Goal: Task Accomplishment & Management: Use online tool/utility

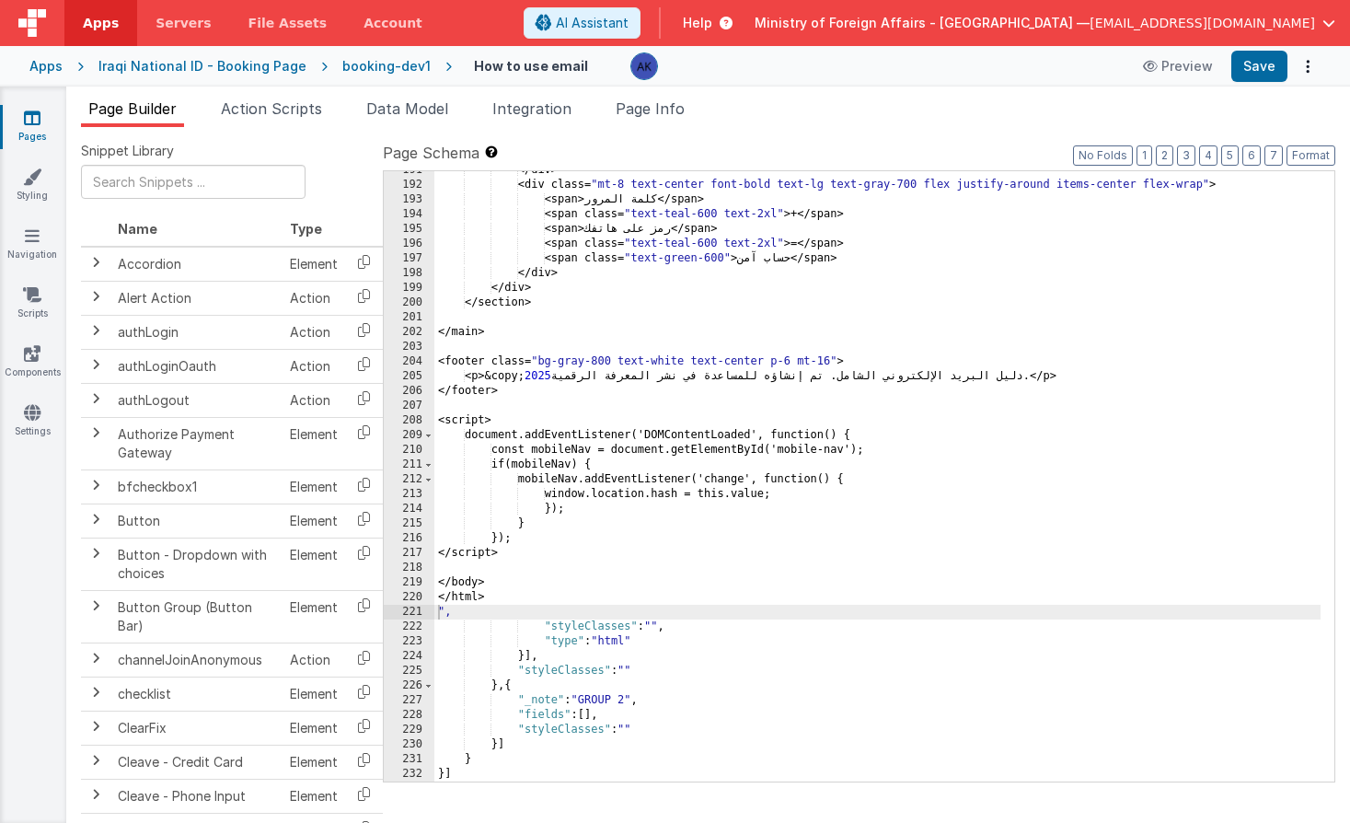
scroll to position [3189, 0]
click at [281, 64] on div "Iraqi National ID - Booking Page" at bounding box center [202, 66] width 208 height 18
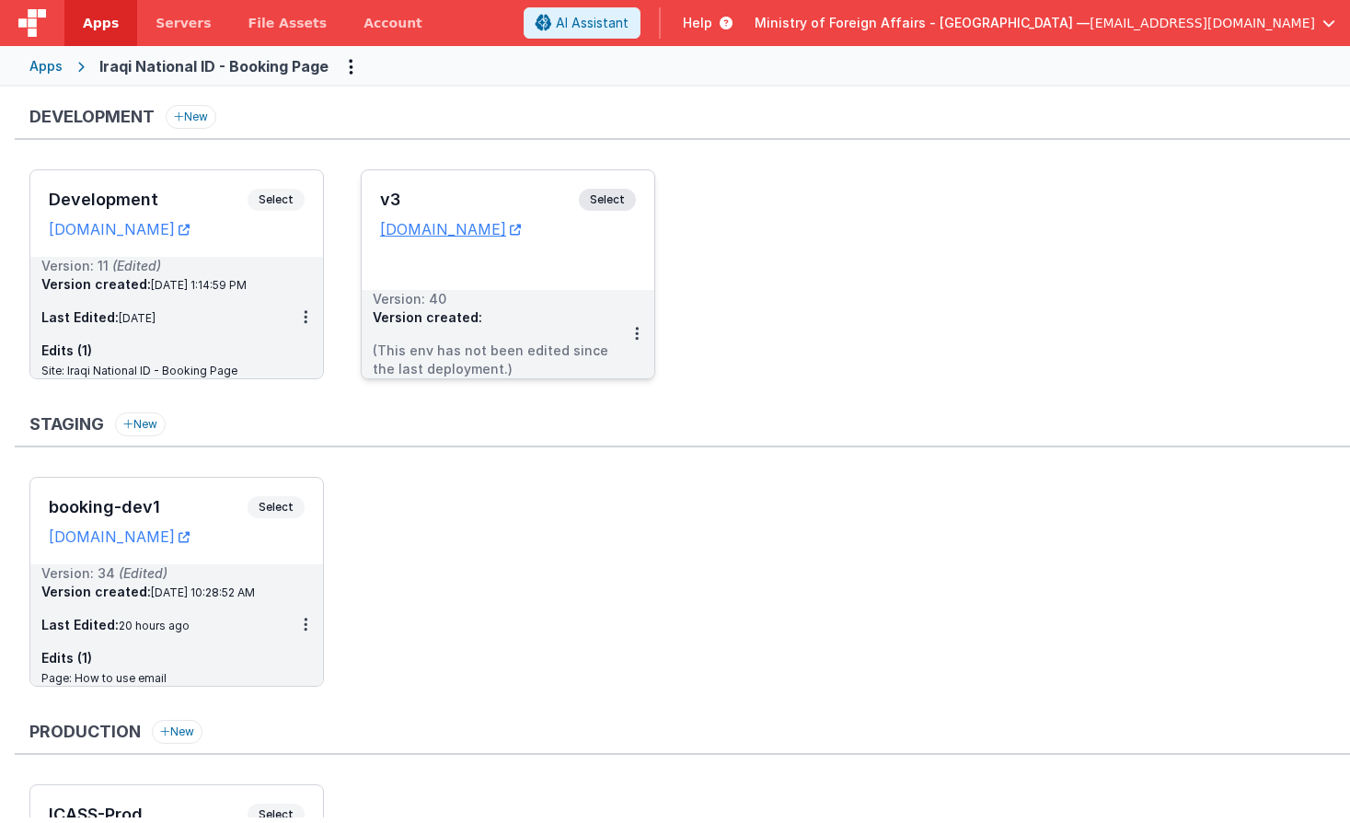
click at [609, 199] on span "Select" at bounding box center [607, 200] width 57 height 22
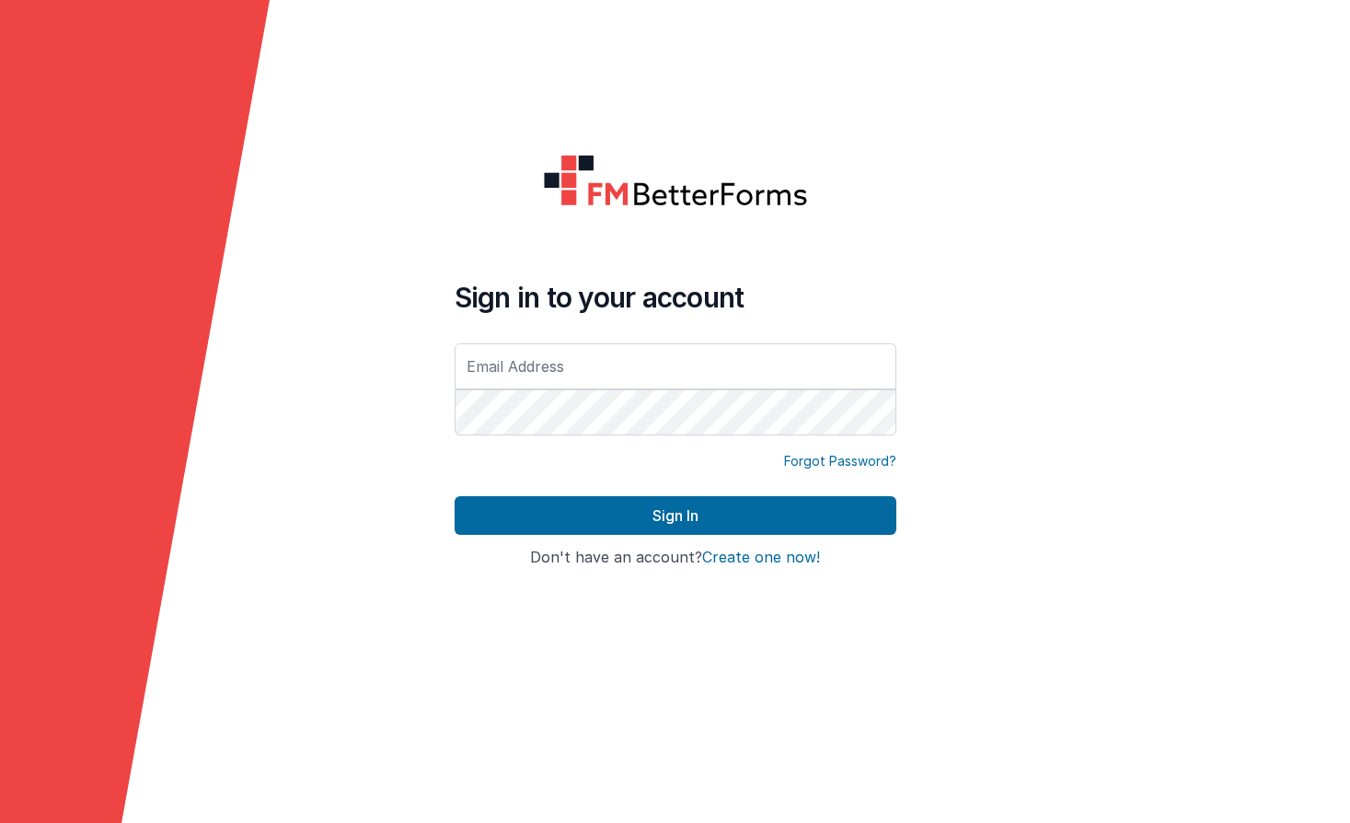
click at [547, 349] on input "text" at bounding box center [676, 366] width 442 height 46
type input "[EMAIL_ADDRESS][DOMAIN_NAME]"
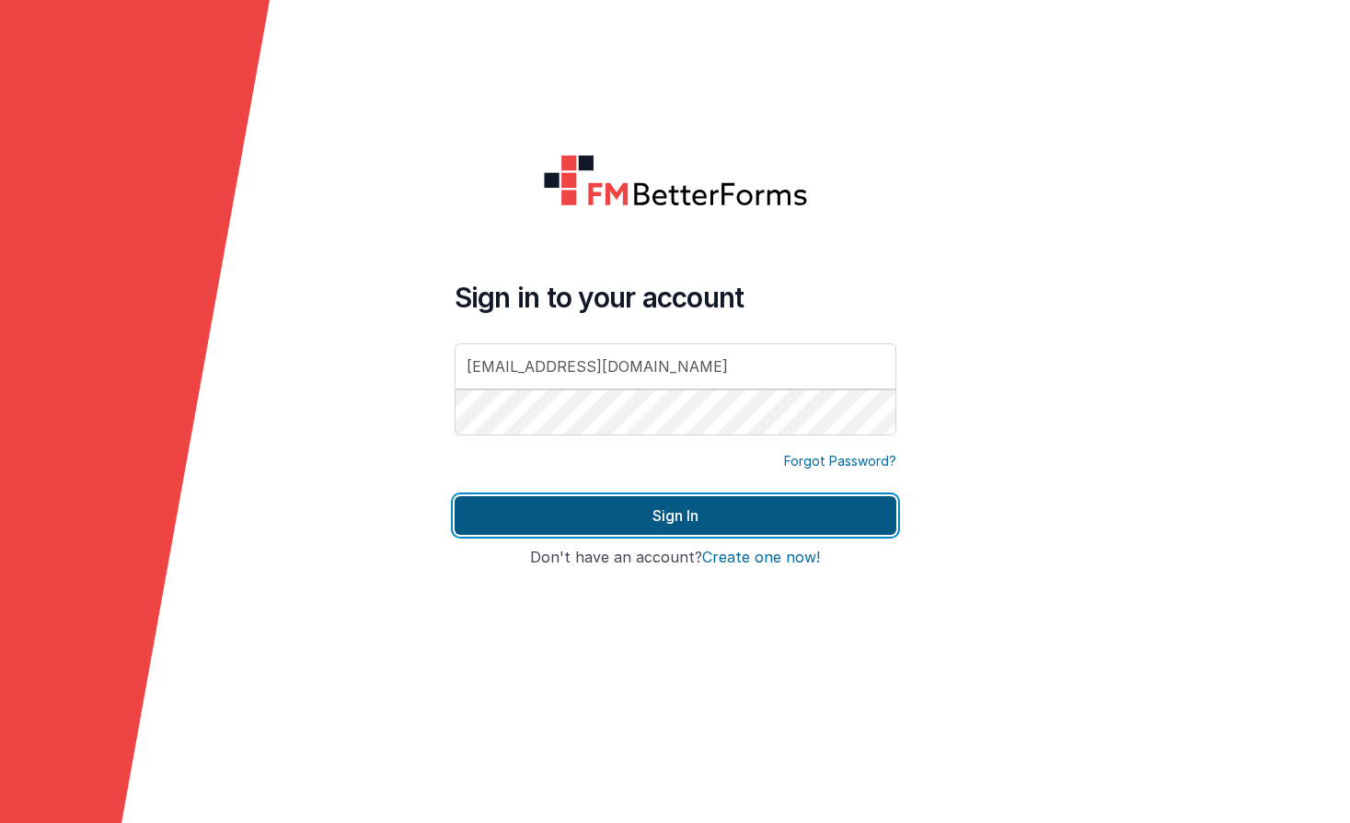
click at [746, 503] on button "Sign In" at bounding box center [676, 515] width 442 height 39
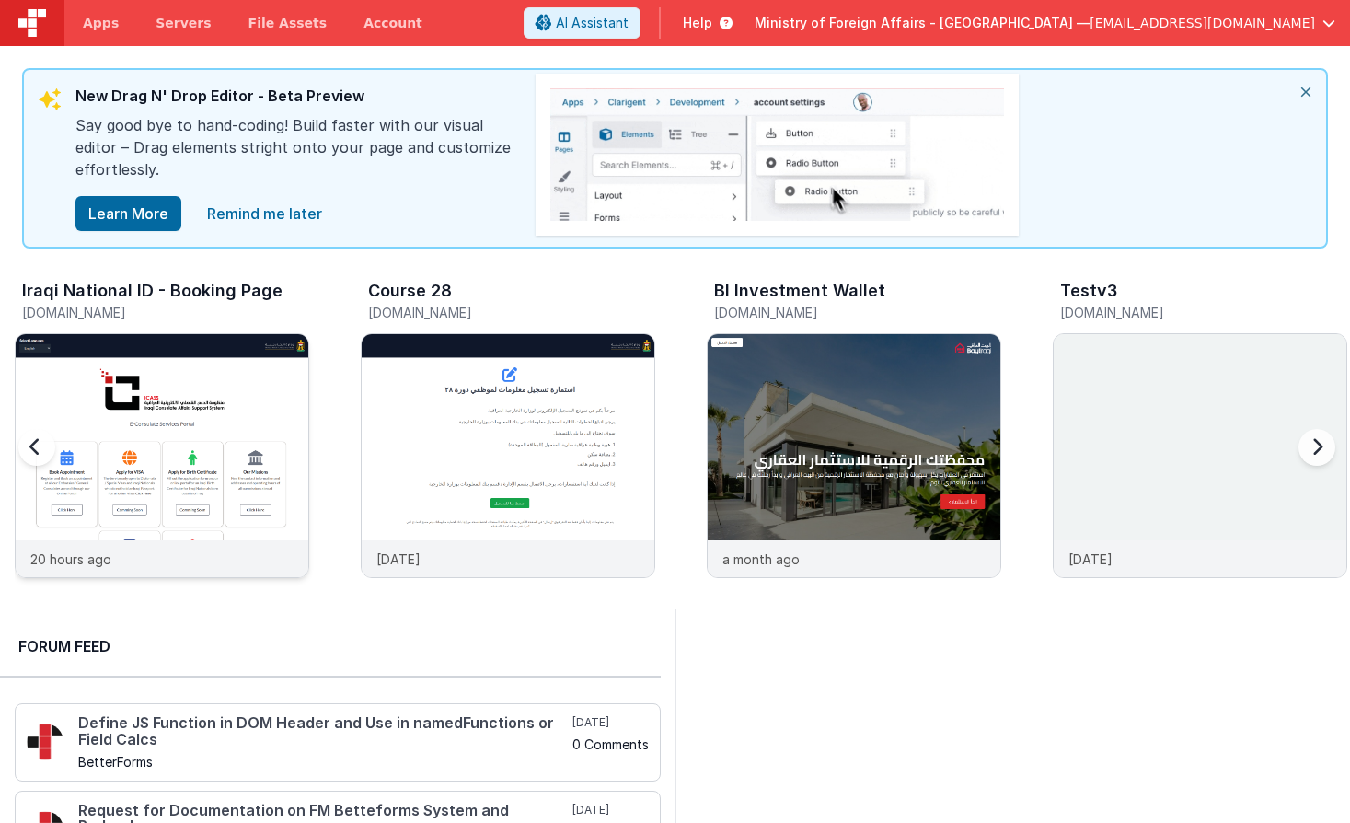
click at [236, 411] on img at bounding box center [162, 480] width 293 height 293
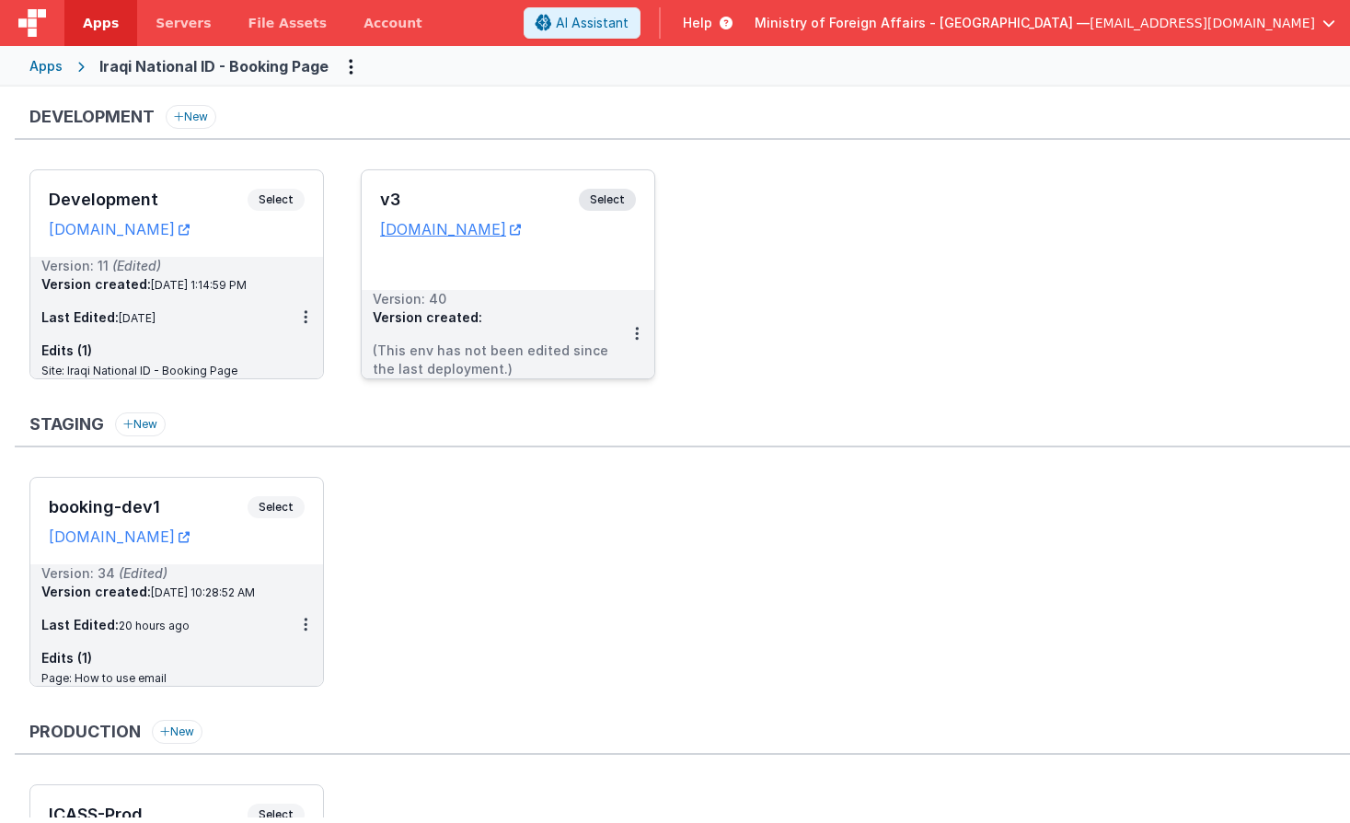
click at [606, 205] on span "Select" at bounding box center [607, 200] width 57 height 22
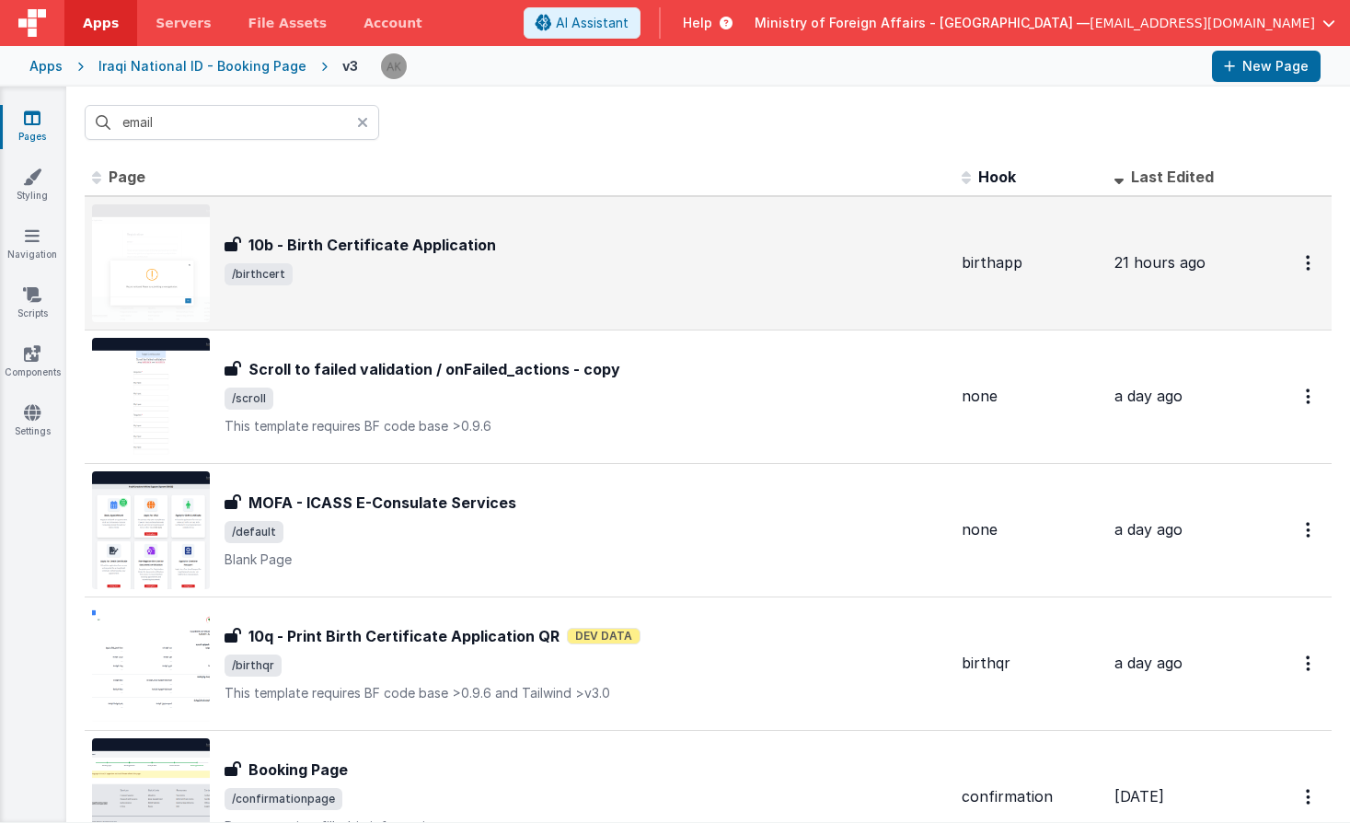
click at [355, 266] on span "/birthcert" at bounding box center [586, 274] width 723 height 22
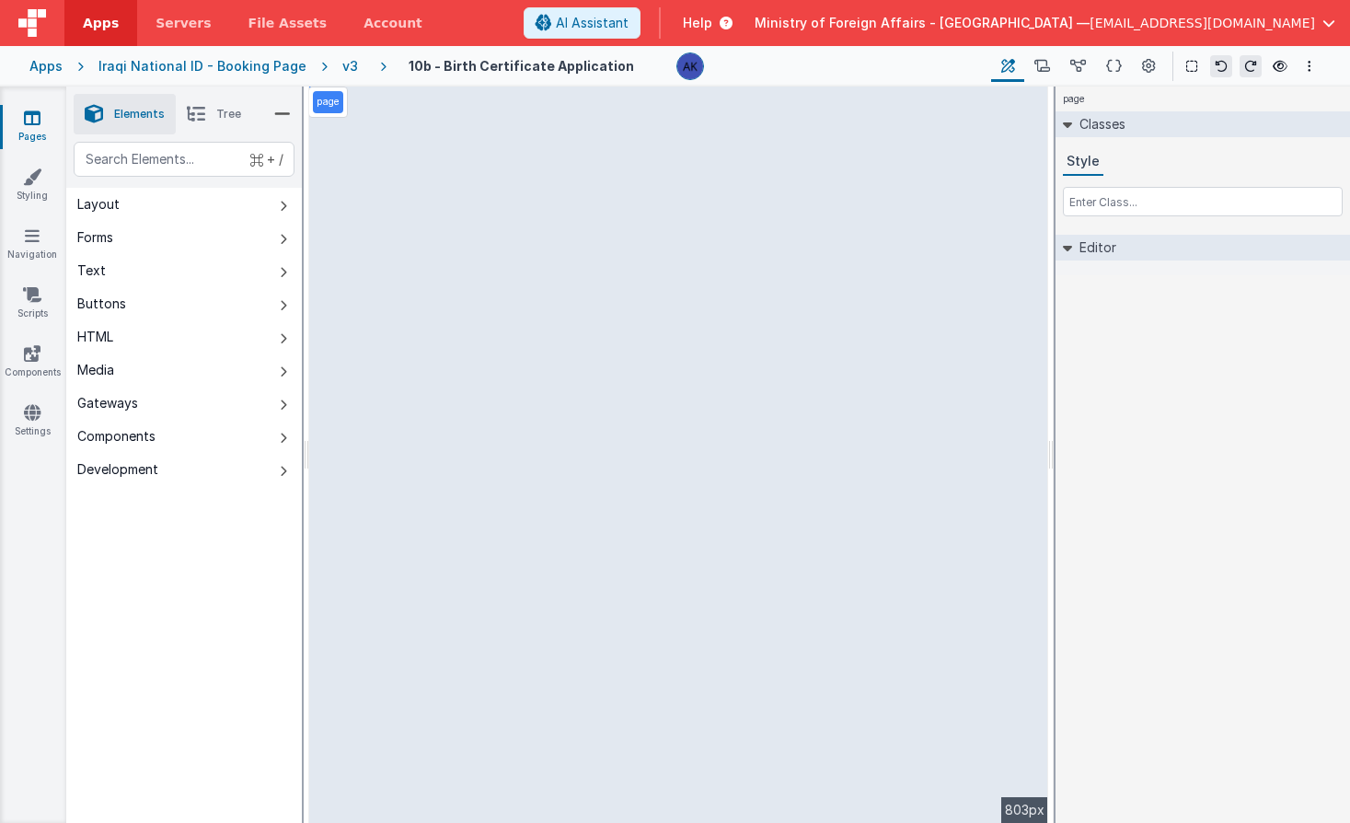
click at [342, 64] on div "v3" at bounding box center [353, 66] width 23 height 18
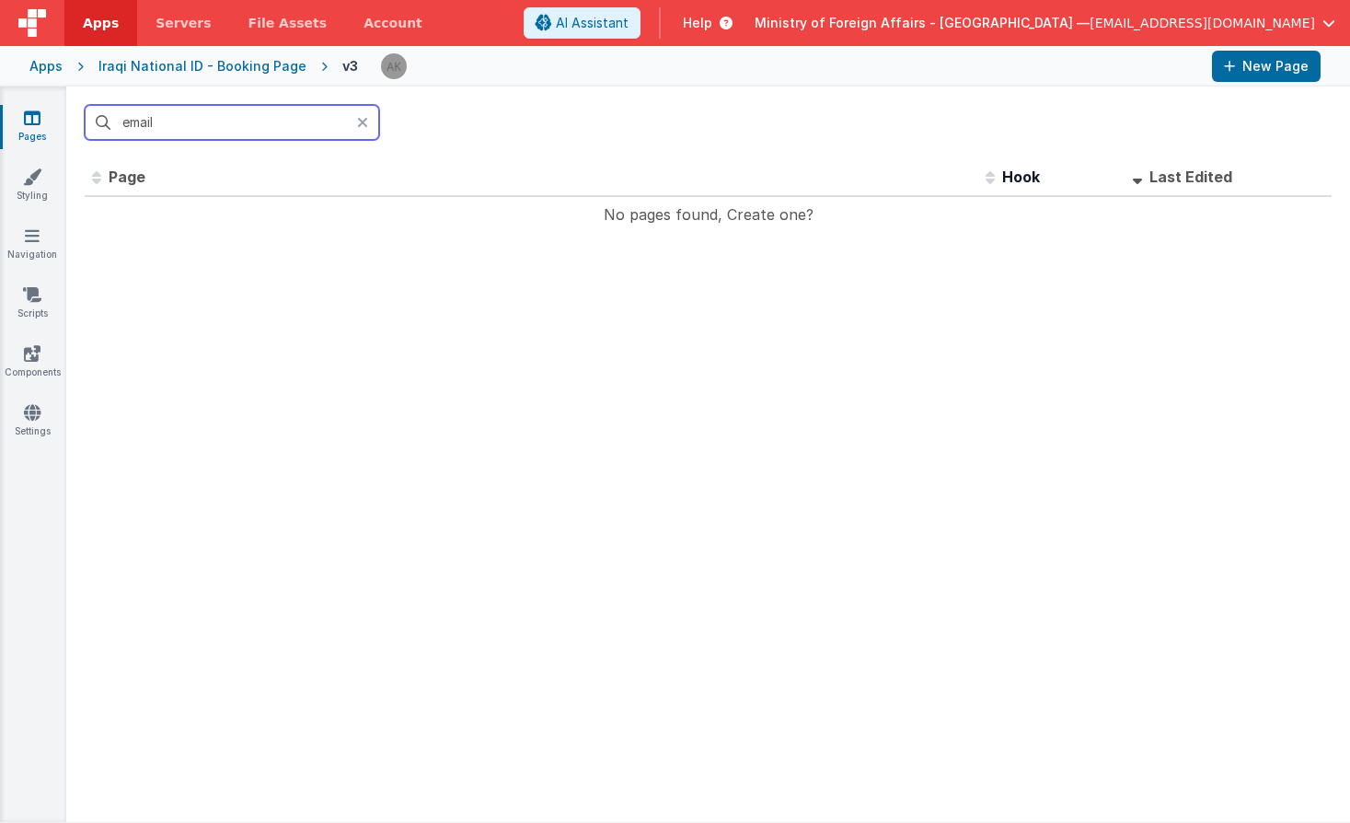
click at [232, 117] on input "email" at bounding box center [232, 122] width 295 height 35
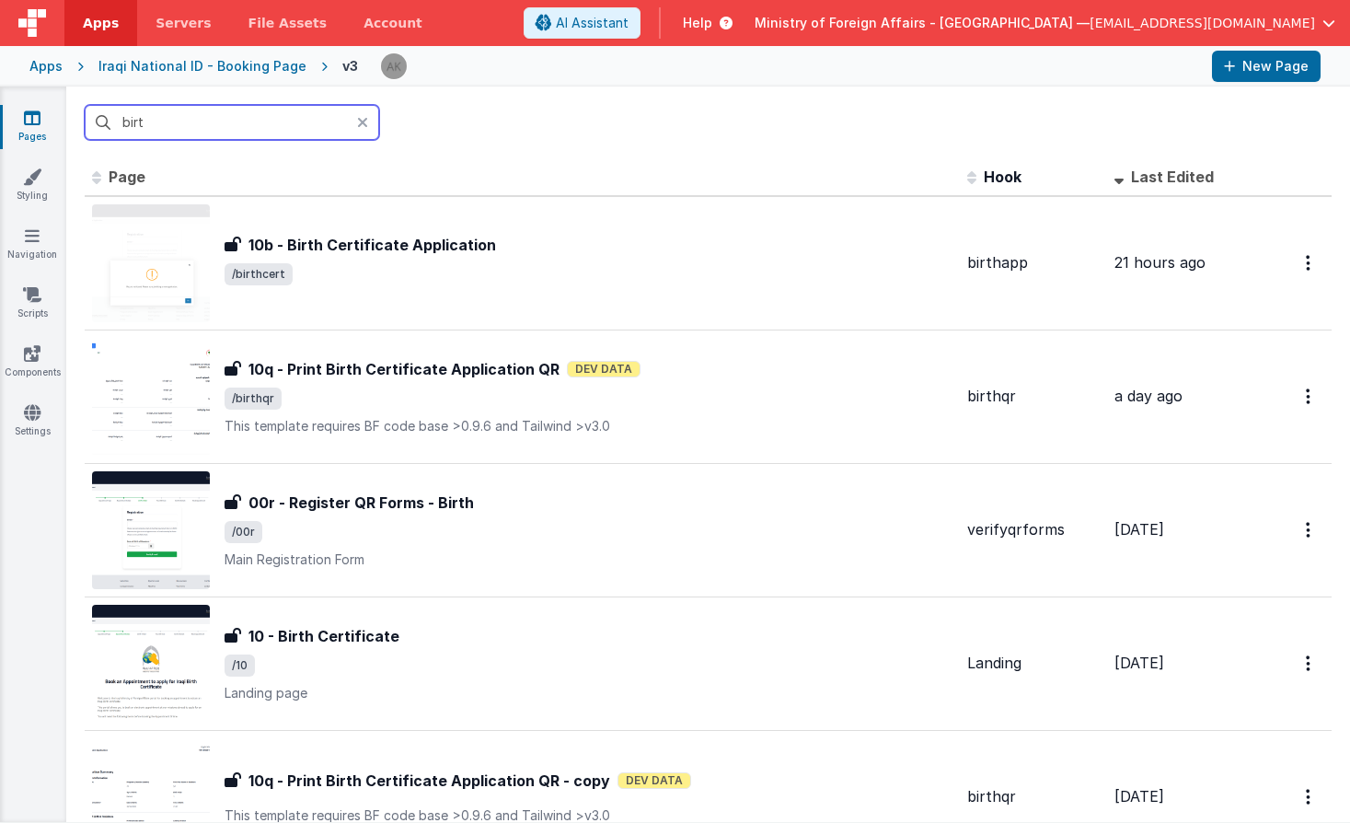
type input "birth"
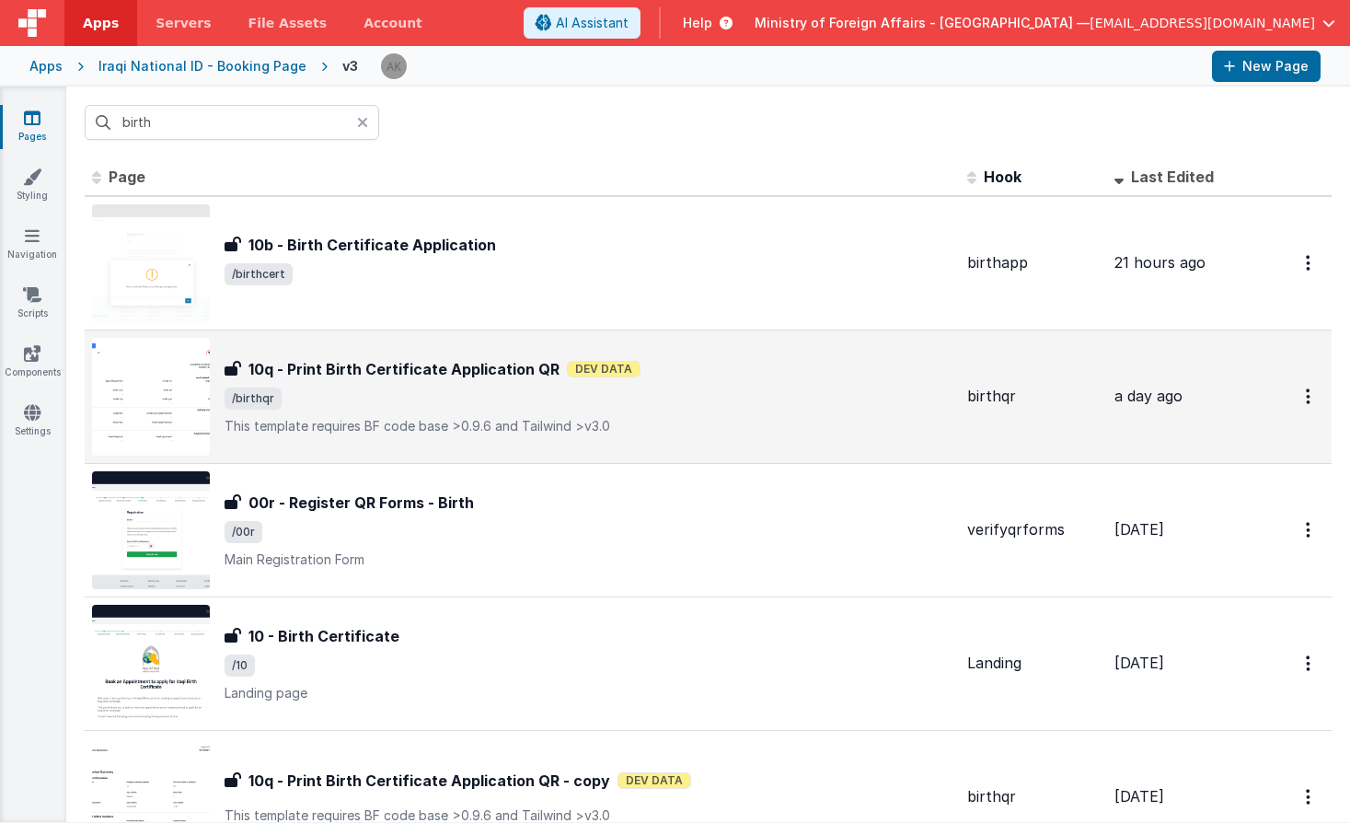
click at [194, 392] on img at bounding box center [151, 397] width 118 height 118
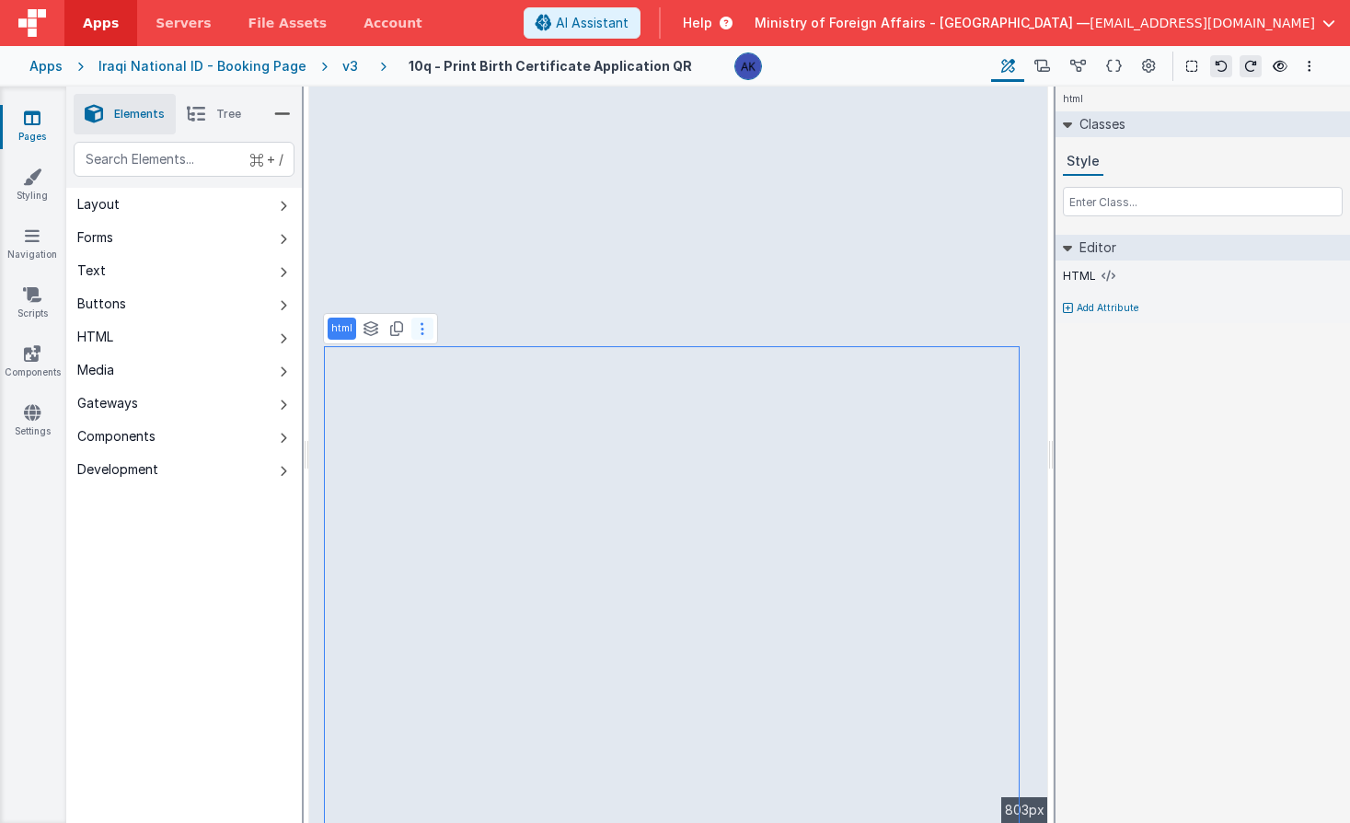
click at [428, 332] on button at bounding box center [422, 329] width 22 height 22
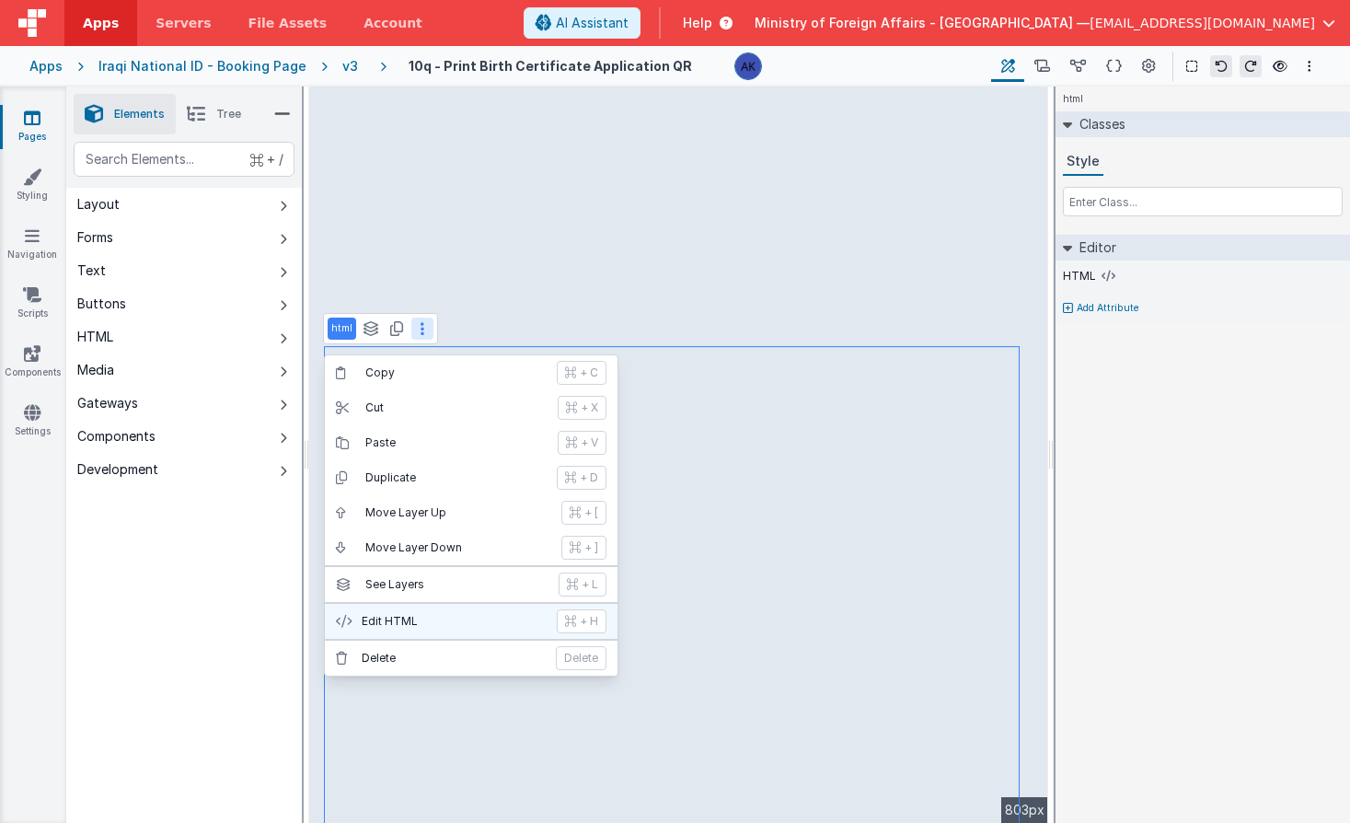
click at [442, 628] on p "Edit HTML" at bounding box center [454, 621] width 184 height 15
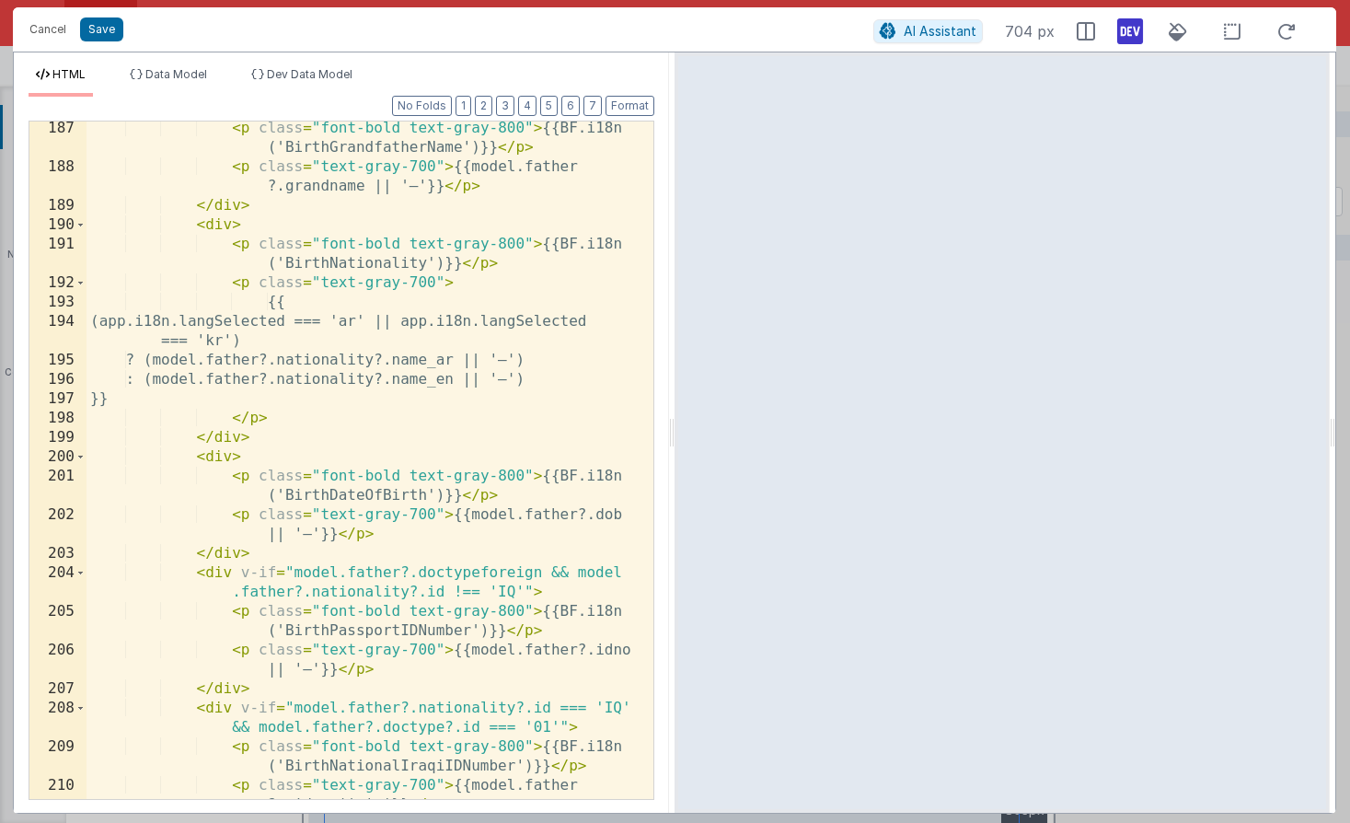
scroll to position [5002, 0]
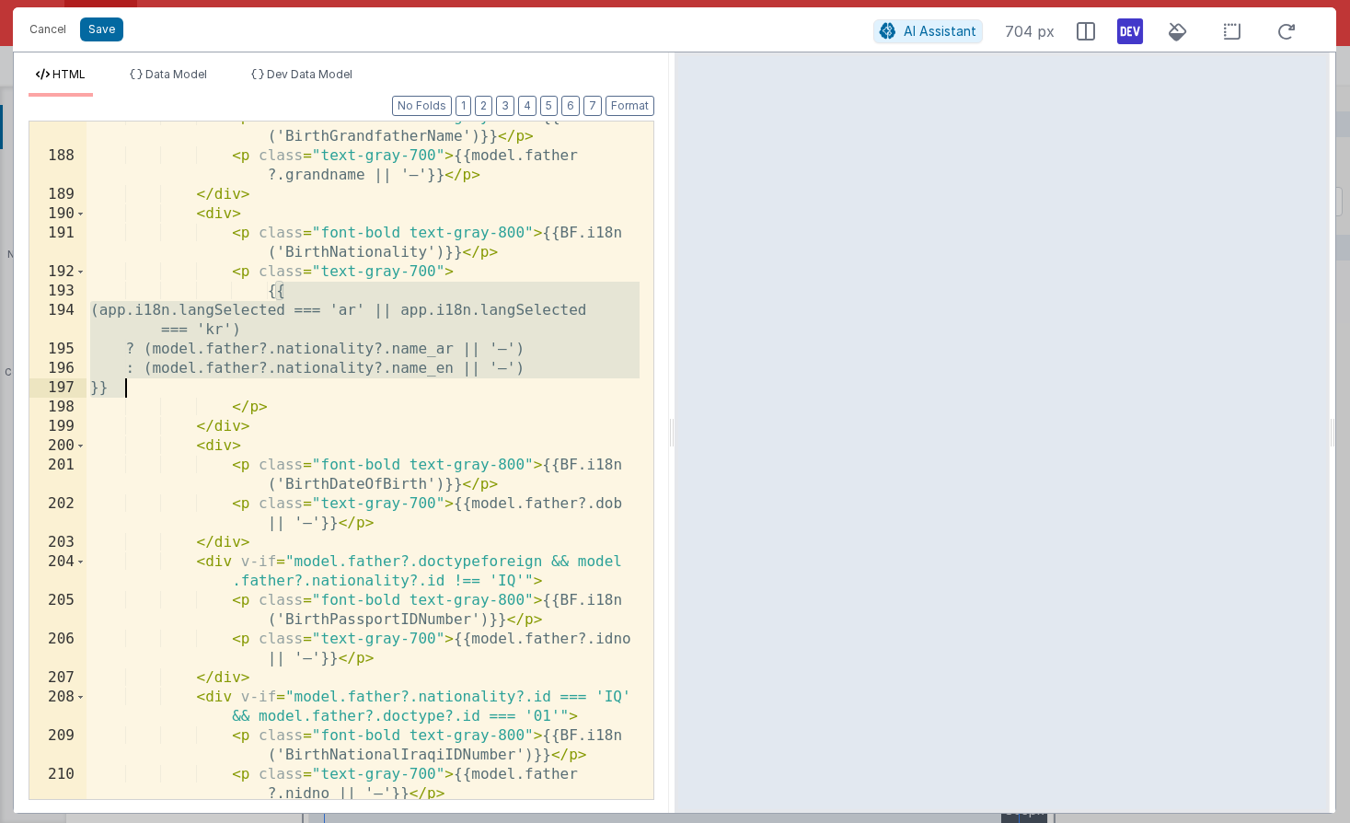
drag, startPoint x: 274, startPoint y: 293, endPoint x: 306, endPoint y: 384, distance: 96.3
click at [306, 384] on div "< p class = "font-bold text-gray-800" > {{BF.i18n ('BirthGrandfatherName')}} </…" at bounding box center [363, 475] width 553 height 735
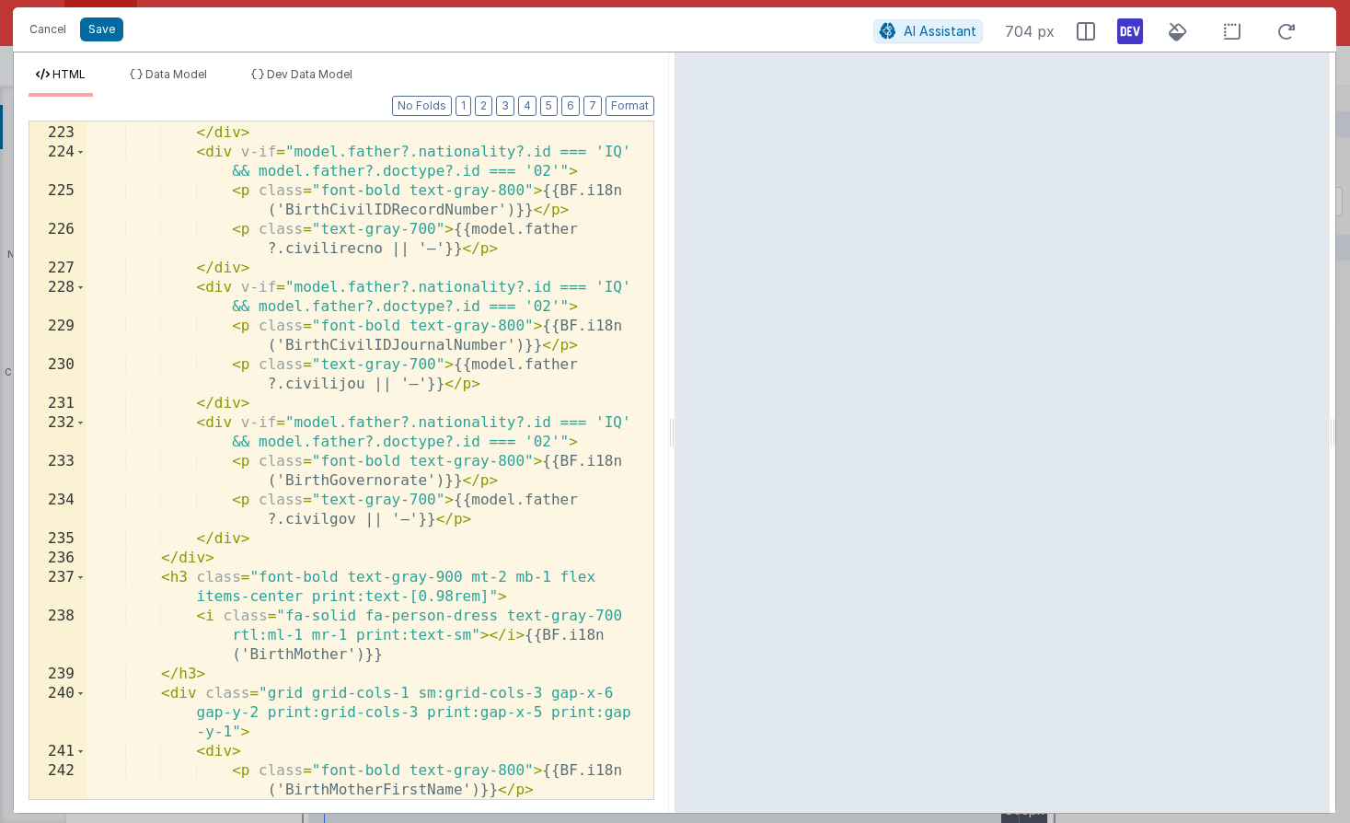
scroll to position [6091, 0]
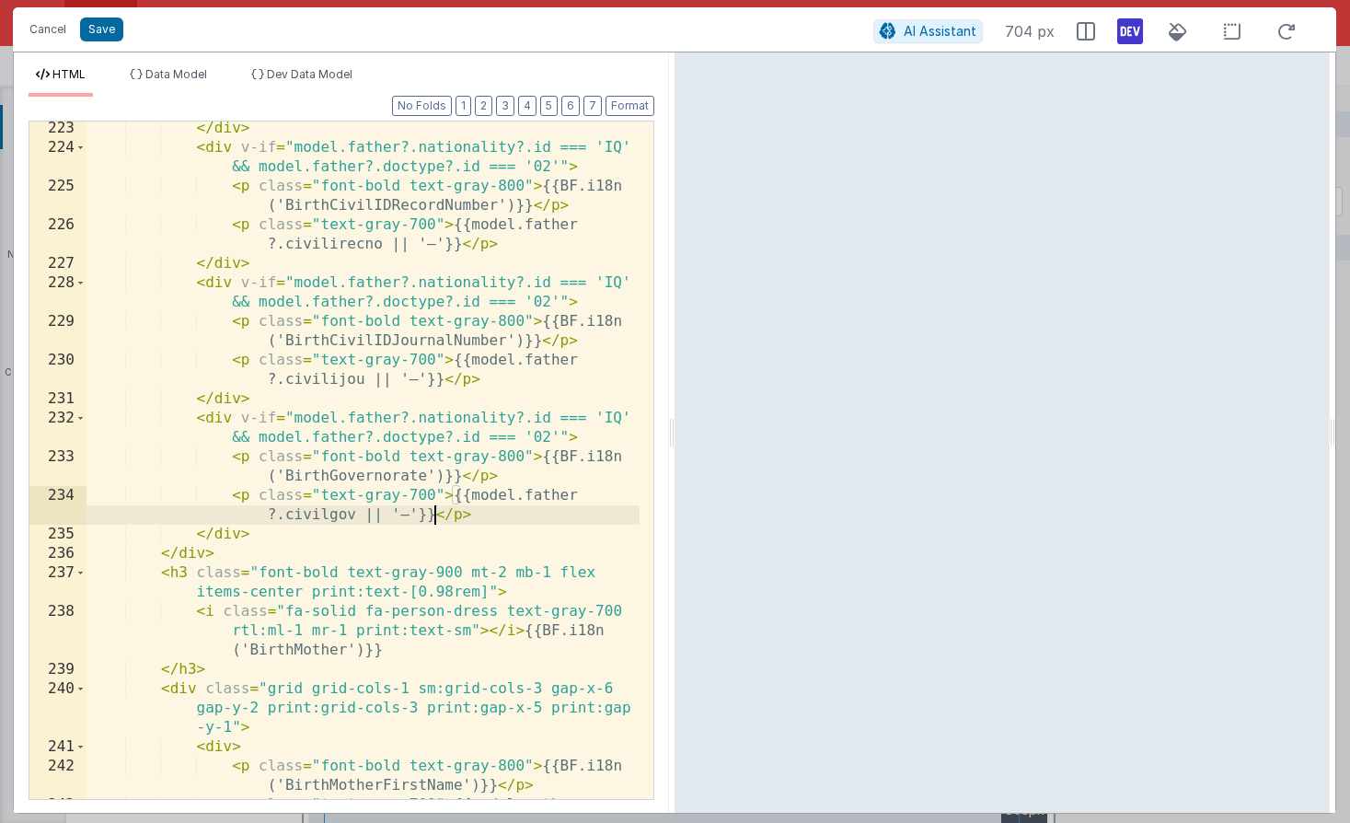
click at [437, 515] on div "</ div > < div v-if = "model.father?.nationality?.id === 'IQ' && model.father?.…" at bounding box center [363, 486] width 553 height 735
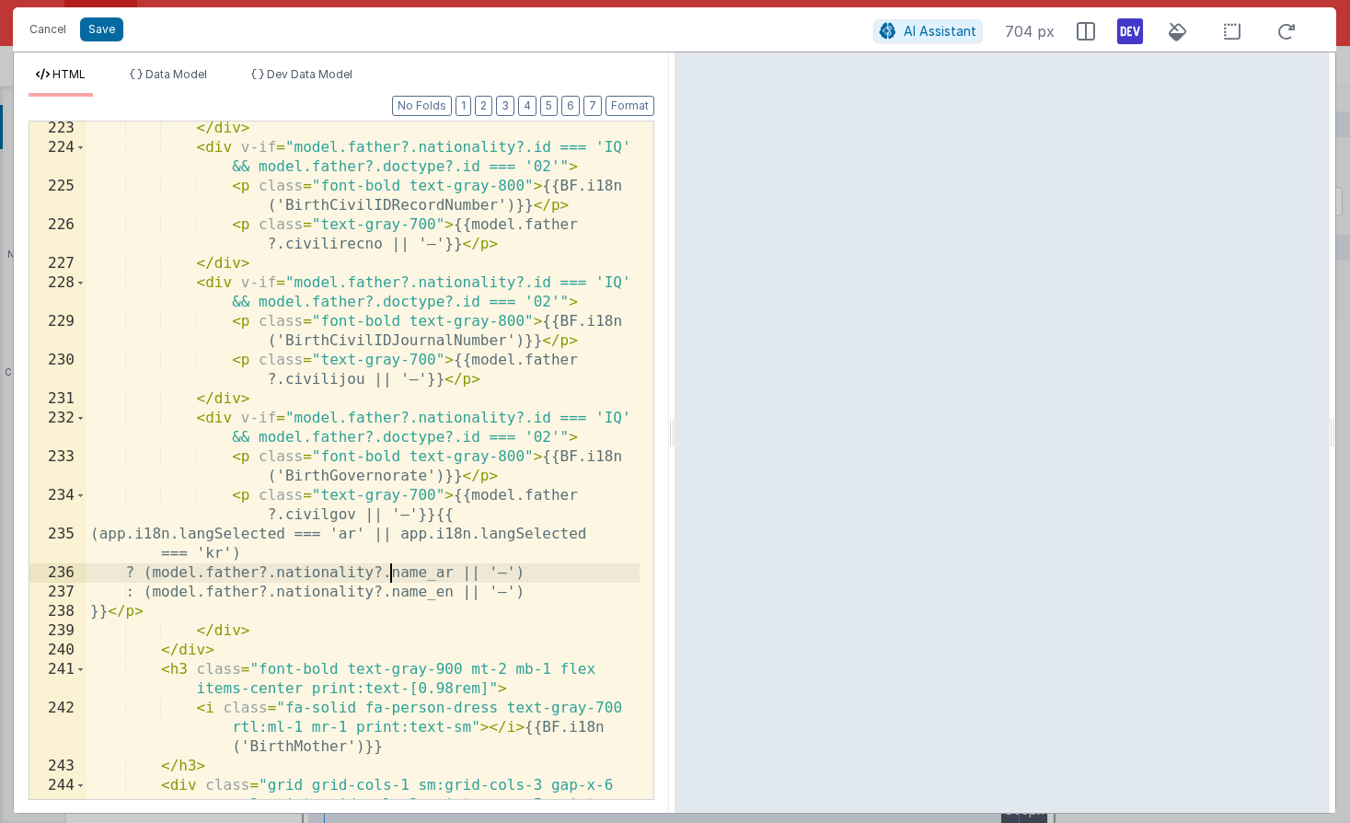
click at [388, 576] on div "</ div > < div v-if = "model.father?.nationality?.id === 'IQ' && model.father?.…" at bounding box center [363, 496] width 553 height 755
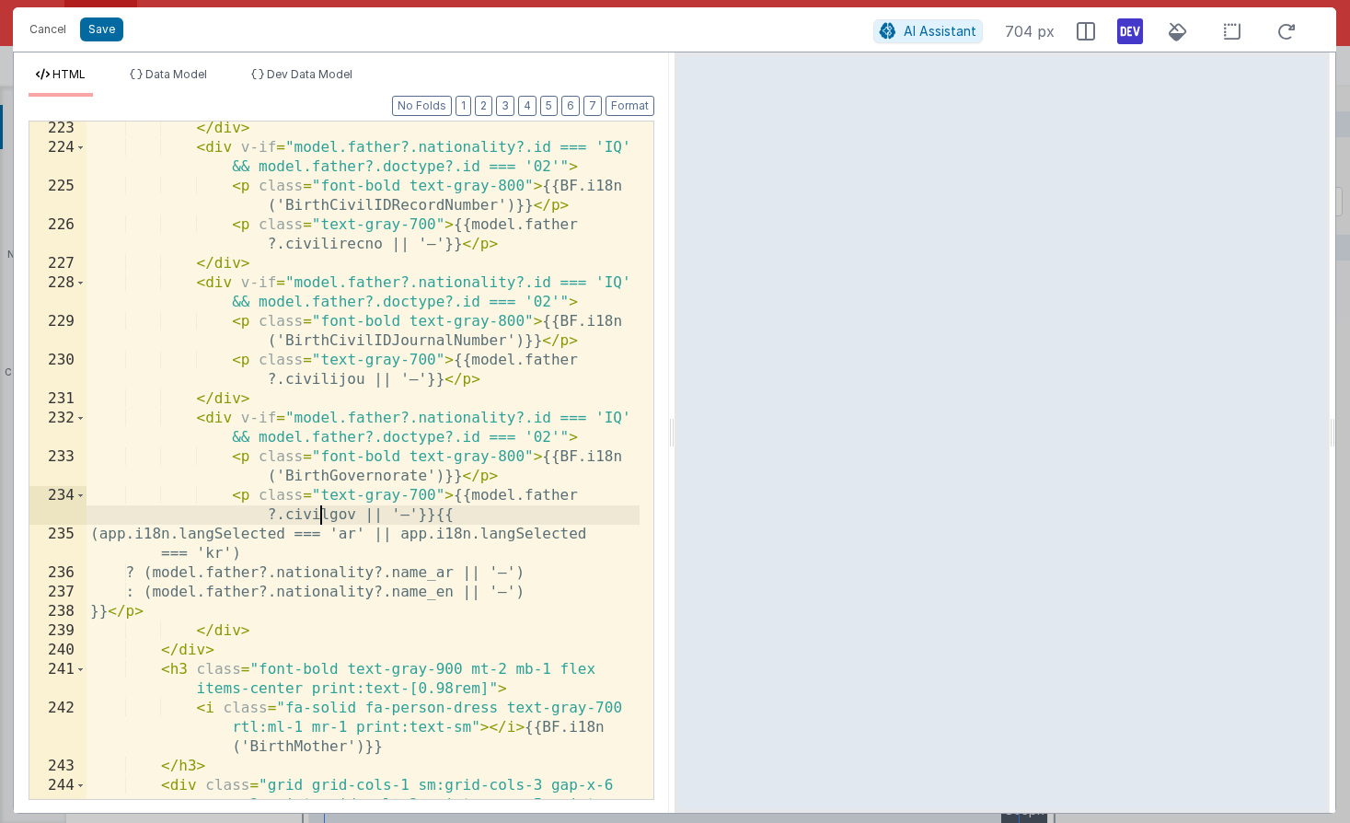
click at [322, 515] on div "</ div > < div v-if = "model.father?.nationality?.id === 'IQ' && model.father?.…" at bounding box center [363, 496] width 553 height 755
click at [345, 576] on div "</ div > < div v-if = "model.father?.nationality?.id === 'IQ' && model.father?.…" at bounding box center [363, 496] width 553 height 755
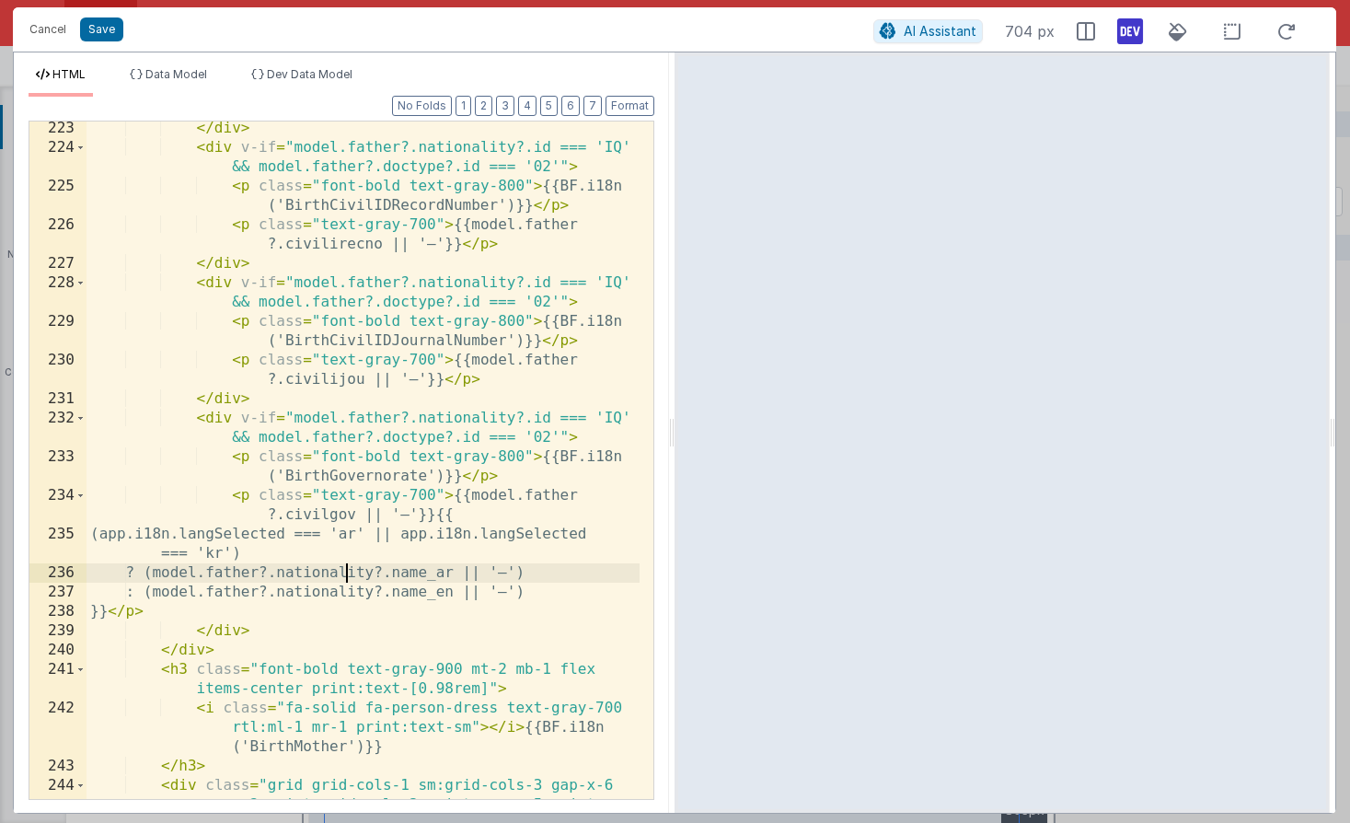
click at [345, 576] on div "</ div > < div v-if = "model.father?.nationality?.id === 'IQ' && model.father?.…" at bounding box center [363, 496] width 553 height 755
click at [348, 591] on div "</ div > < div v-if = "model.father?.nationality?.id === 'IQ' && model.father?.…" at bounding box center [363, 496] width 553 height 755
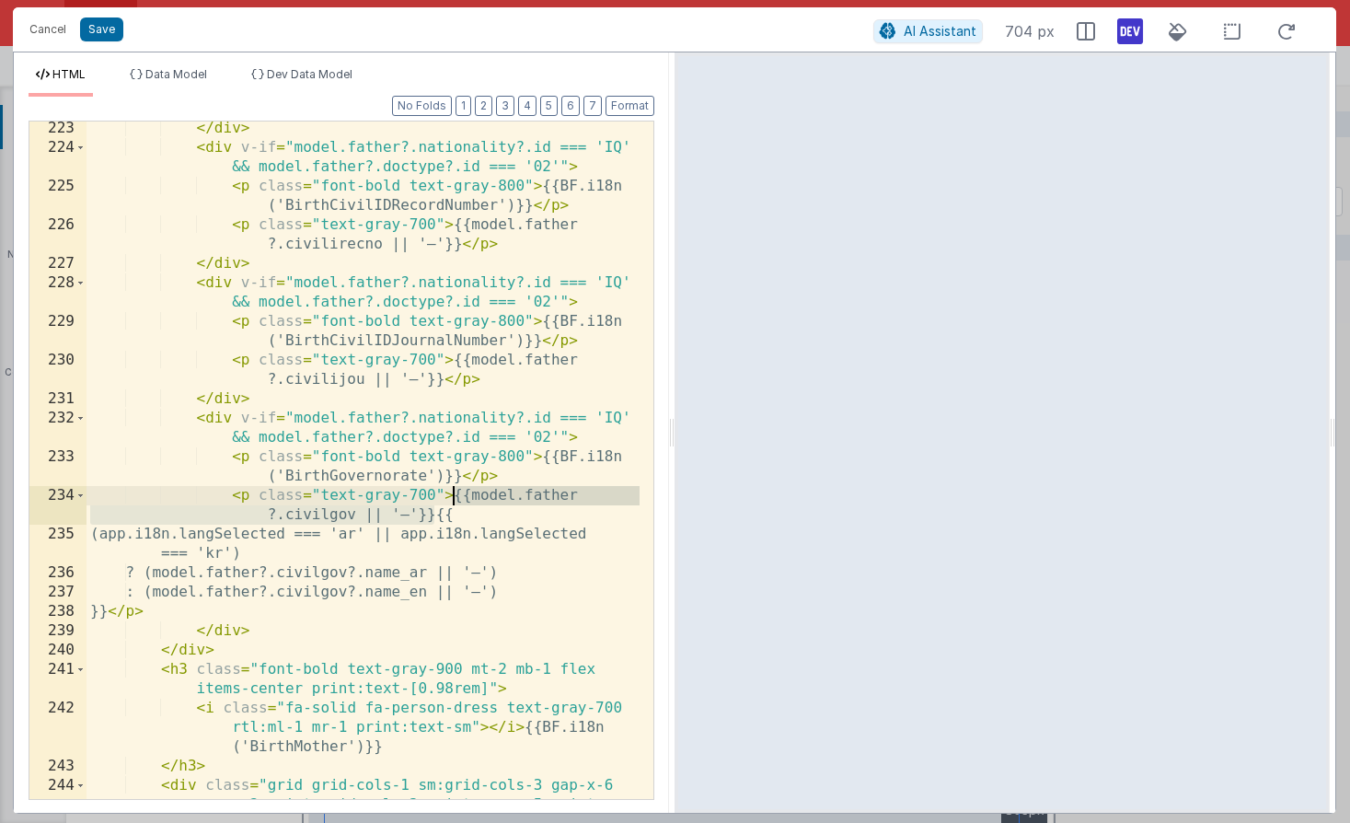
drag, startPoint x: 433, startPoint y: 516, endPoint x: 454, endPoint y: 499, distance: 27.5
click at [454, 499] on div "</ div > < div v-if = "model.father?.nationality?.id === 'IQ' && model.father?.…" at bounding box center [363, 496] width 553 height 755
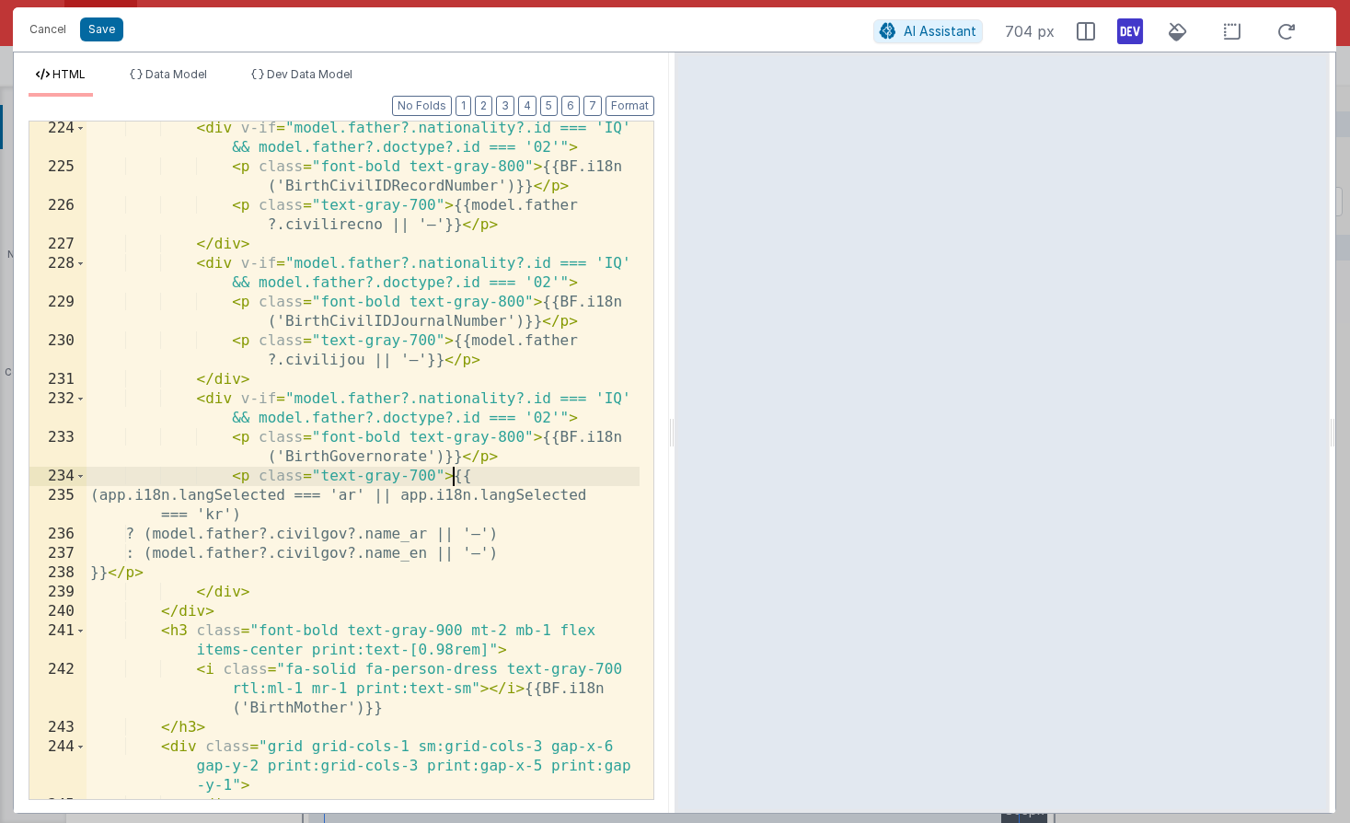
scroll to position [6113, 0]
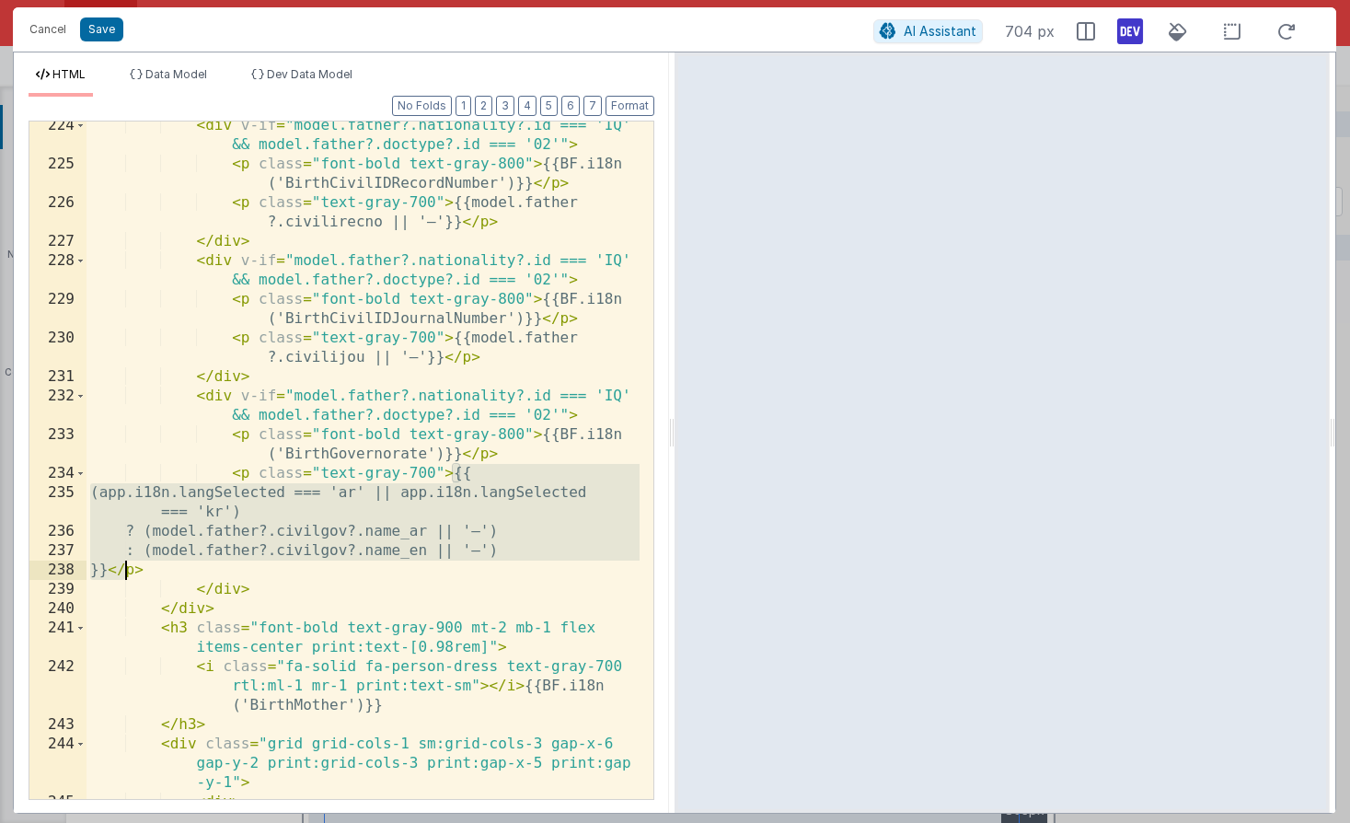
drag, startPoint x: 455, startPoint y: 471, endPoint x: 125, endPoint y: 568, distance: 343.4
click at [125, 568] on div "< div v-if = "model.father?.nationality?.id === 'IQ' && model.father?.doctype?.…" at bounding box center [363, 493] width 553 height 755
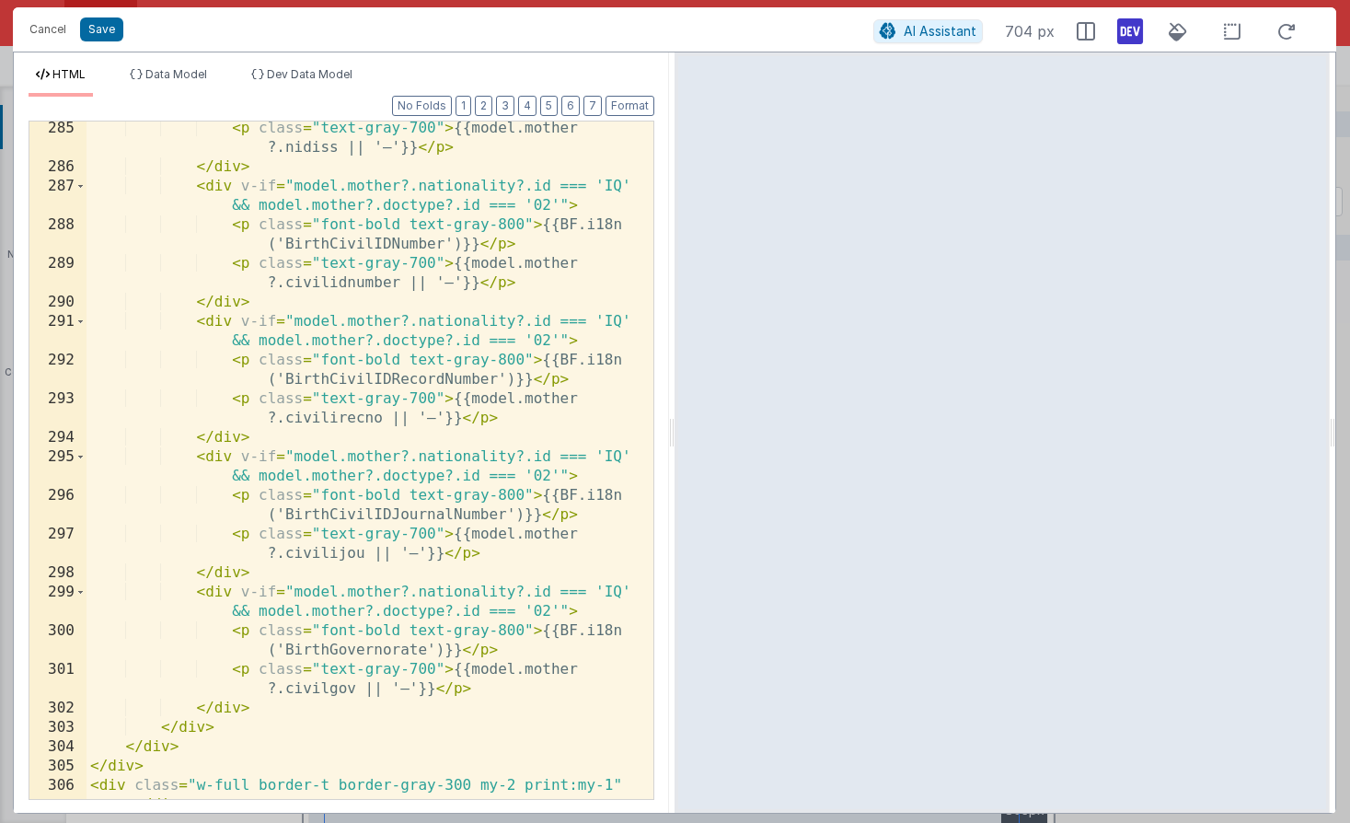
scroll to position [8020, 0]
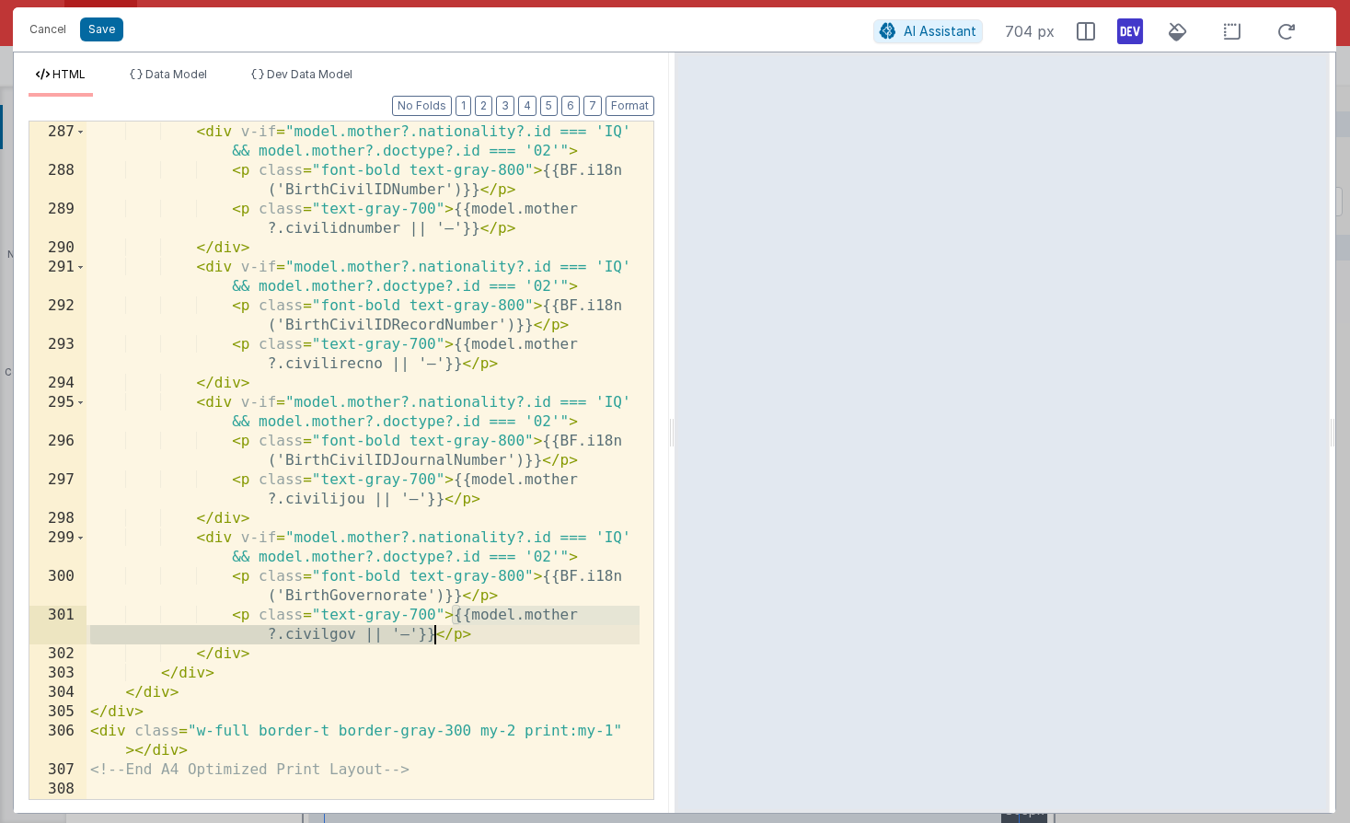
drag, startPoint x: 456, startPoint y: 615, endPoint x: 435, endPoint y: 632, distance: 26.8
click at [435, 632] on div "</ div > < div v-if = "model.mother?.nationality?.id === 'IQ' && model.mother?.…" at bounding box center [363, 461] width 553 height 716
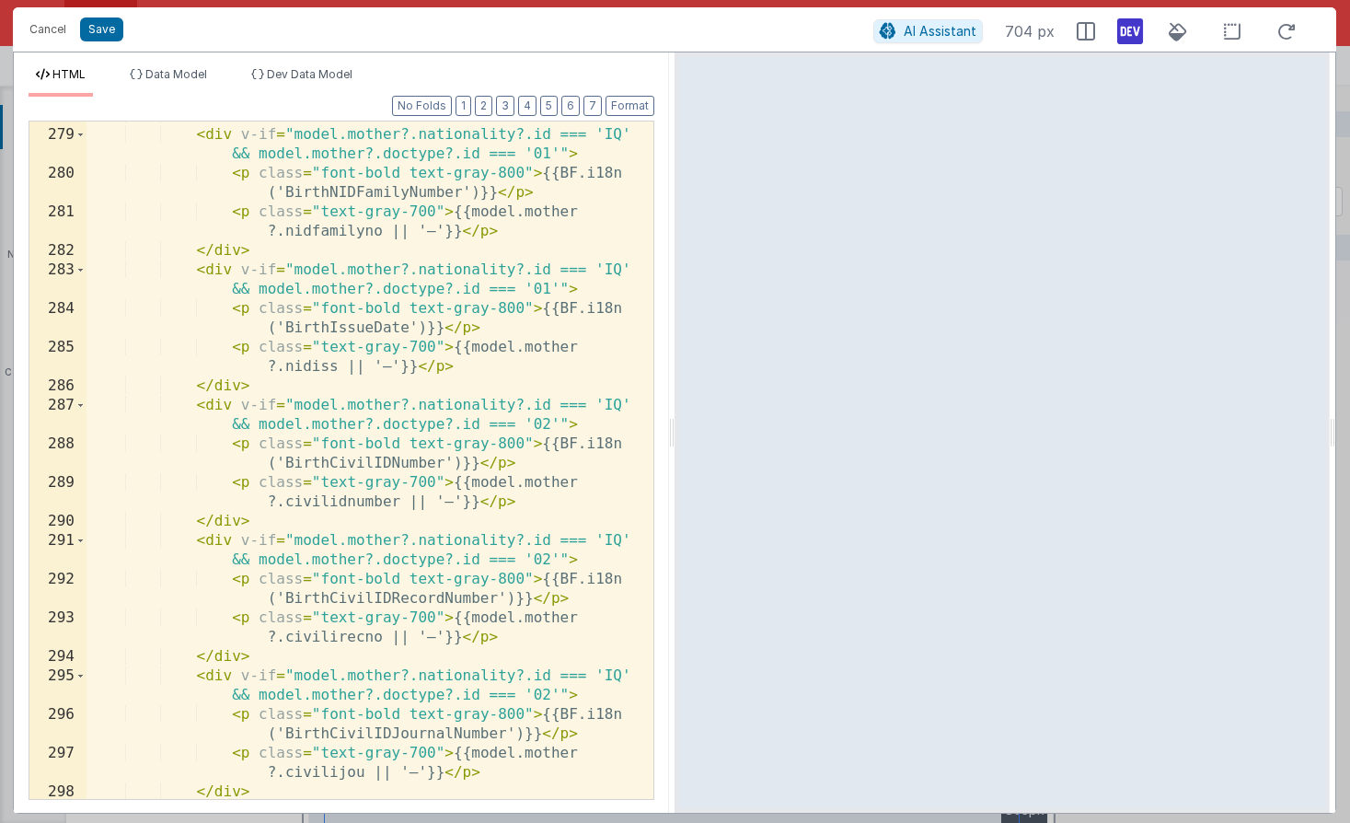
scroll to position [8098, 0]
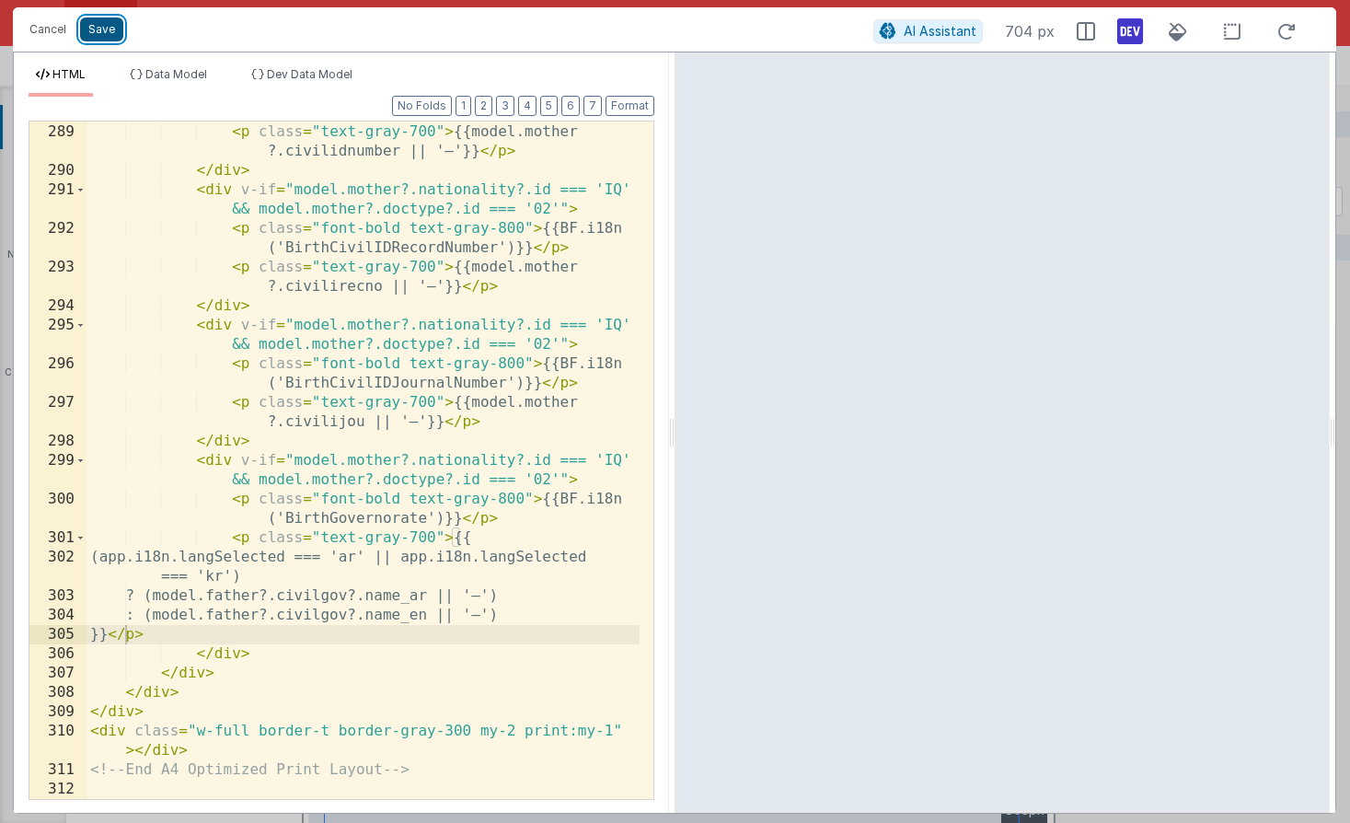
click at [92, 29] on button "Save" at bounding box center [101, 29] width 43 height 24
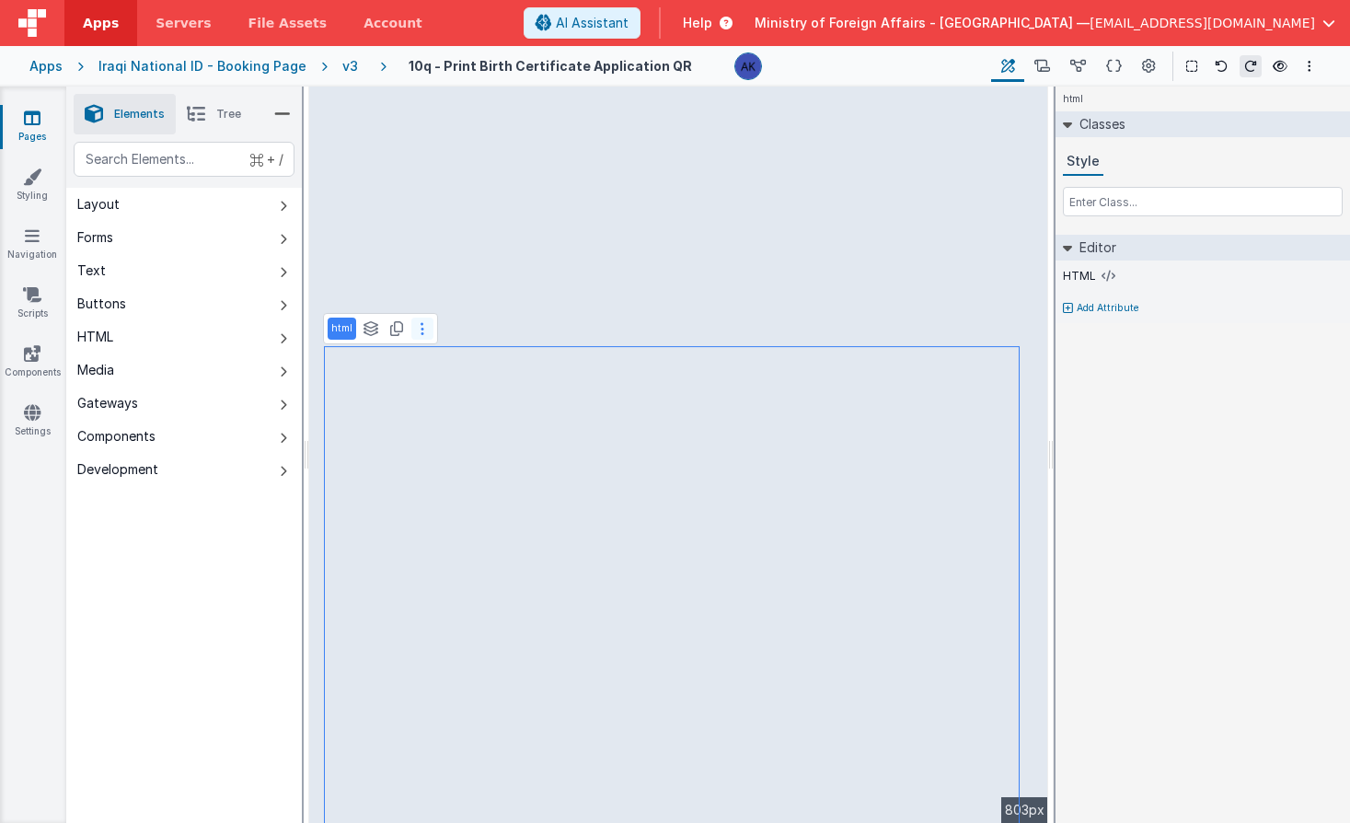
click at [426, 335] on button at bounding box center [422, 329] width 22 height 22
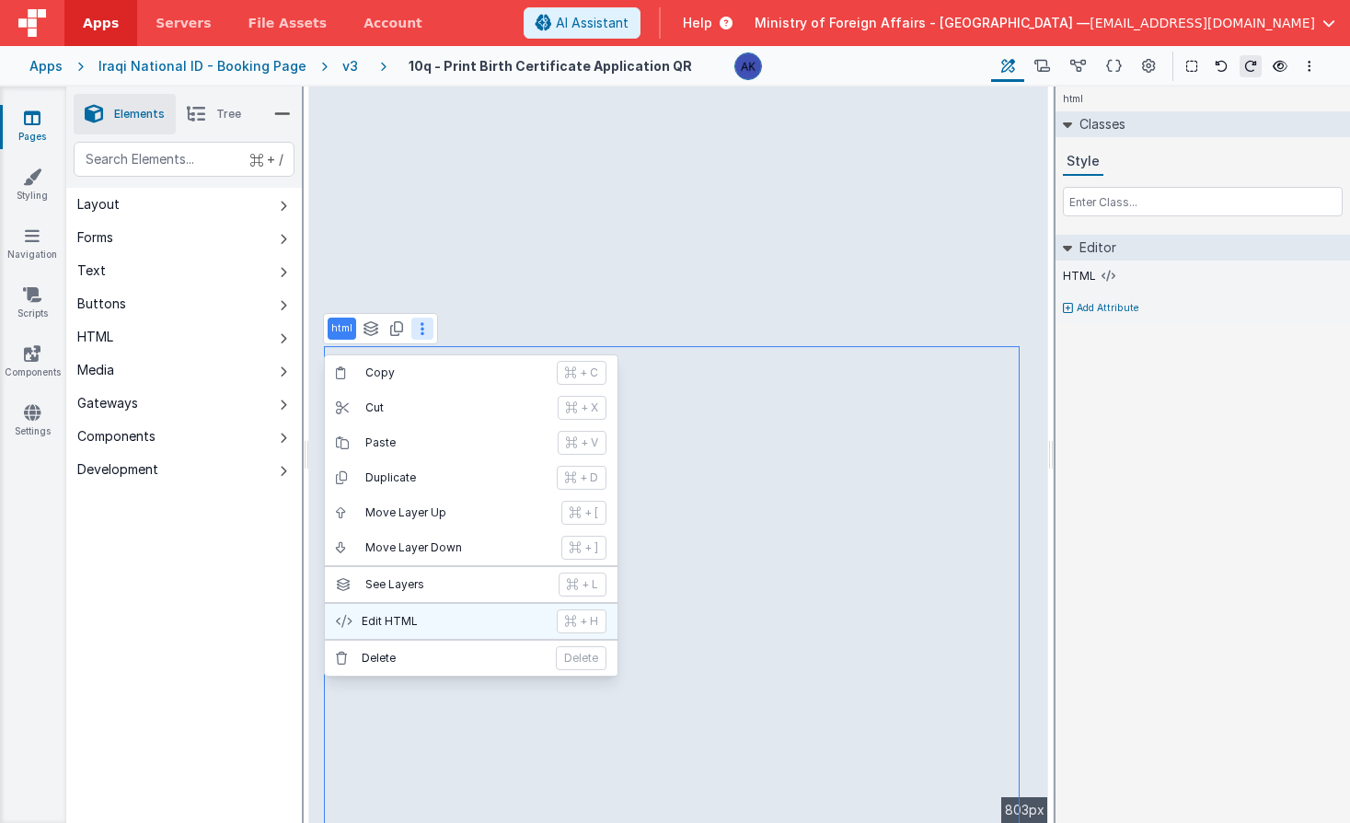
click at [455, 627] on p "Edit HTML" at bounding box center [454, 621] width 184 height 15
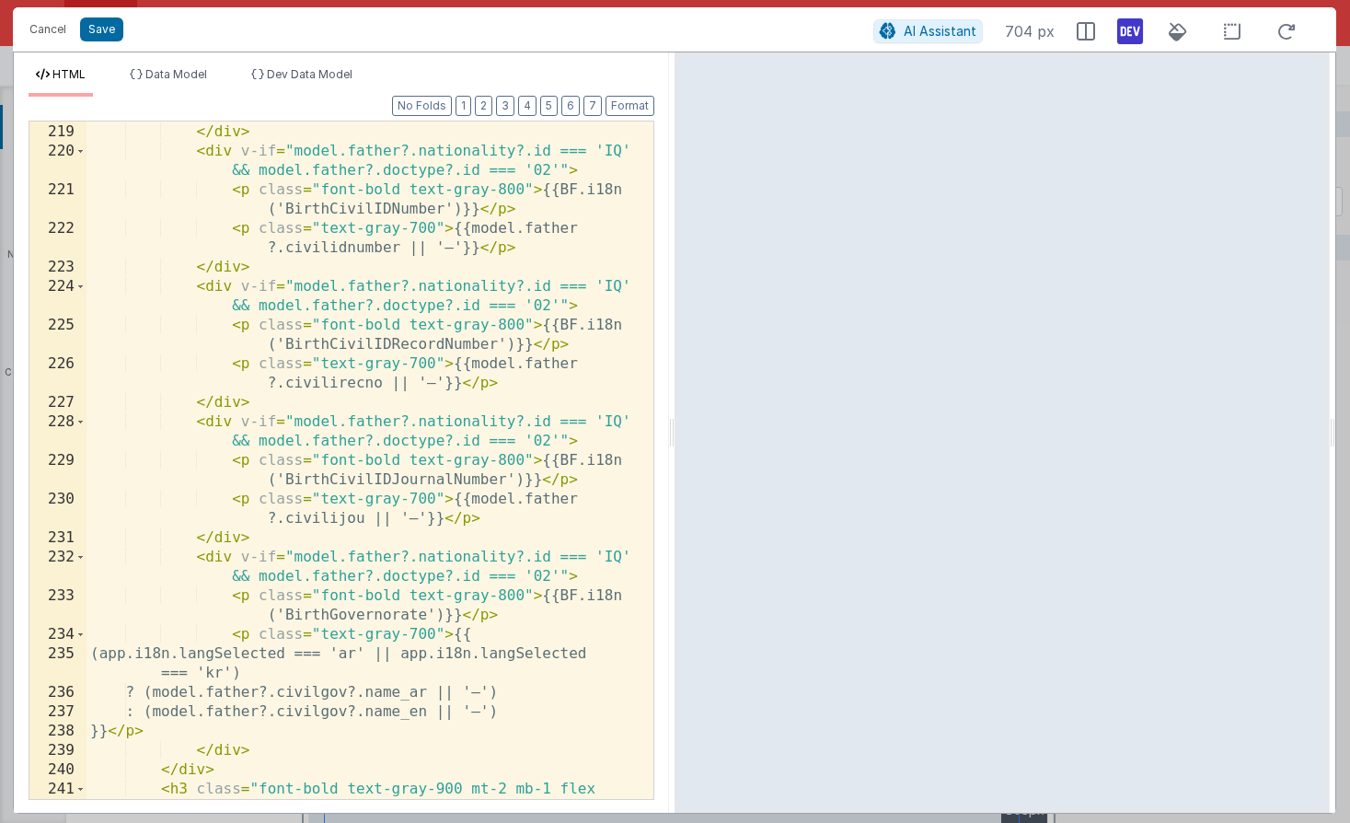
scroll to position [5956, 0]
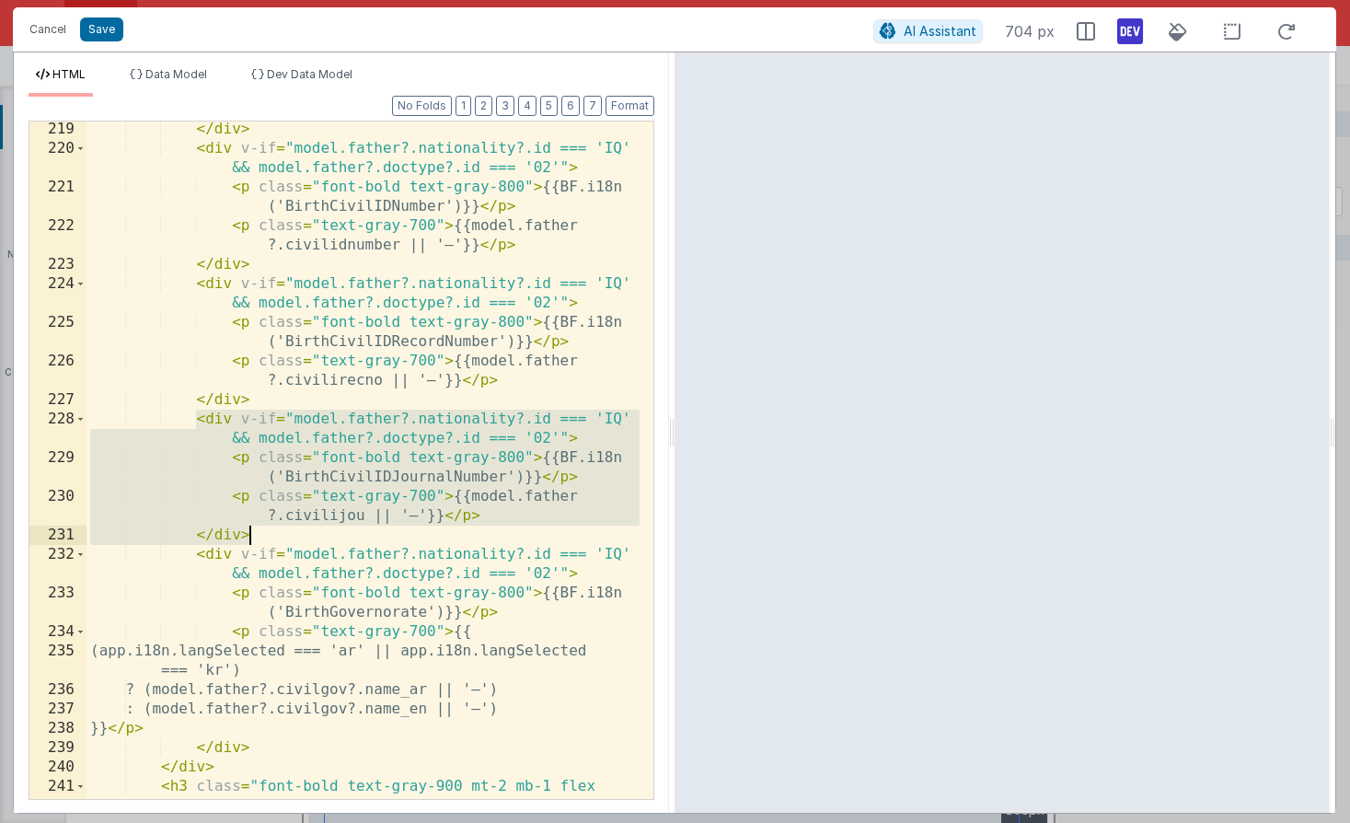
drag, startPoint x: 200, startPoint y: 420, endPoint x: 267, endPoint y: 532, distance: 130.9
click at [267, 532] on div "</ div > < div v-if = "model.father?.nationality?.id === 'IQ' && model.father?.…" at bounding box center [363, 497] width 553 height 755
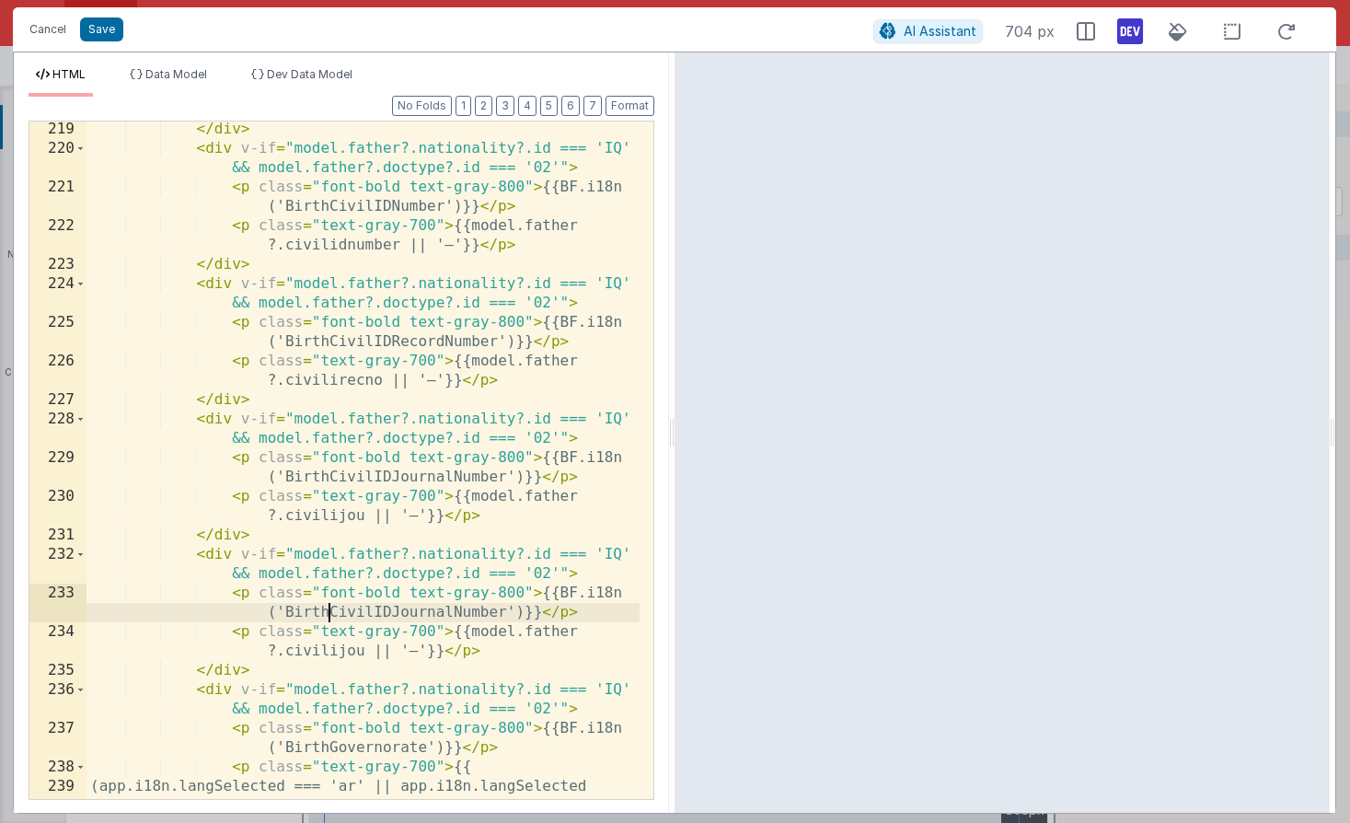
click at [445, 611] on div "</ div > < div v-if = "model.father?.nationality?.id === 'IQ' && model.father?.…" at bounding box center [363, 478] width 553 height 716
click at [362, 646] on div "</ div > < div v-if = "model.father?.nationality?.id === 'IQ' && model.father?.…" at bounding box center [363, 478] width 553 height 716
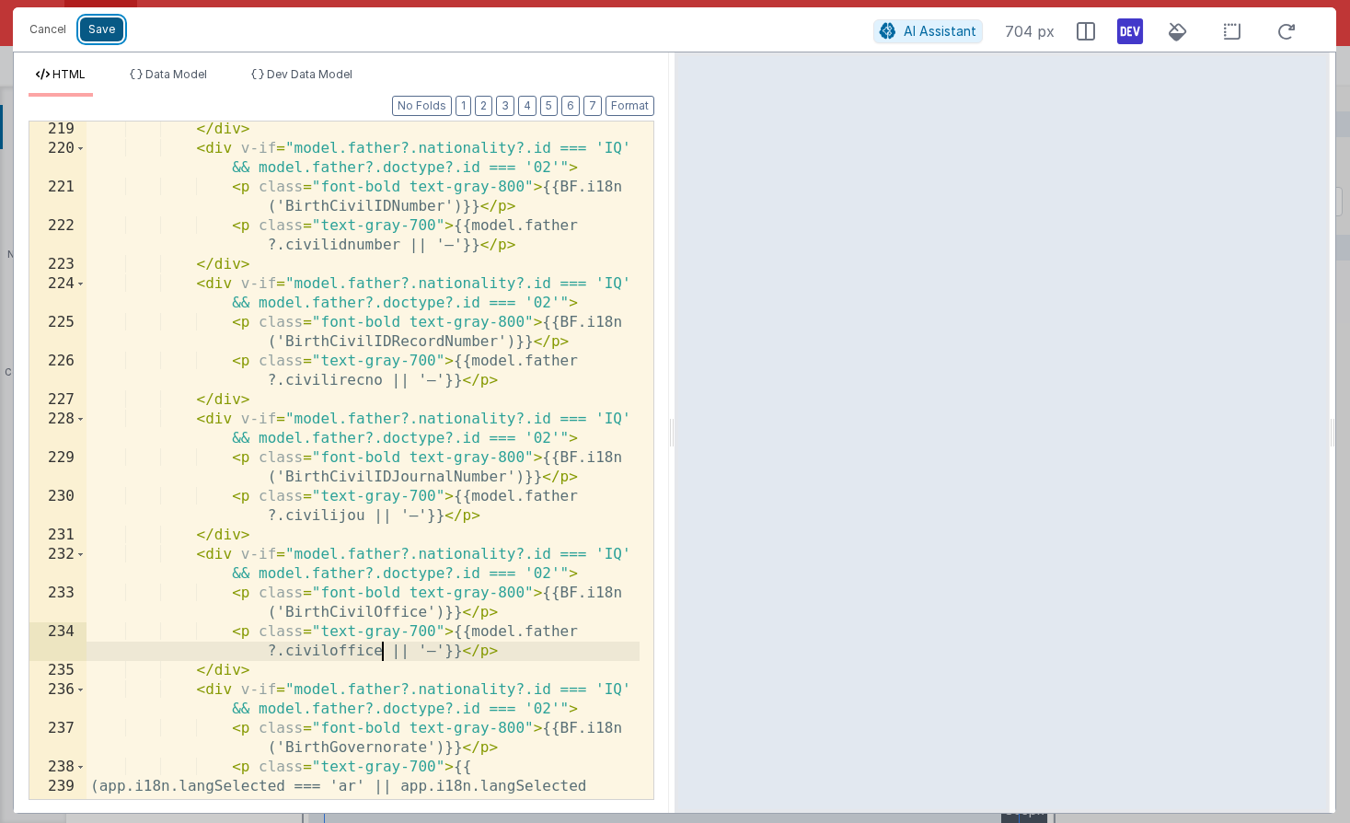
click at [99, 33] on button "Save" at bounding box center [101, 29] width 43 height 24
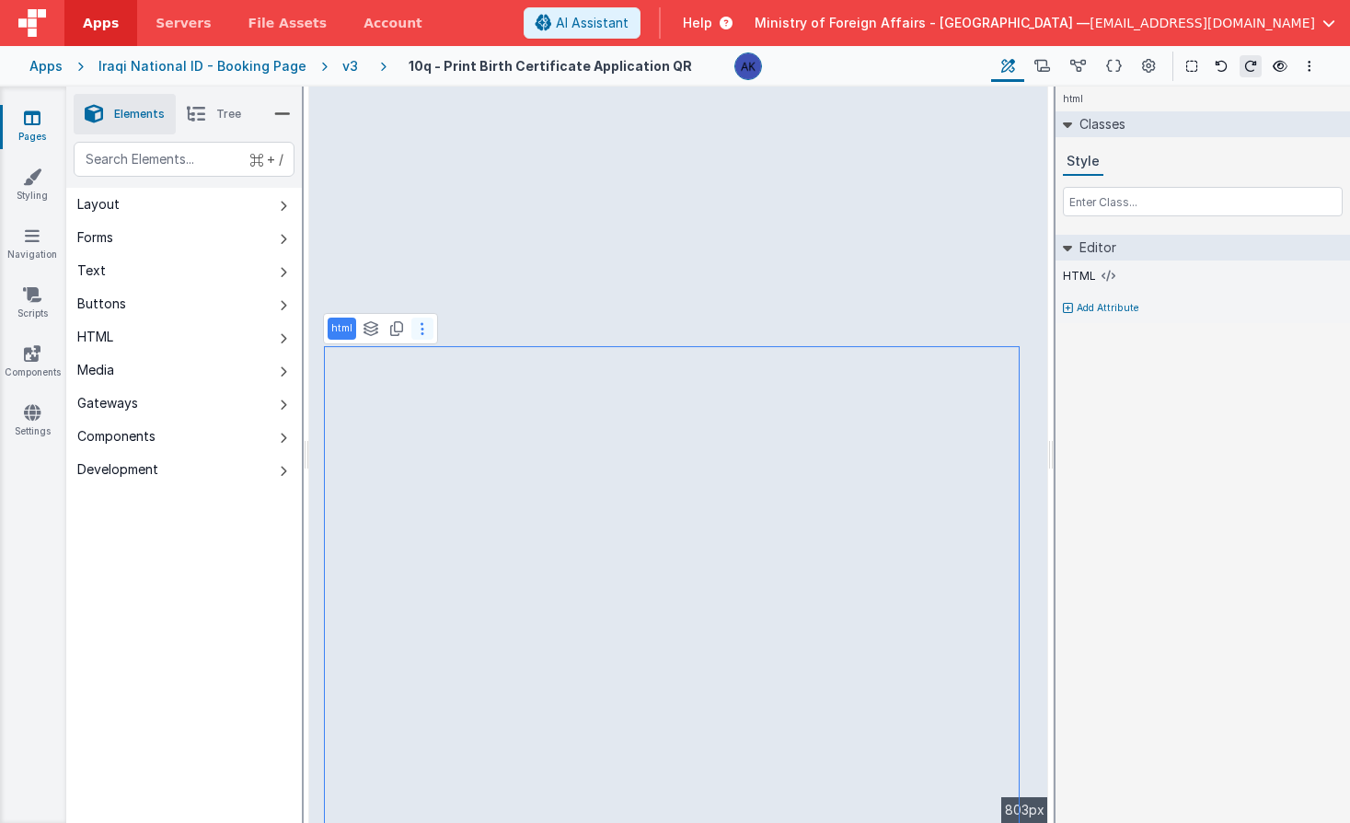
click at [414, 325] on button at bounding box center [422, 329] width 22 height 22
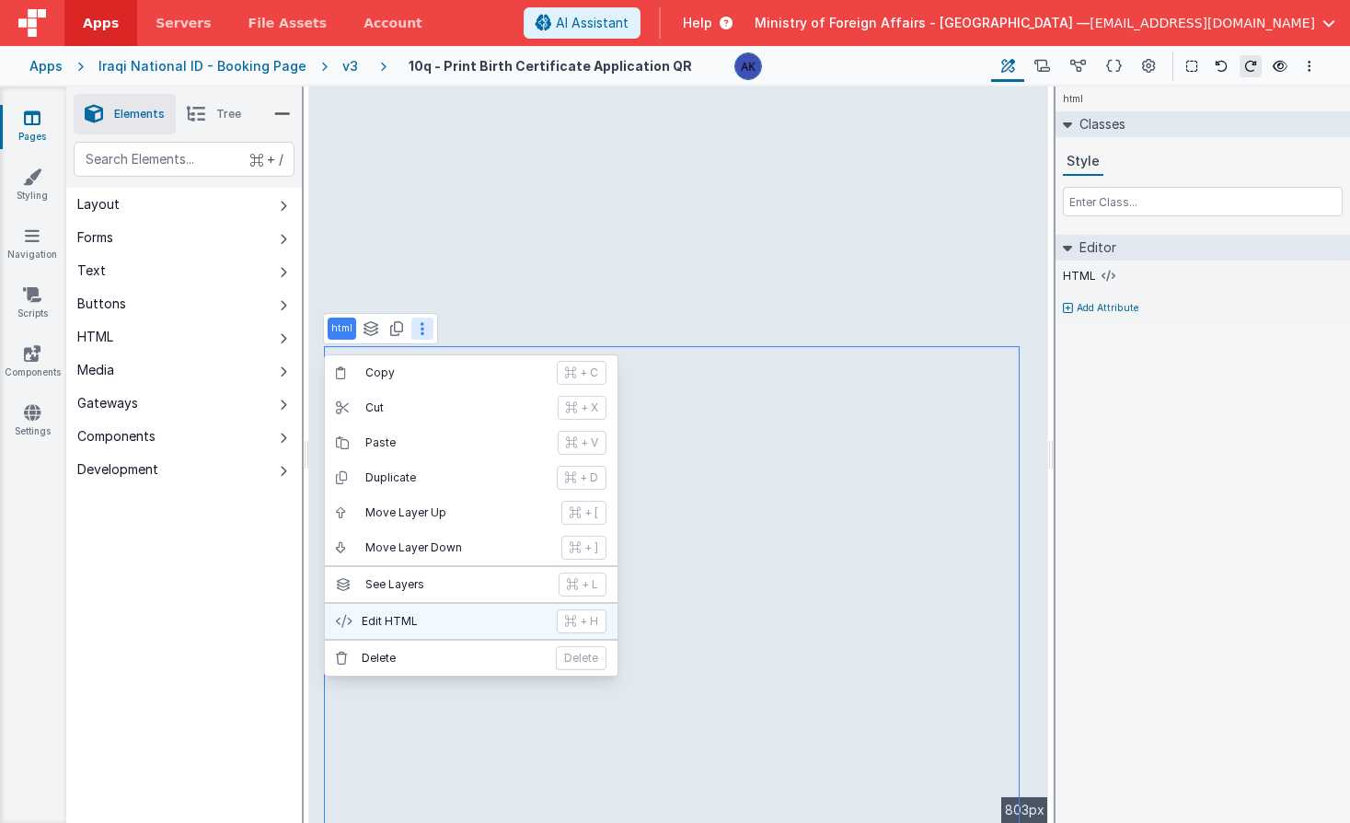
click at [444, 619] on p "Edit HTML" at bounding box center [454, 621] width 184 height 15
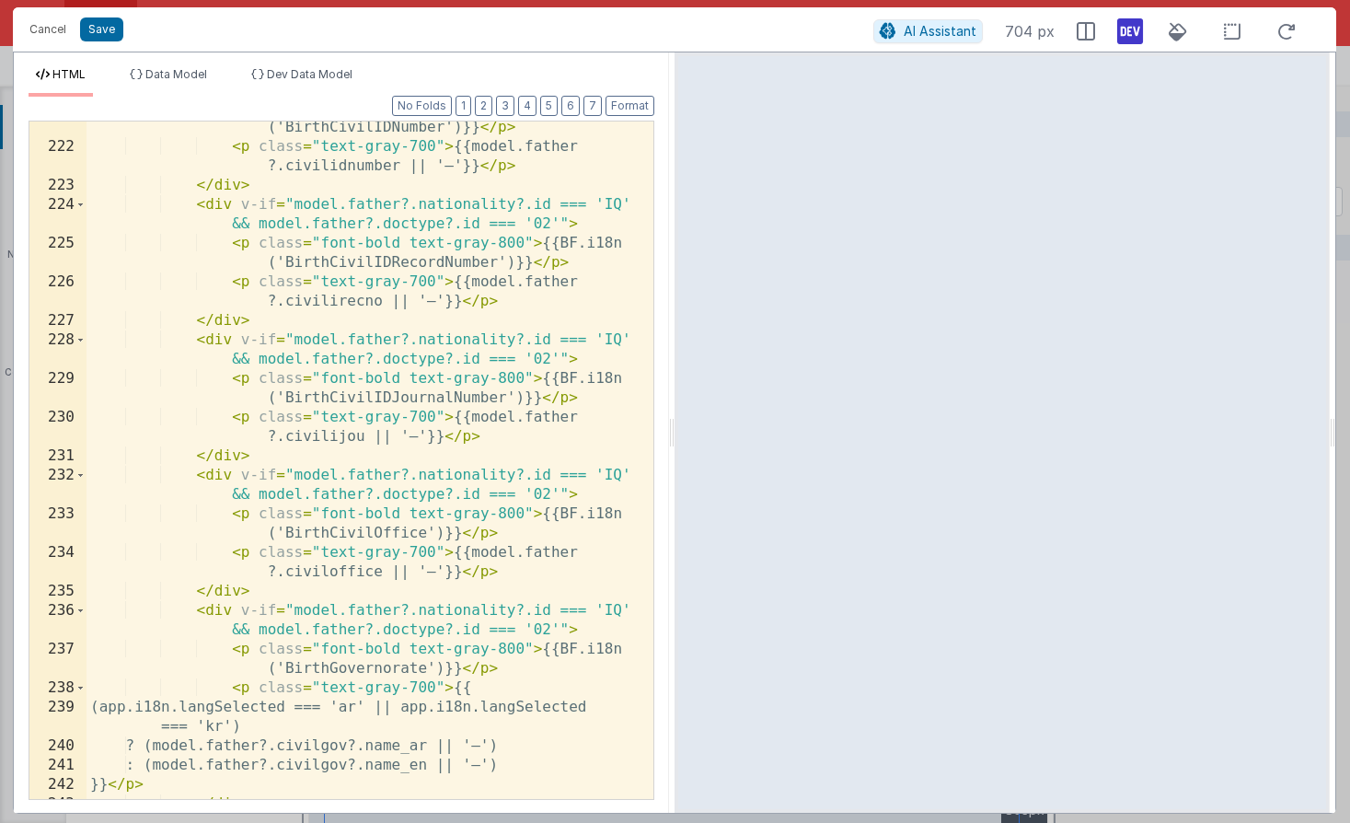
scroll to position [6055, 0]
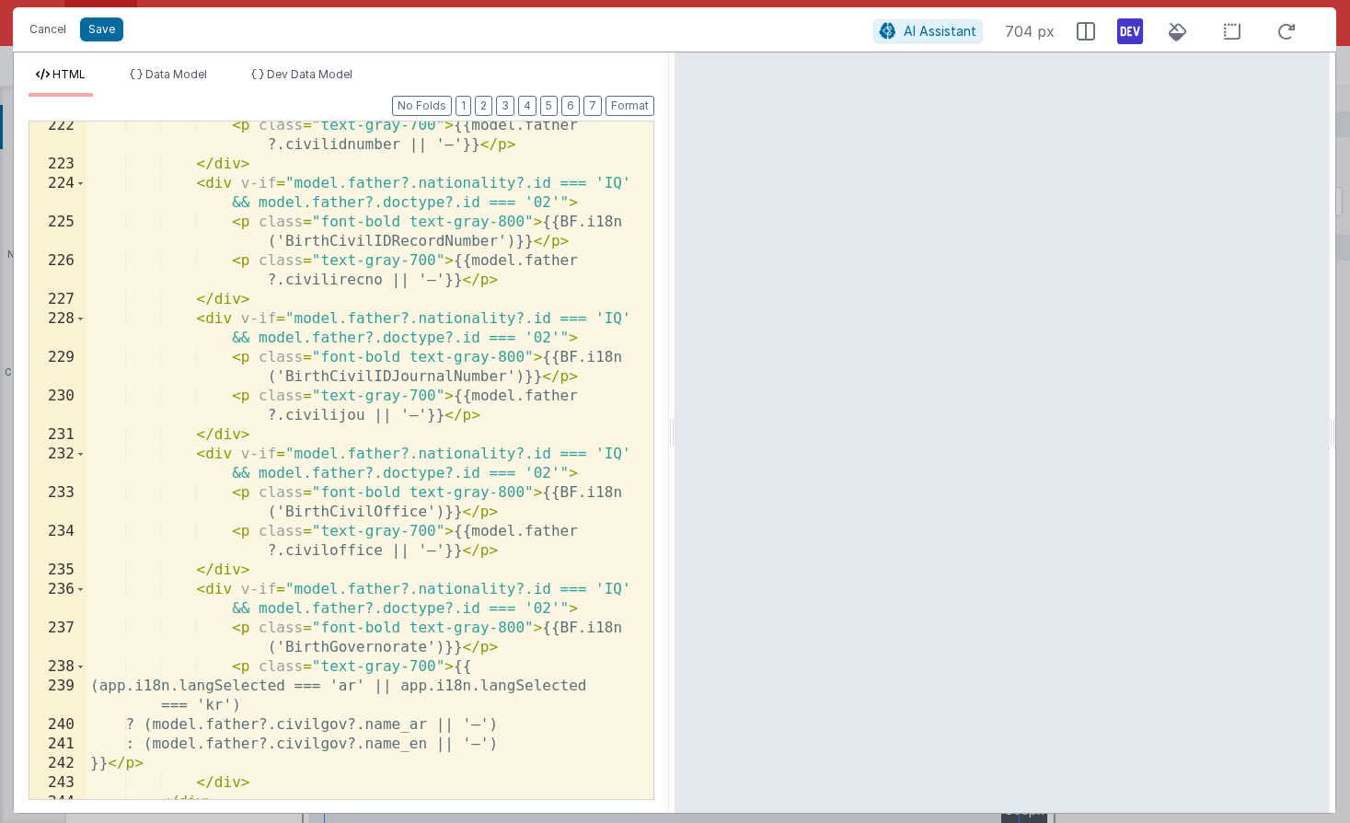
click at [196, 459] on div "< p class = "text-gray-700" > {{model.father ?.civilidnumber || '—'}} </ p > </…" at bounding box center [363, 493] width 553 height 755
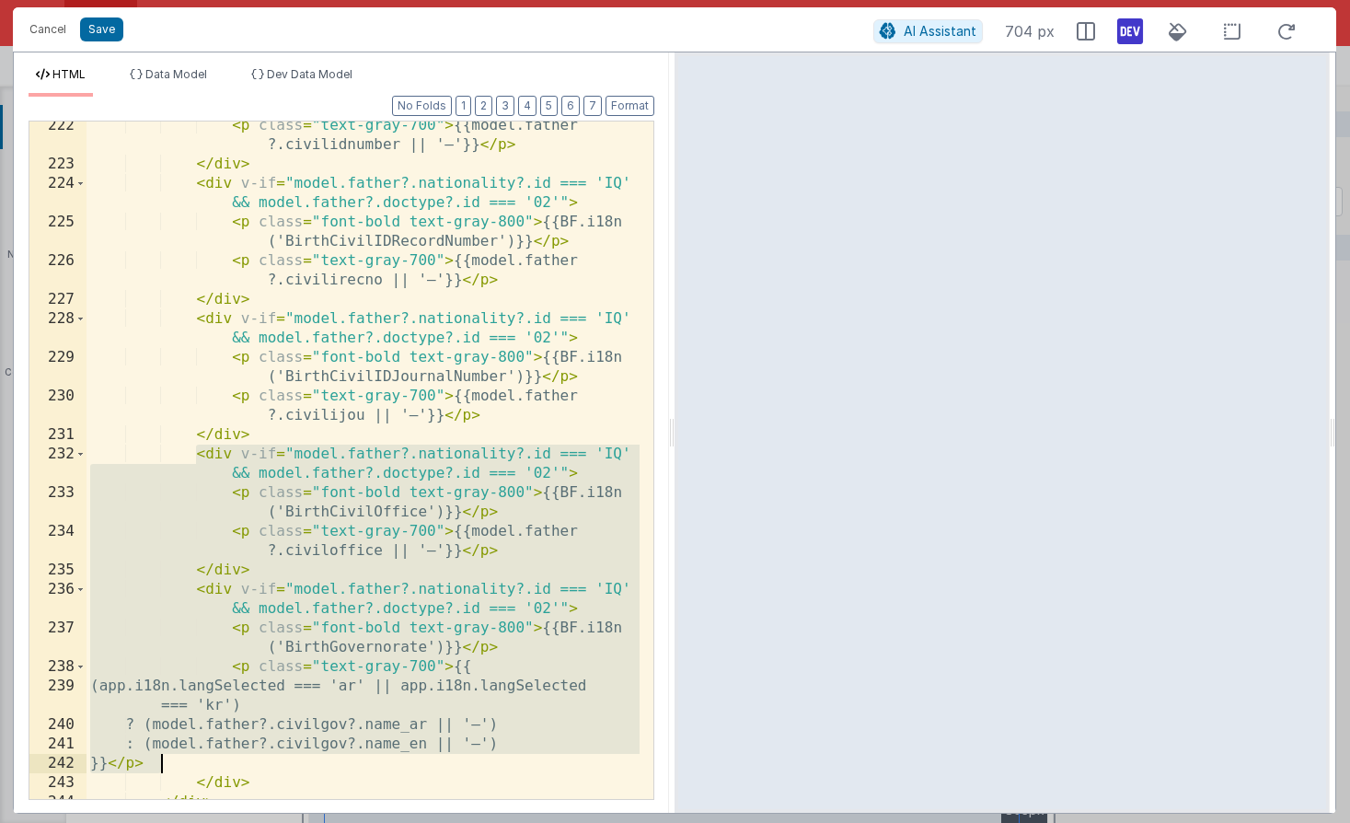
drag, startPoint x: 196, startPoint y: 459, endPoint x: 268, endPoint y: 758, distance: 307.6
click at [268, 758] on div "< p class = "text-gray-700" > {{model.father ?.civilidnumber || '—'}} </ p > </…" at bounding box center [363, 493] width 553 height 755
click at [201, 455] on div "< p class = "text-gray-700" > {{model.father ?.civilidnumber || '—'}} </ p > </…" at bounding box center [363, 493] width 553 height 755
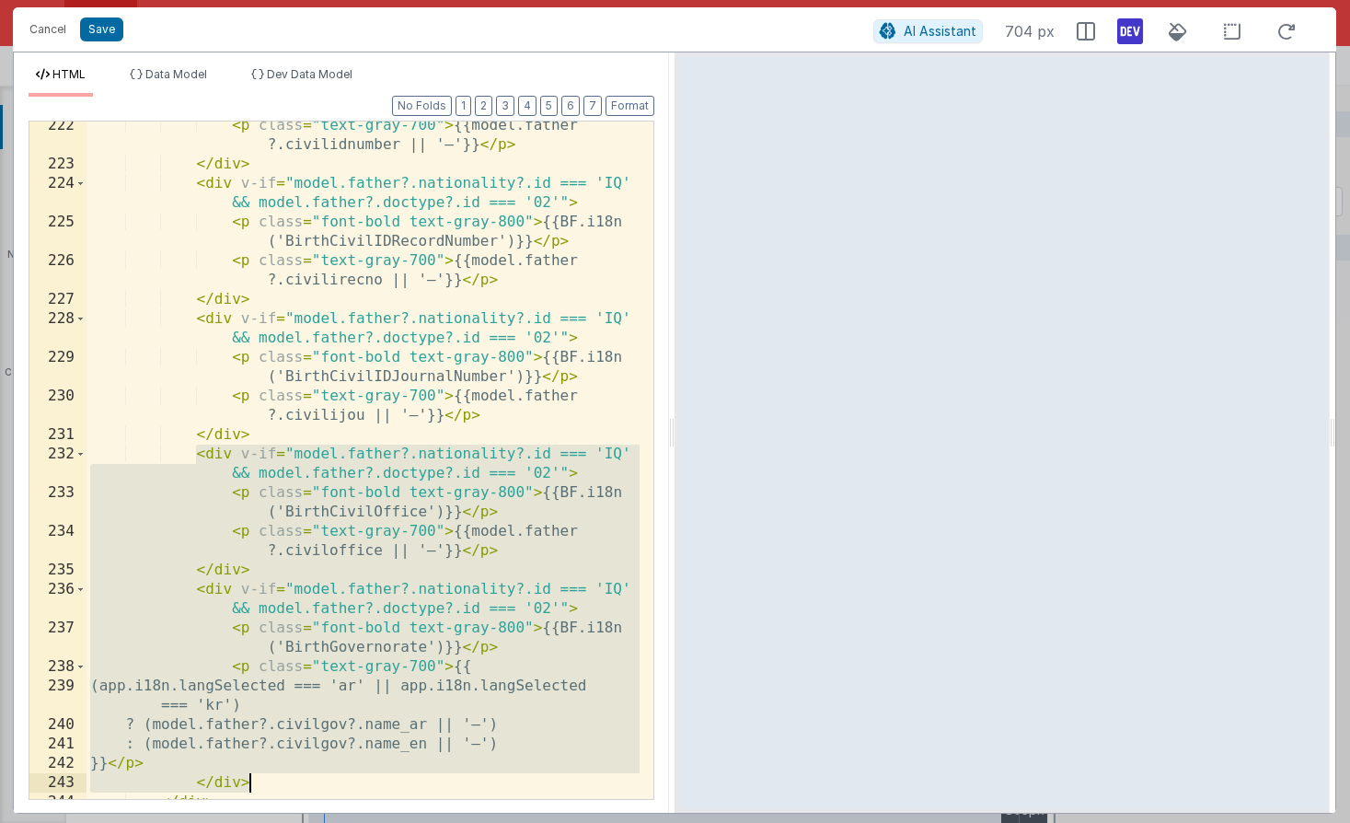
drag, startPoint x: 197, startPoint y: 455, endPoint x: 275, endPoint y: 781, distance: 335.1
click at [275, 781] on div "< p class = "text-gray-700" > {{model.father ?.civilidnumber || '—'}} </ p > </…" at bounding box center [363, 493] width 553 height 755
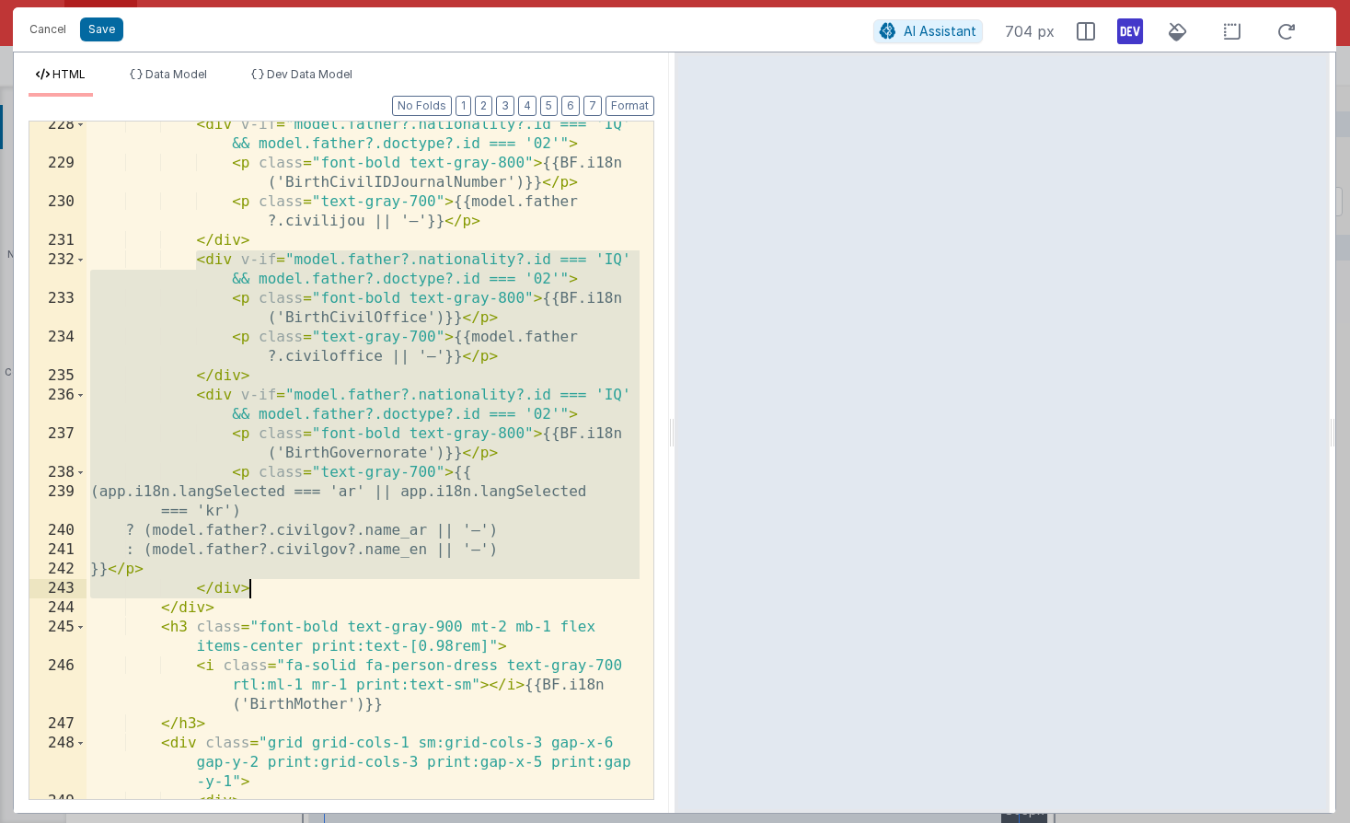
scroll to position [6247, 0]
click at [226, 396] on div "< div v-if = "model.father?.nationality?.id === 'IQ' && model.father?.doctype?.…" at bounding box center [363, 495] width 553 height 755
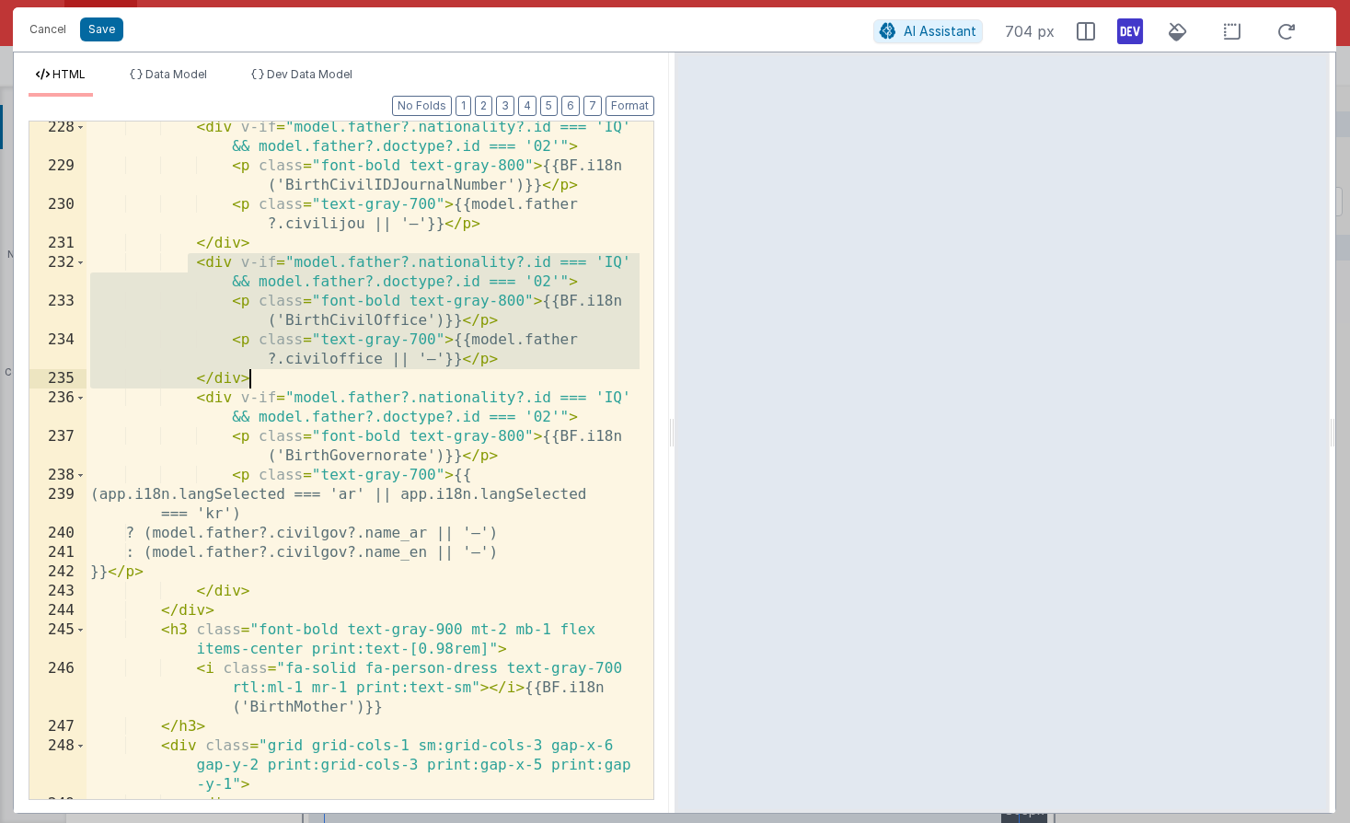
drag, startPoint x: 191, startPoint y: 264, endPoint x: 273, endPoint y: 375, distance: 137.5
click at [273, 375] on div "< div v-if = "model.father?.nationality?.id === 'IQ' && model.father?.doctype?.…" at bounding box center [363, 495] width 553 height 755
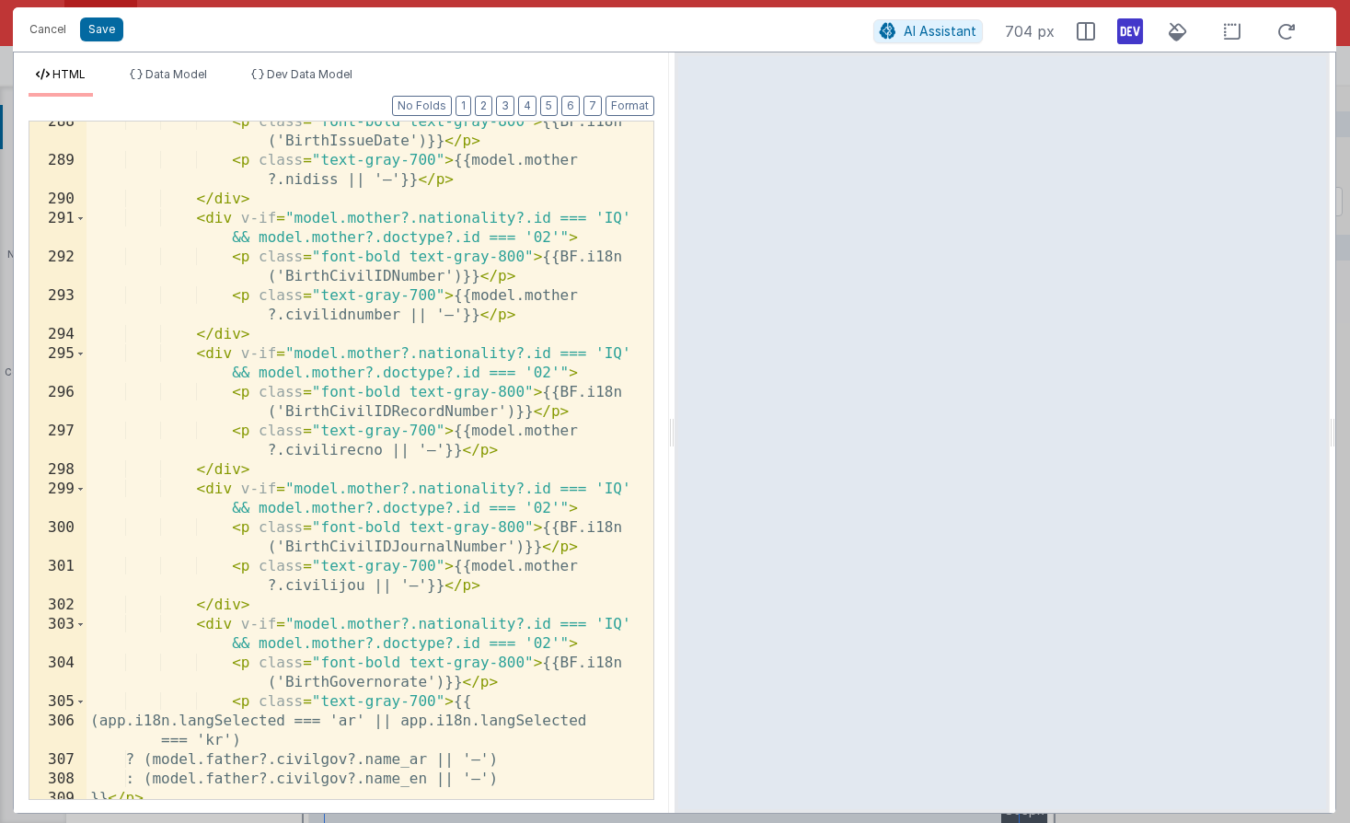
scroll to position [8069, 0]
click at [261, 596] on div "< p class = "font-bold text-gray-800" > {{BF.i18n ('BirthIssueDate')}} </ p > <…" at bounding box center [363, 479] width 553 height 735
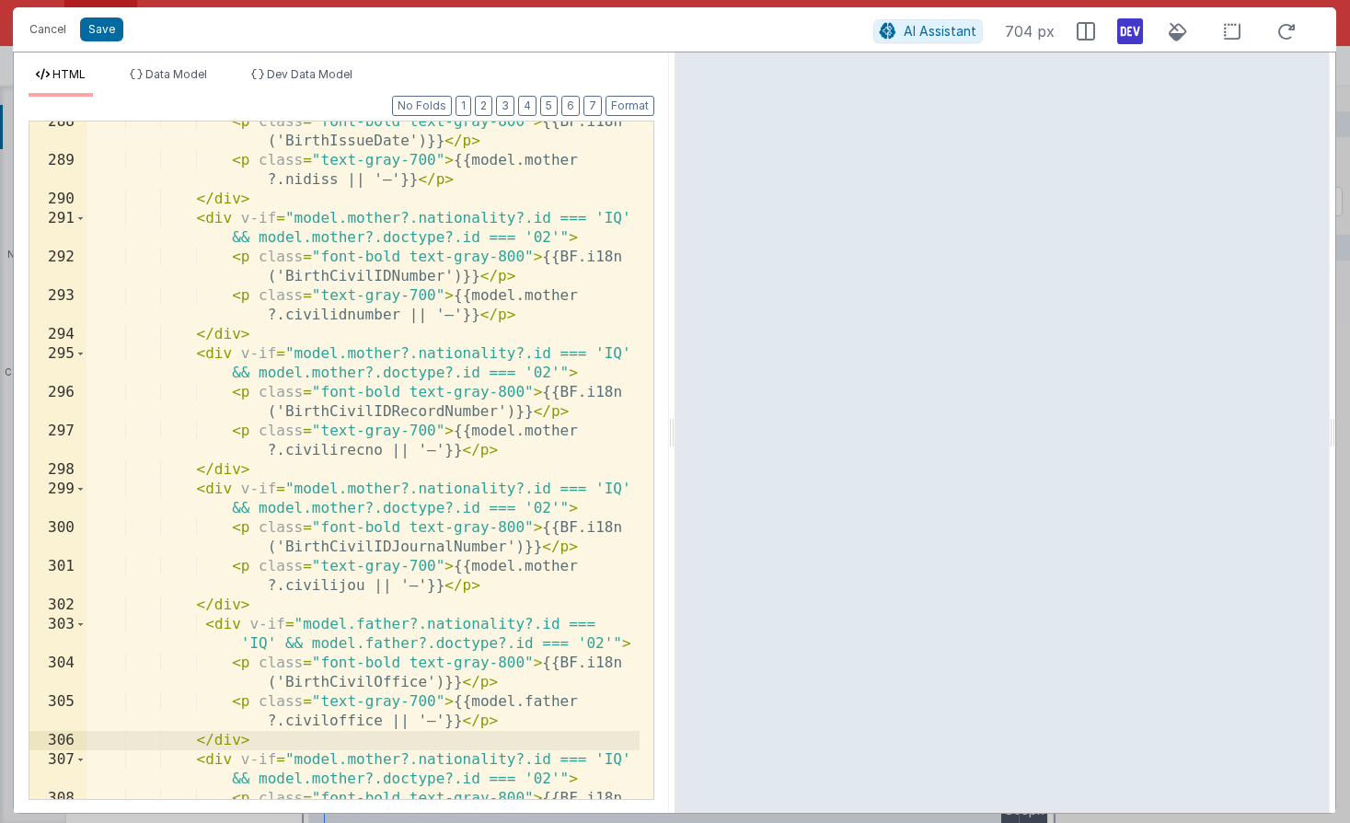
click at [554, 701] on div "< p class = "font-bold text-gray-800" > {{BF.i18n ('BirthIssueDate')}} </ p > <…" at bounding box center [363, 489] width 553 height 755
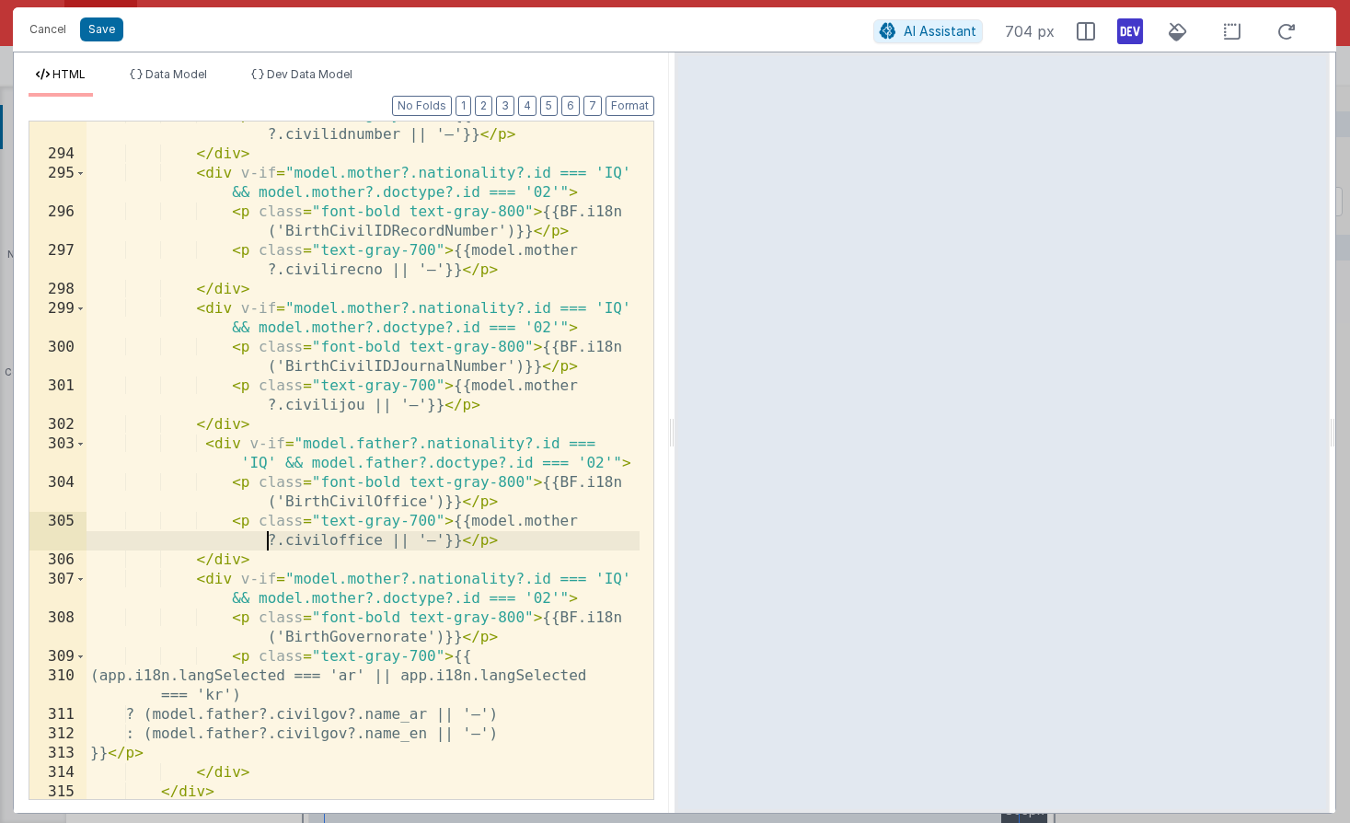
scroll to position [8262, 0]
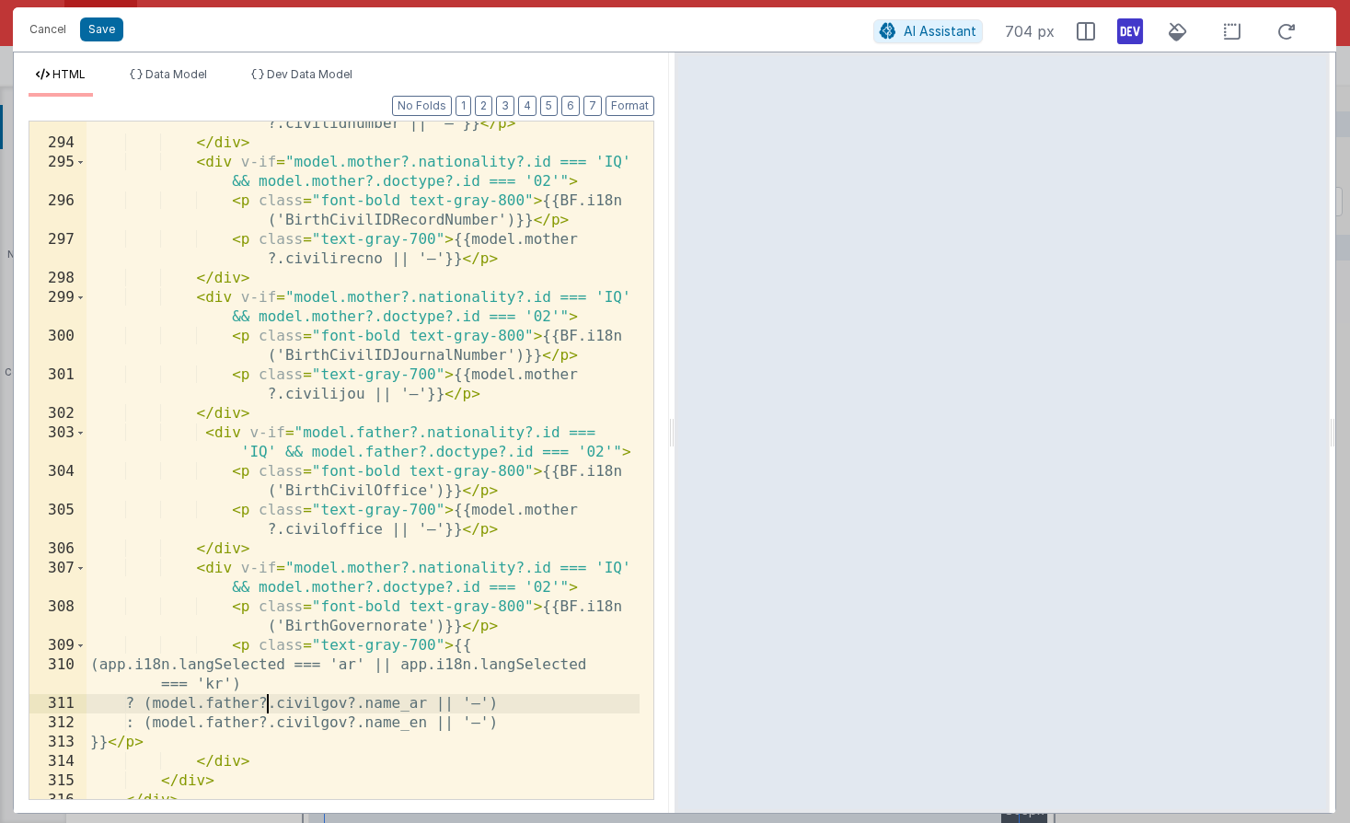
click at [265, 705] on div "< p class = "text-gray-700" > {{model.mother ?.civilidnumber || '—'}} </ p > </…" at bounding box center [363, 462] width 553 height 735
click at [262, 720] on div "< p class = "text-gray-700" > {{model.mother ?.civilidnumber || '—'}} </ p > </…" at bounding box center [363, 462] width 553 height 735
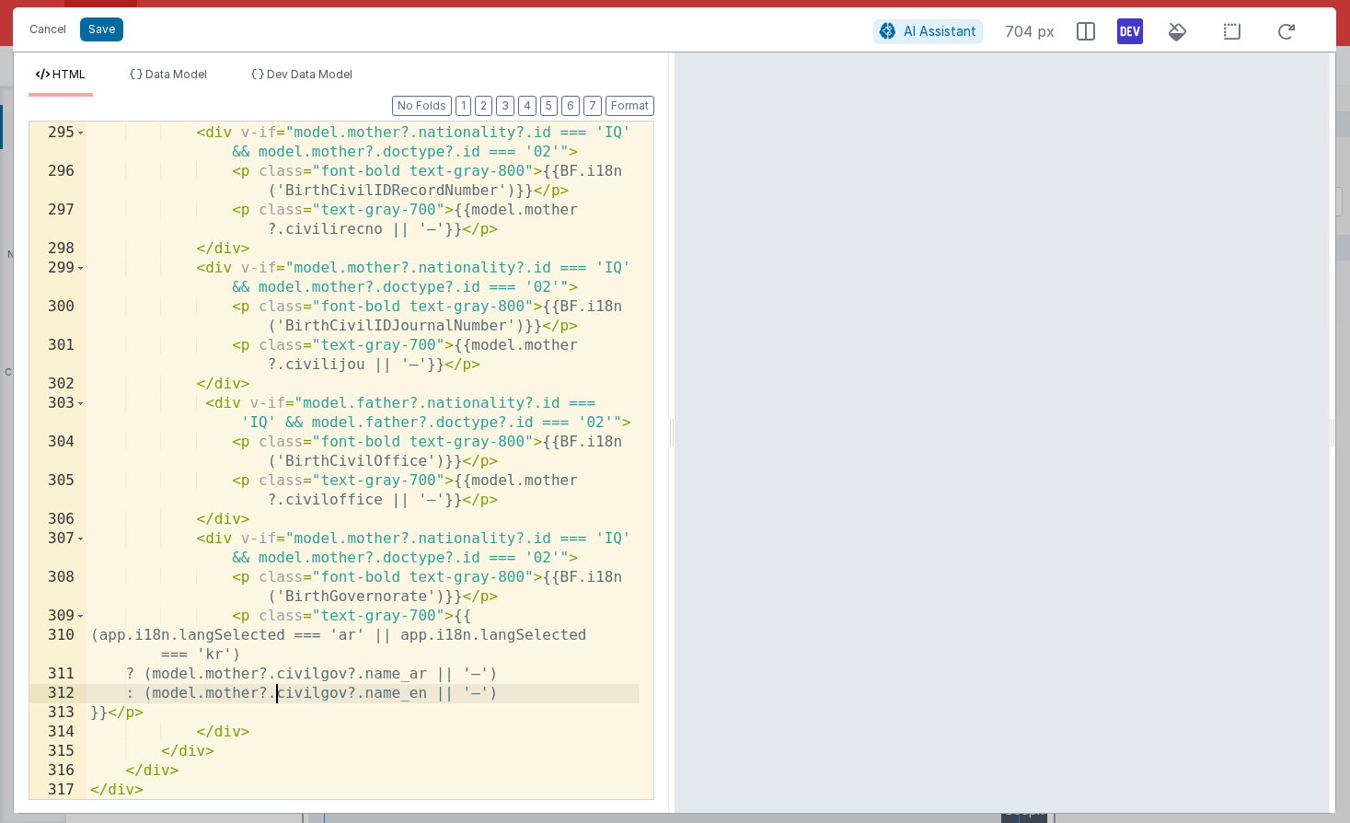
scroll to position [8290, 0]
click at [116, 31] on button "Save" at bounding box center [101, 29] width 43 height 24
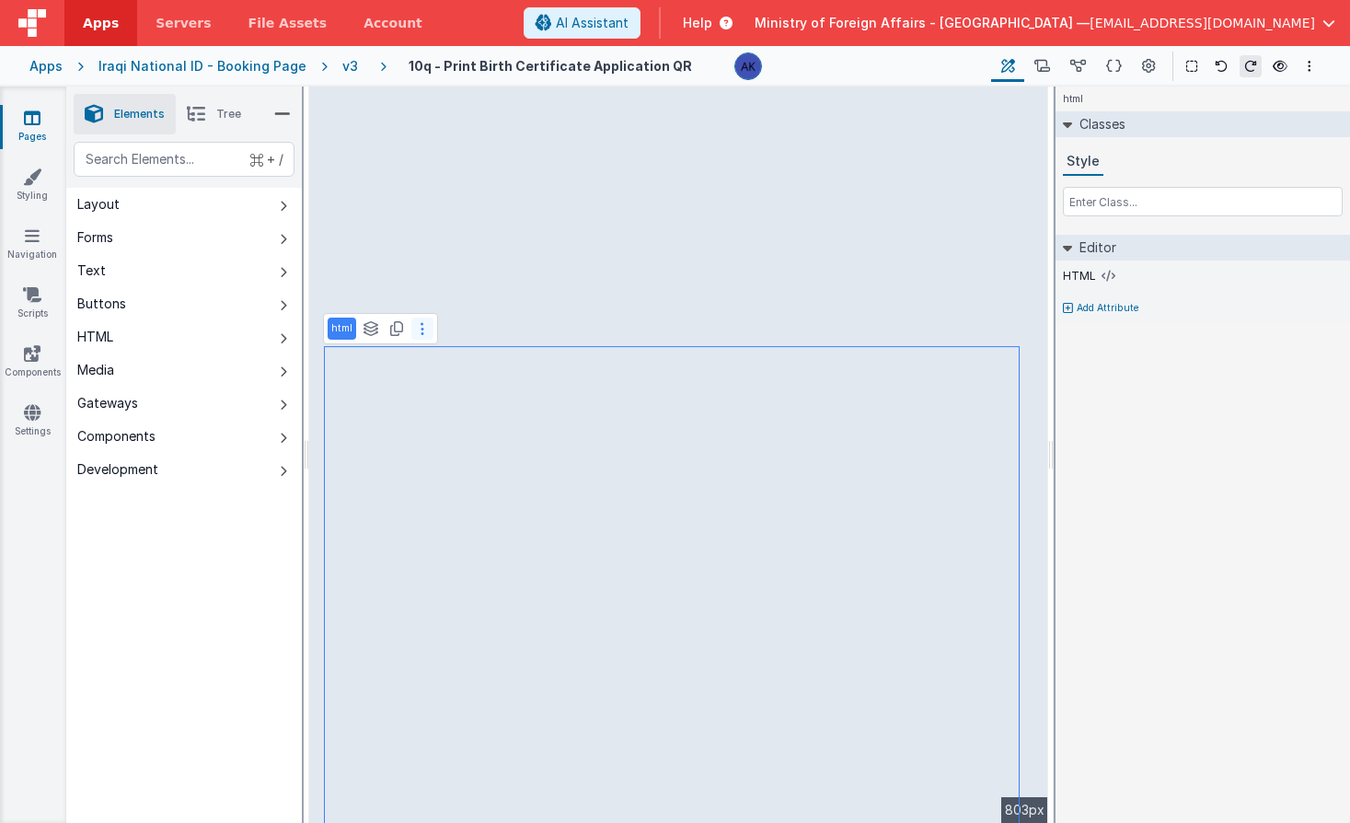
click at [422, 331] on button at bounding box center [422, 329] width 22 height 22
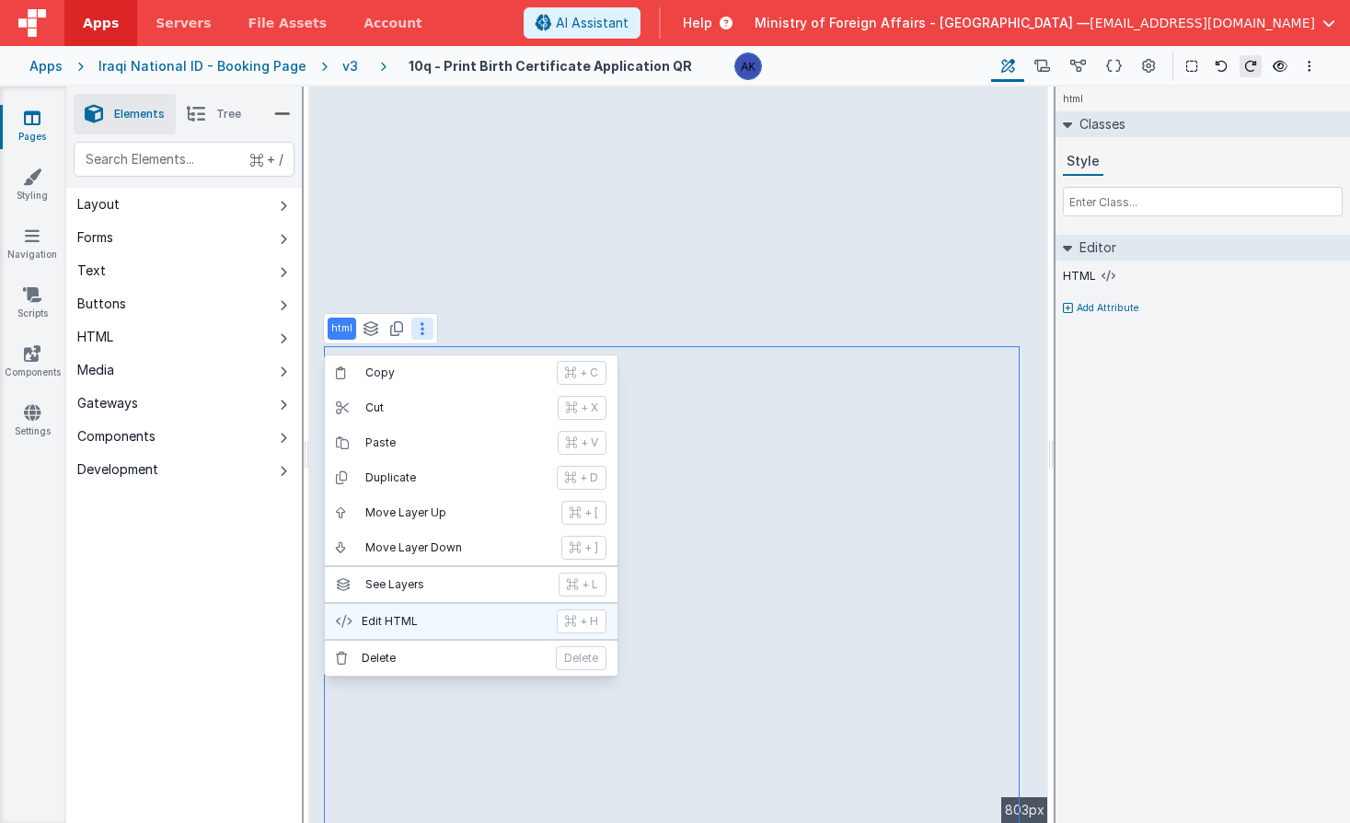
click at [478, 629] on button "Edit HTML + H" at bounding box center [471, 621] width 293 height 35
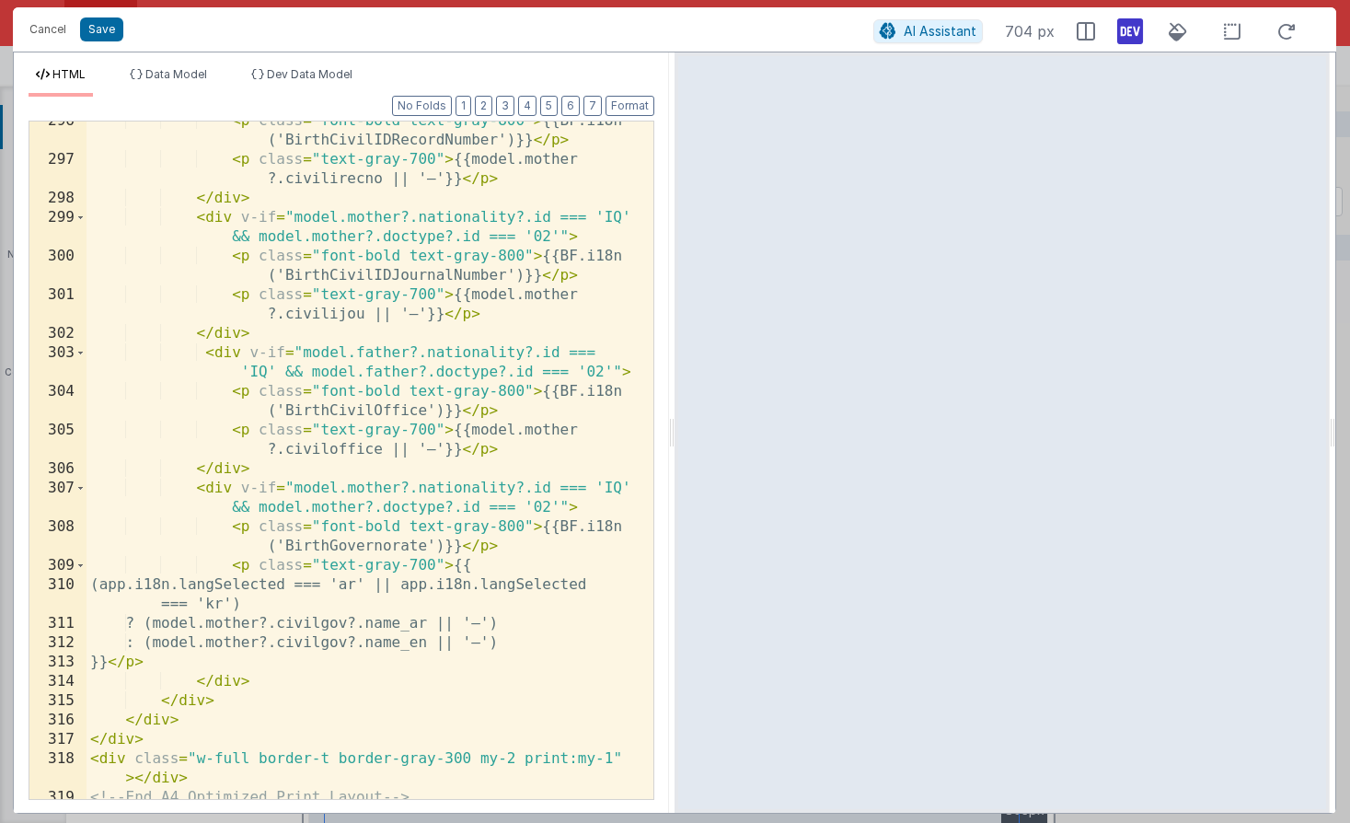
scroll to position [8338, 0]
click at [386, 356] on div "< p class = "font-bold text-gray-800" > {{BF.i18n ('BirthCivilIDRecordNumber')}…" at bounding box center [363, 481] width 553 height 735
click at [386, 357] on div "< p class = "font-bold text-gray-800" > {{BF.i18n ('BirthCivilIDRecordNumber')}…" at bounding box center [363, 481] width 553 height 735
click at [387, 373] on div "< p class = "font-bold text-gray-800" > {{BF.i18n ('BirthCivilIDRecordNumber')}…" at bounding box center [363, 481] width 553 height 735
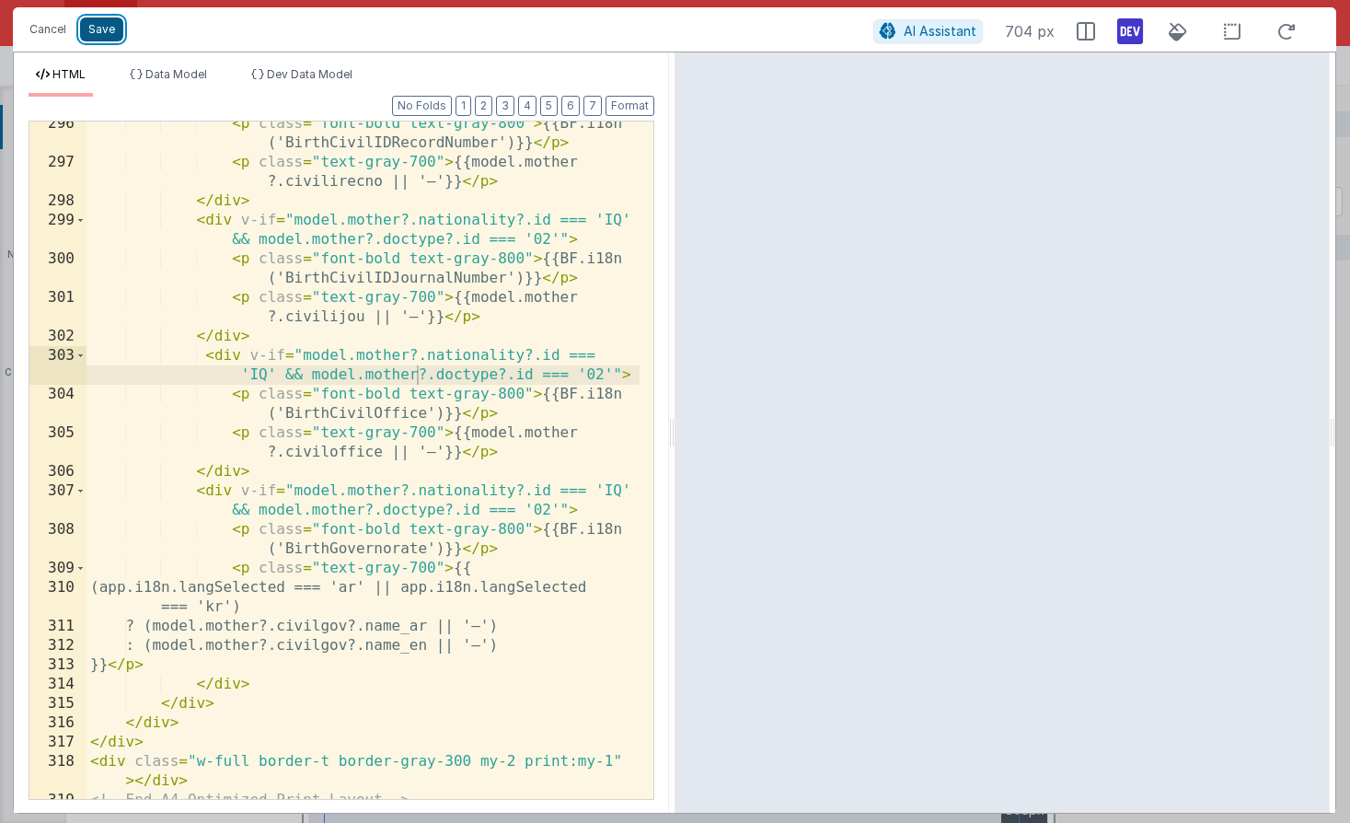
click at [109, 22] on button "Save" at bounding box center [101, 29] width 43 height 24
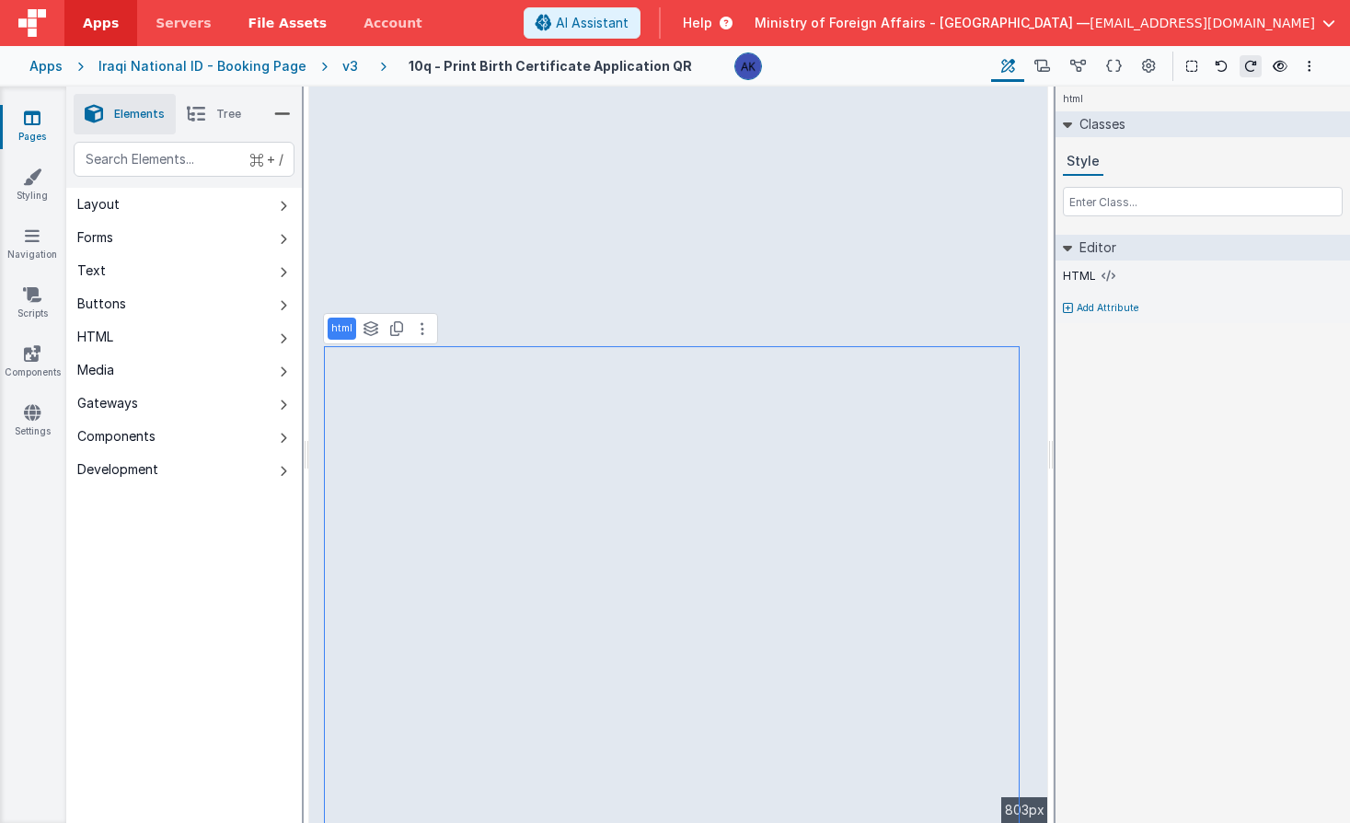
click at [249, 22] on span "File Assets" at bounding box center [288, 23] width 79 height 18
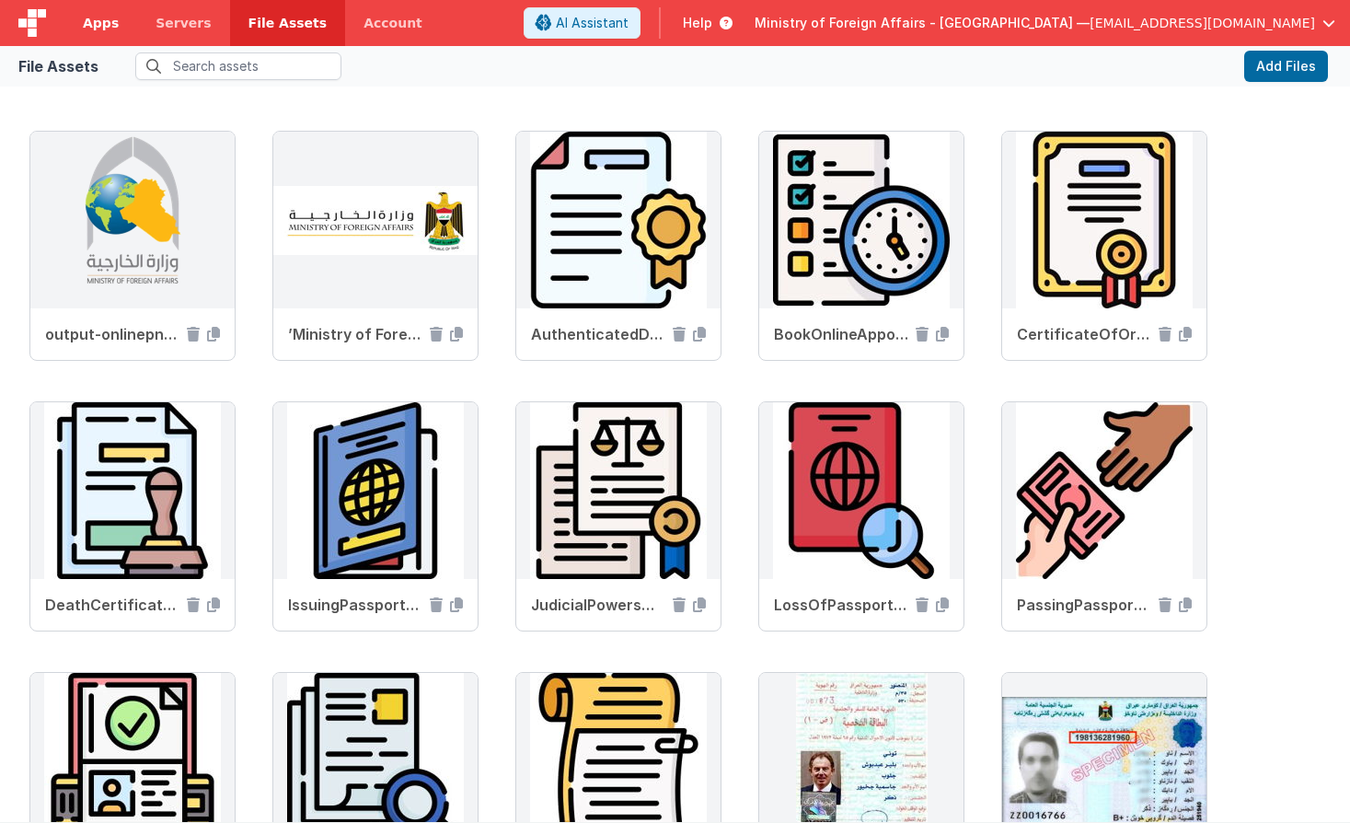
click at [108, 25] on span "Apps" at bounding box center [101, 23] width 36 height 18
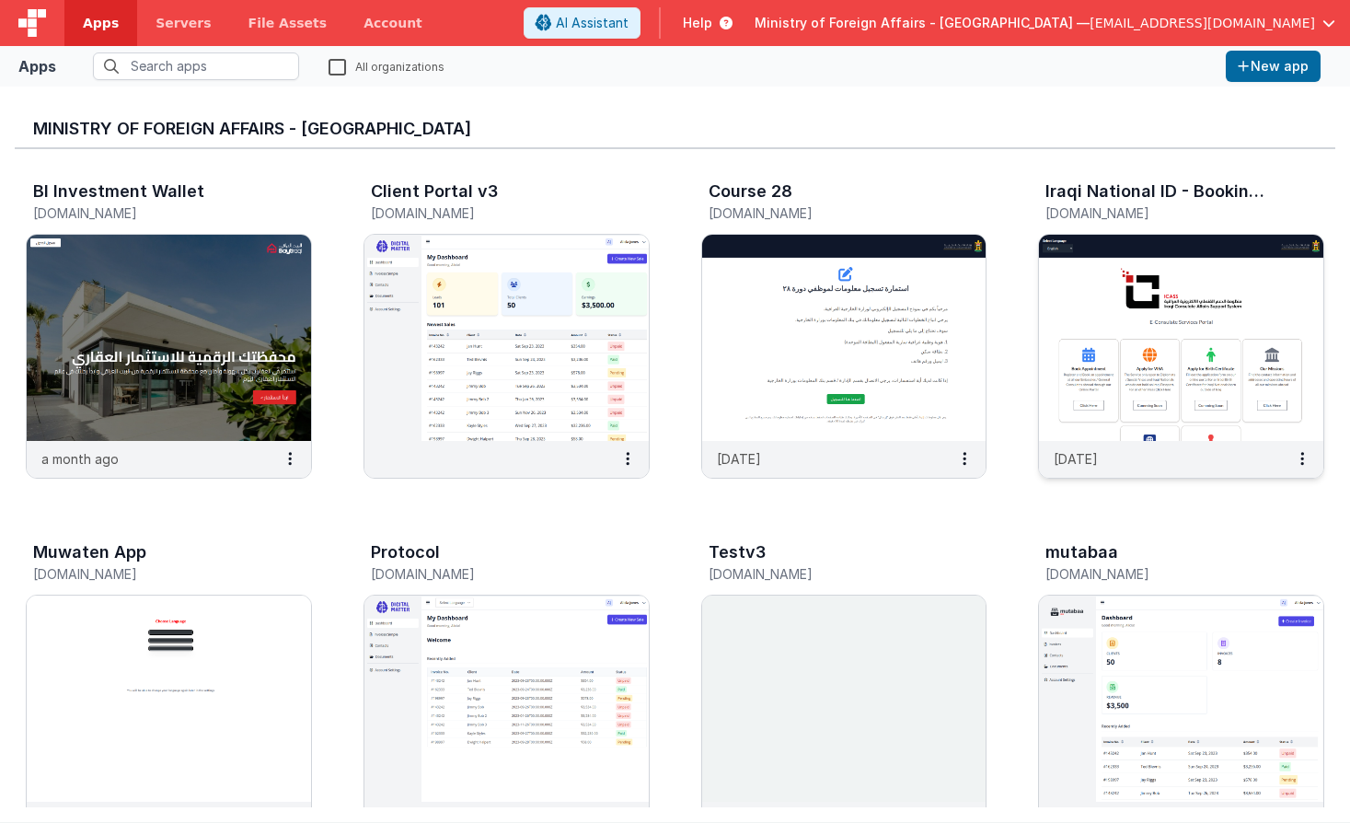
click at [1065, 264] on img at bounding box center [1181, 338] width 284 height 206
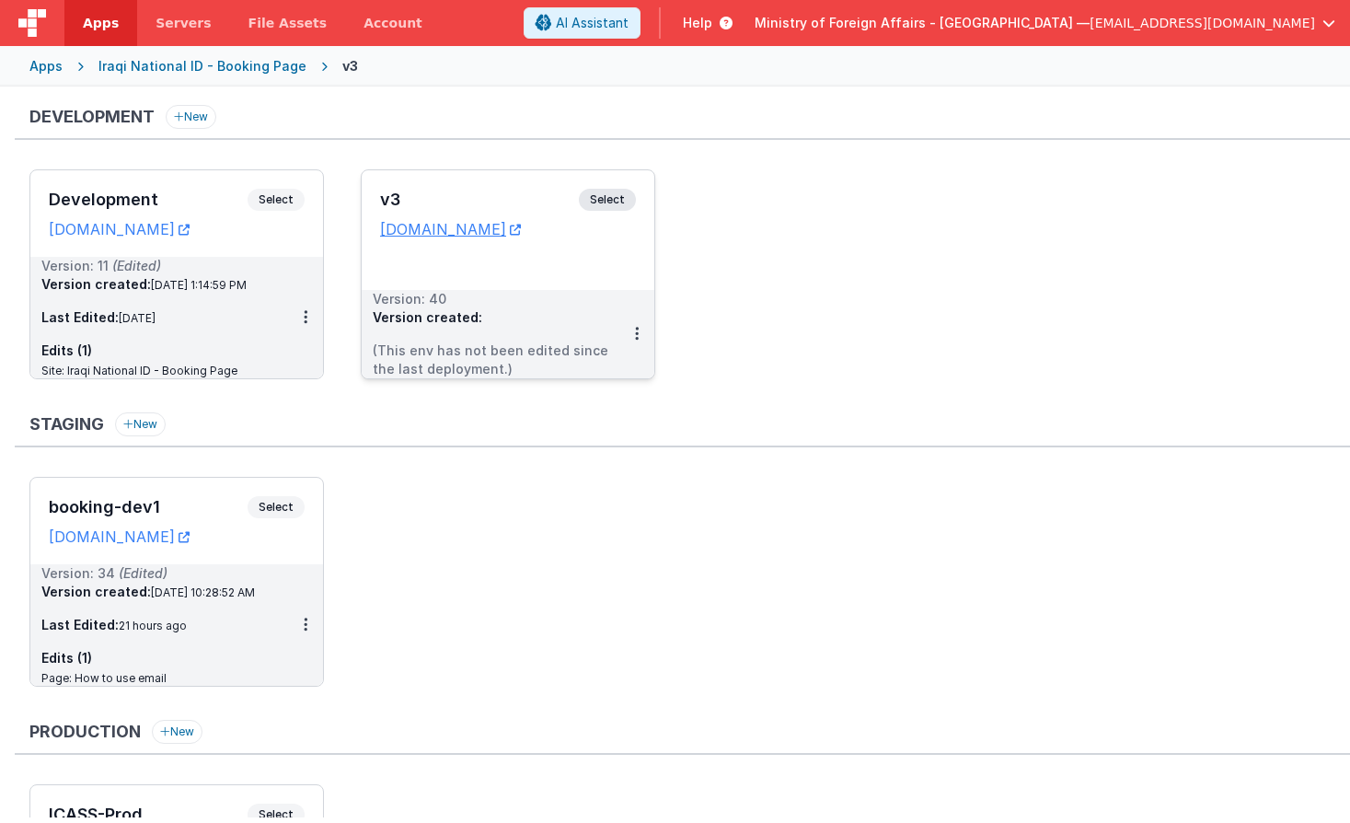
click at [615, 198] on span "Select" at bounding box center [607, 200] width 57 height 22
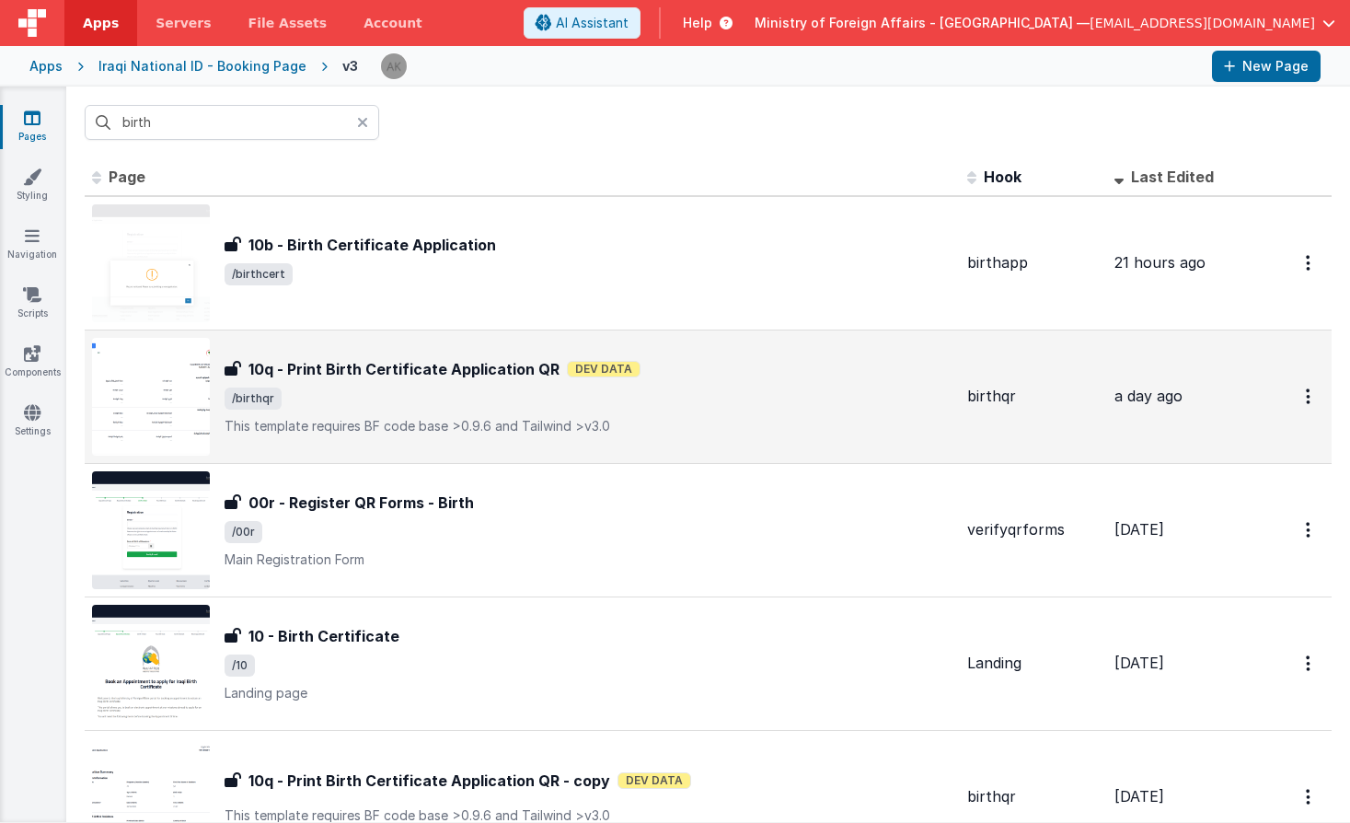
click at [187, 413] on img at bounding box center [151, 397] width 118 height 118
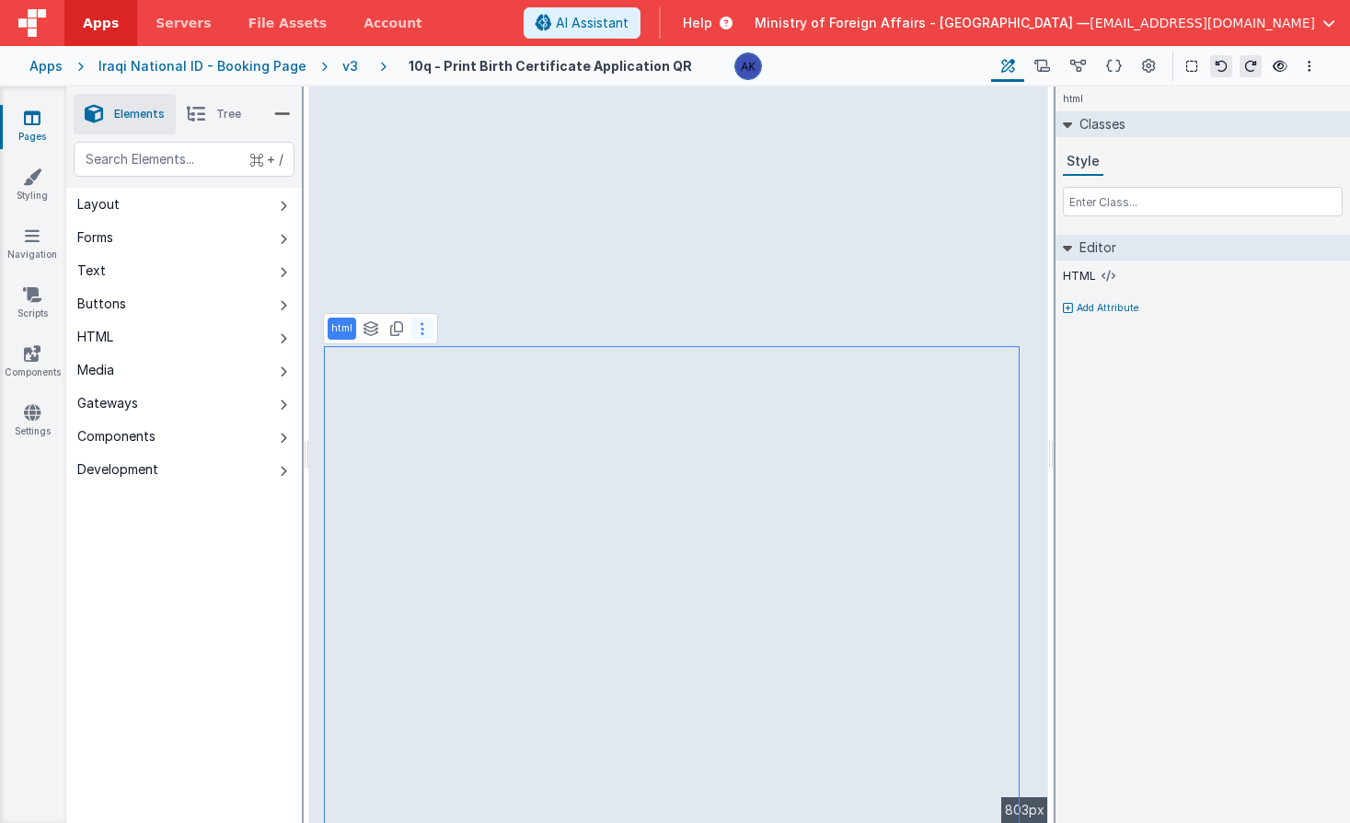
click at [425, 331] on button at bounding box center [422, 329] width 22 height 22
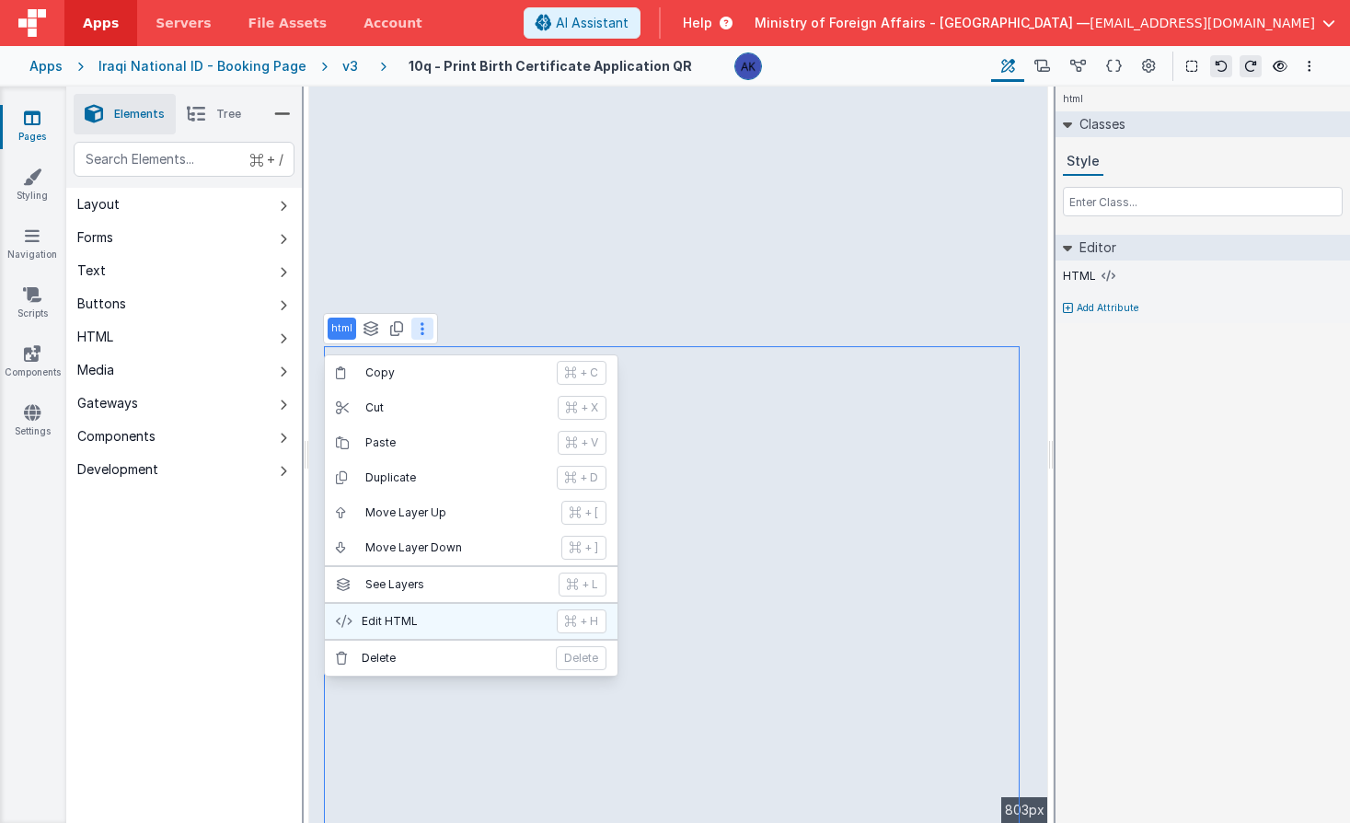
click at [382, 622] on p "Edit HTML" at bounding box center [454, 621] width 184 height 15
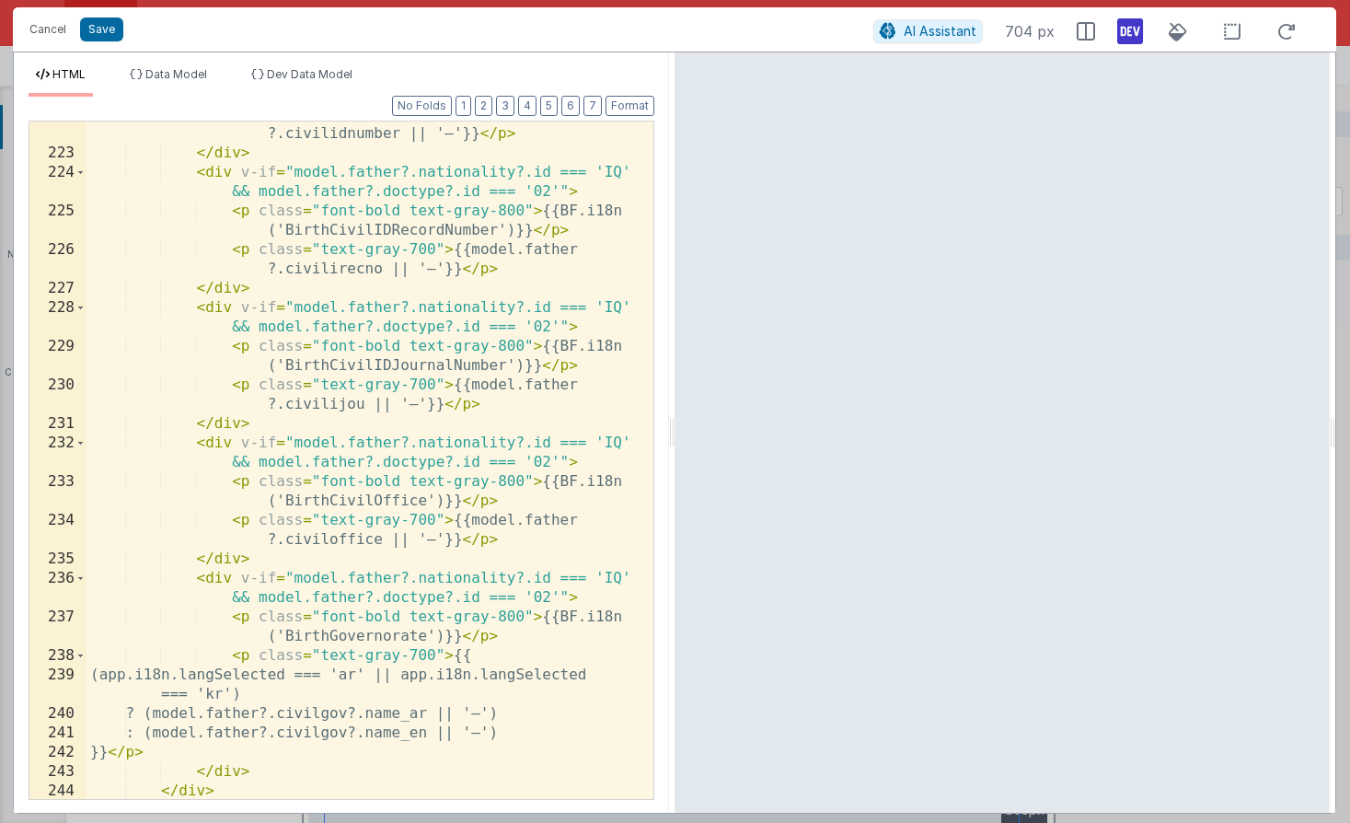
scroll to position [6066, 0]
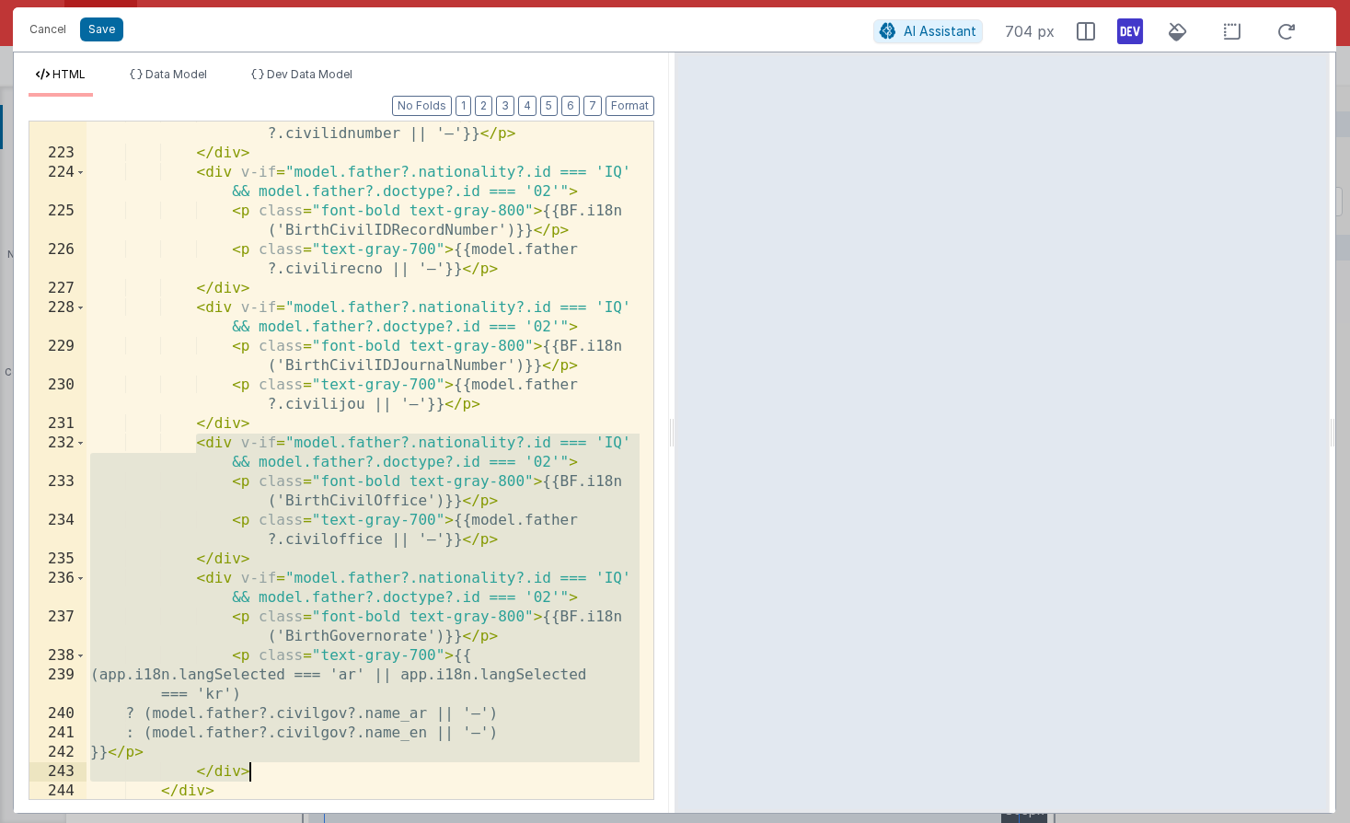
drag, startPoint x: 201, startPoint y: 444, endPoint x: 276, endPoint y: 766, distance: 330.9
click at [276, 766] on div "< p class = "text-gray-700" > {{model.father ?.civilidnumber || '—'}} </ p > </…" at bounding box center [363, 482] width 553 height 755
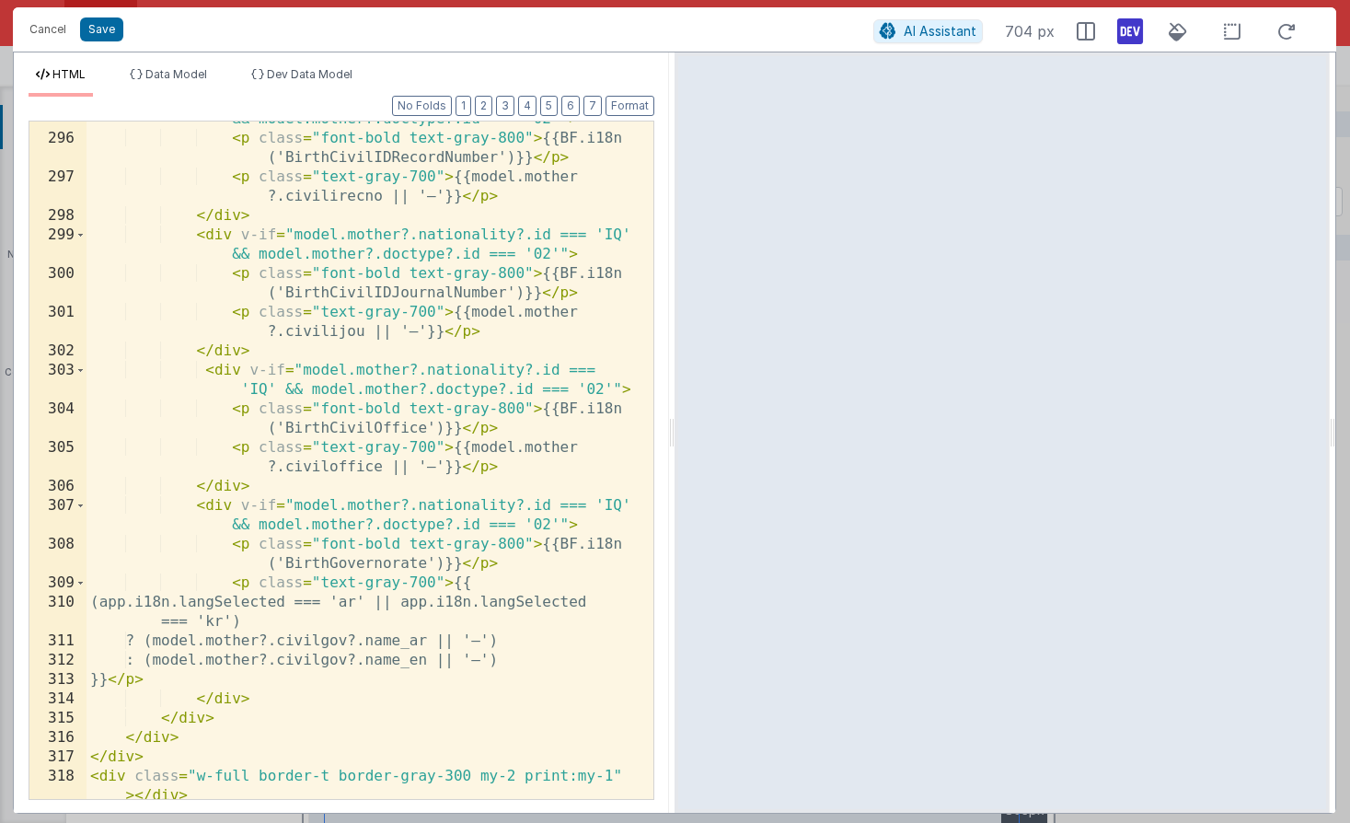
scroll to position [8329, 0]
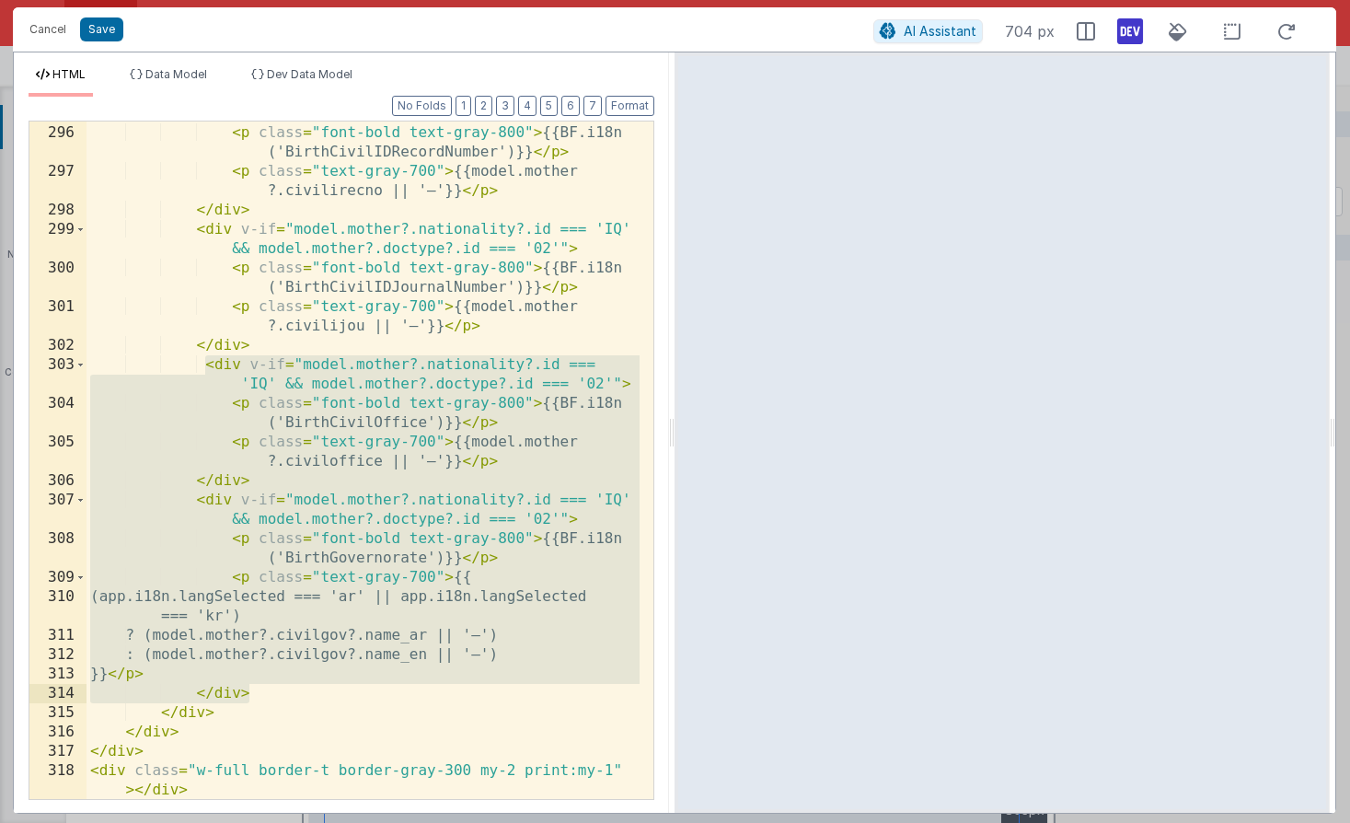
drag, startPoint x: 205, startPoint y: 362, endPoint x: 287, endPoint y: 688, distance: 336.9
click at [287, 688] on div "< div v-if = "model.mother?.nationality?.id === 'IQ' && model.mother?.doctype?.…" at bounding box center [363, 452] width 553 height 735
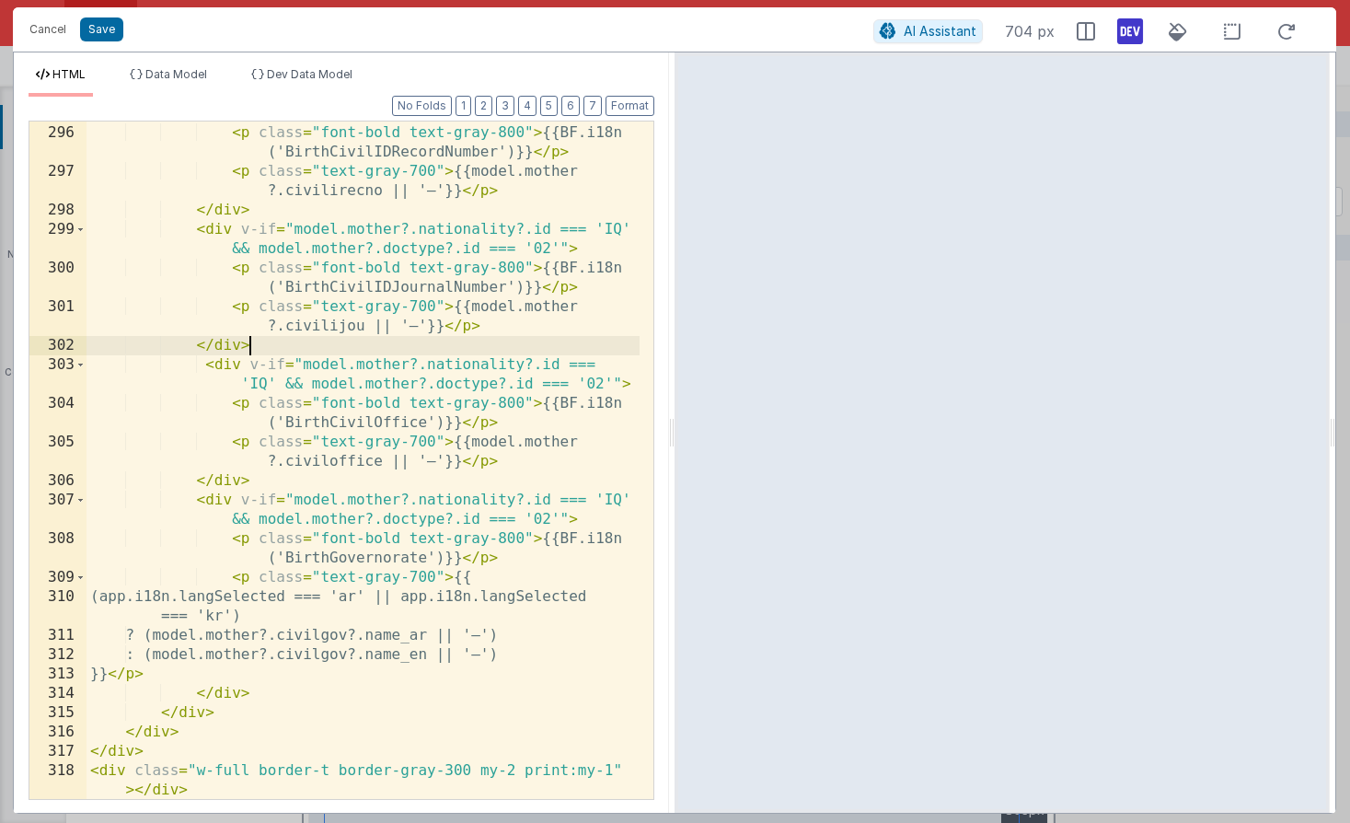
click at [380, 353] on div "< div v-if = "model.mother?.nationality?.id === 'IQ' && model.mother?.doctype?.…" at bounding box center [363, 452] width 553 height 735
click at [107, 38] on button "Save" at bounding box center [101, 29] width 43 height 24
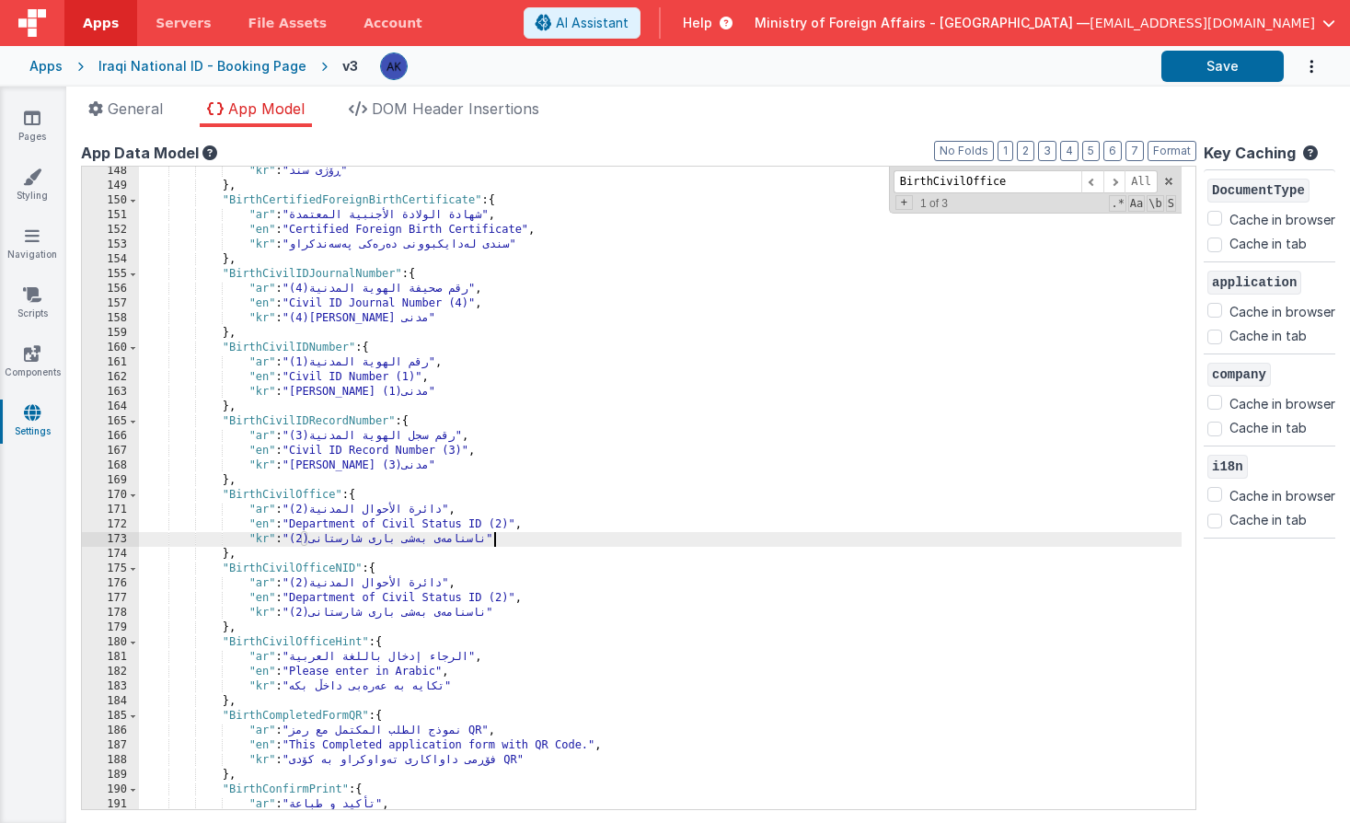
scroll to position [1509, 0]
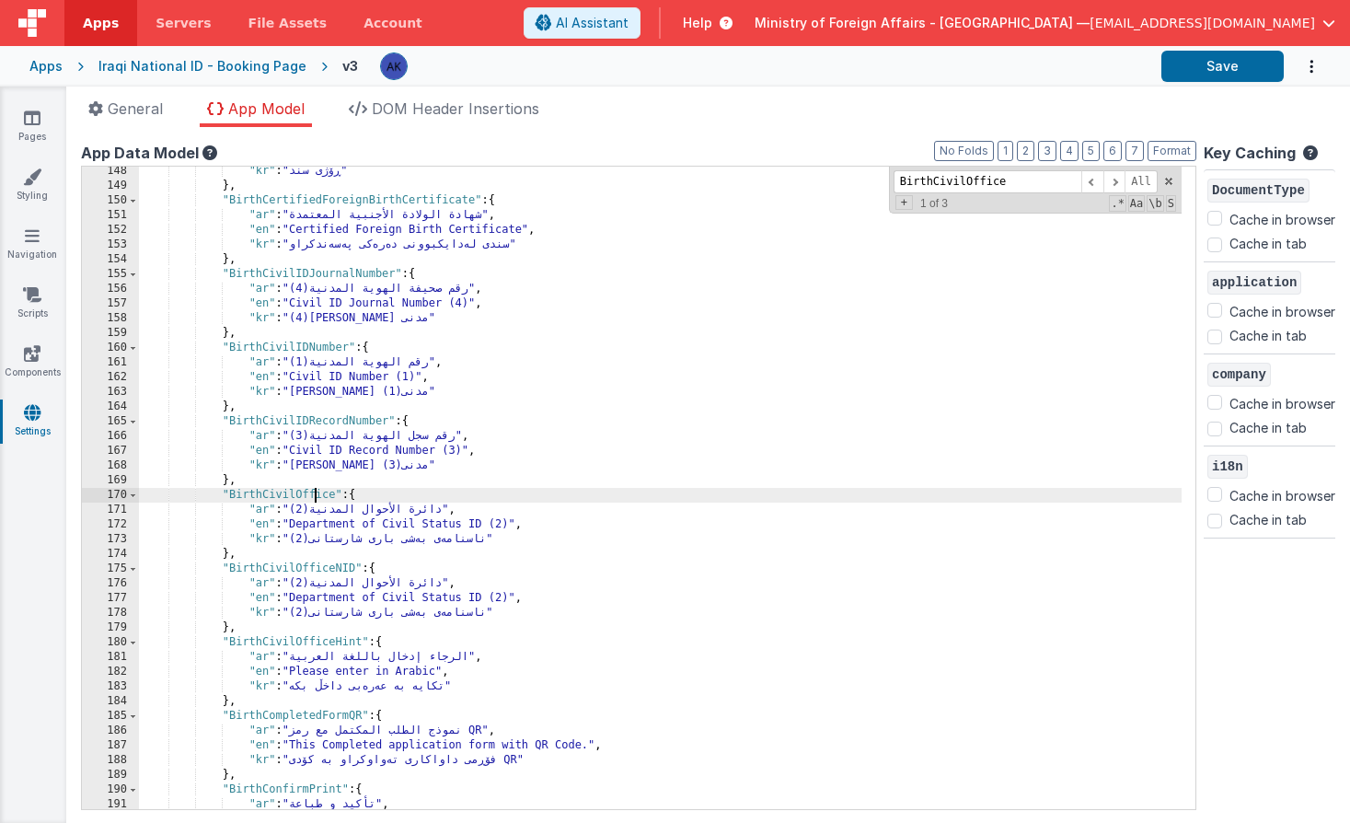
click at [316, 492] on div ""kr" : "ڕۆژی سند" } , "BirthCertifiedForeignBirthCertificate" : { "ar" : "شهادة…" at bounding box center [660, 500] width 1043 height 672
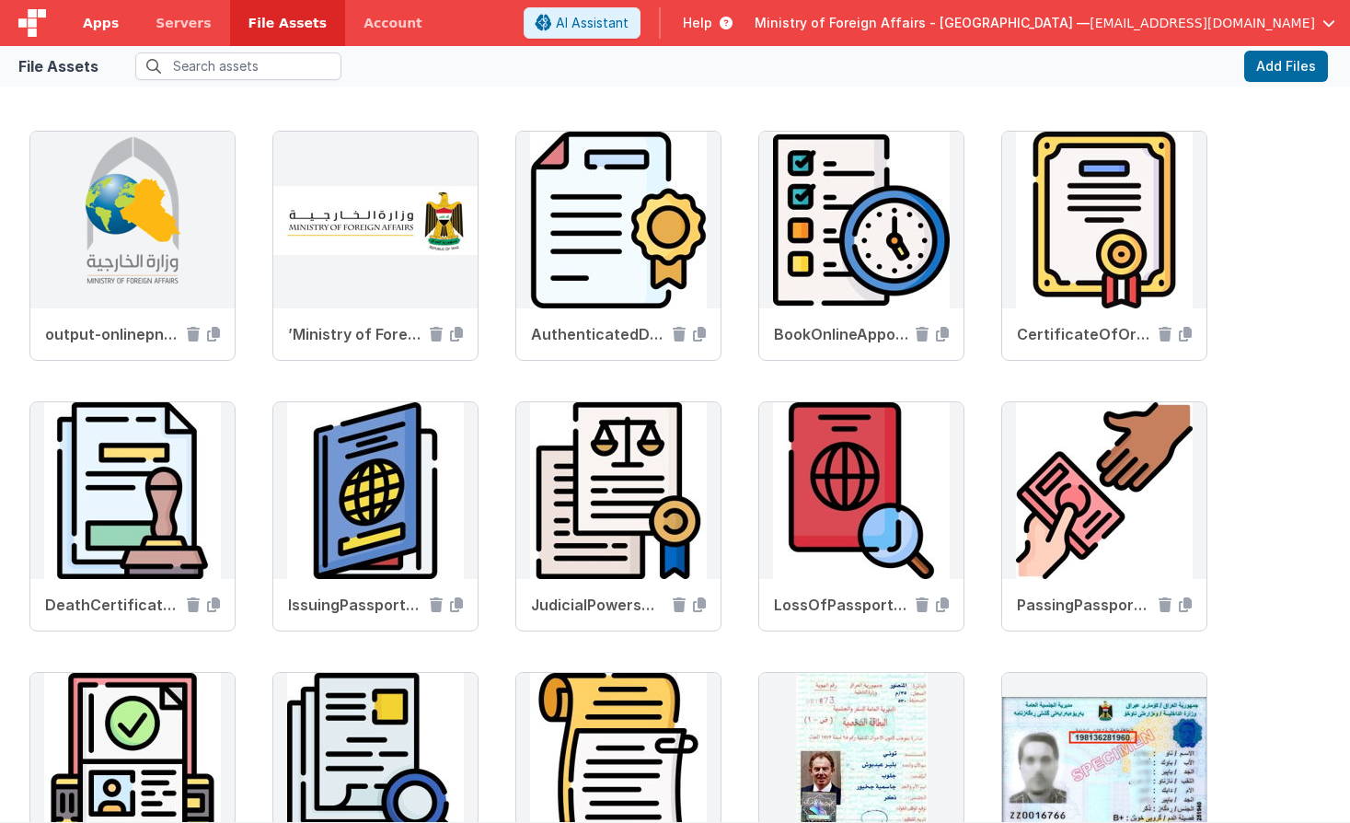
click at [104, 18] on span "Apps" at bounding box center [101, 23] width 36 height 18
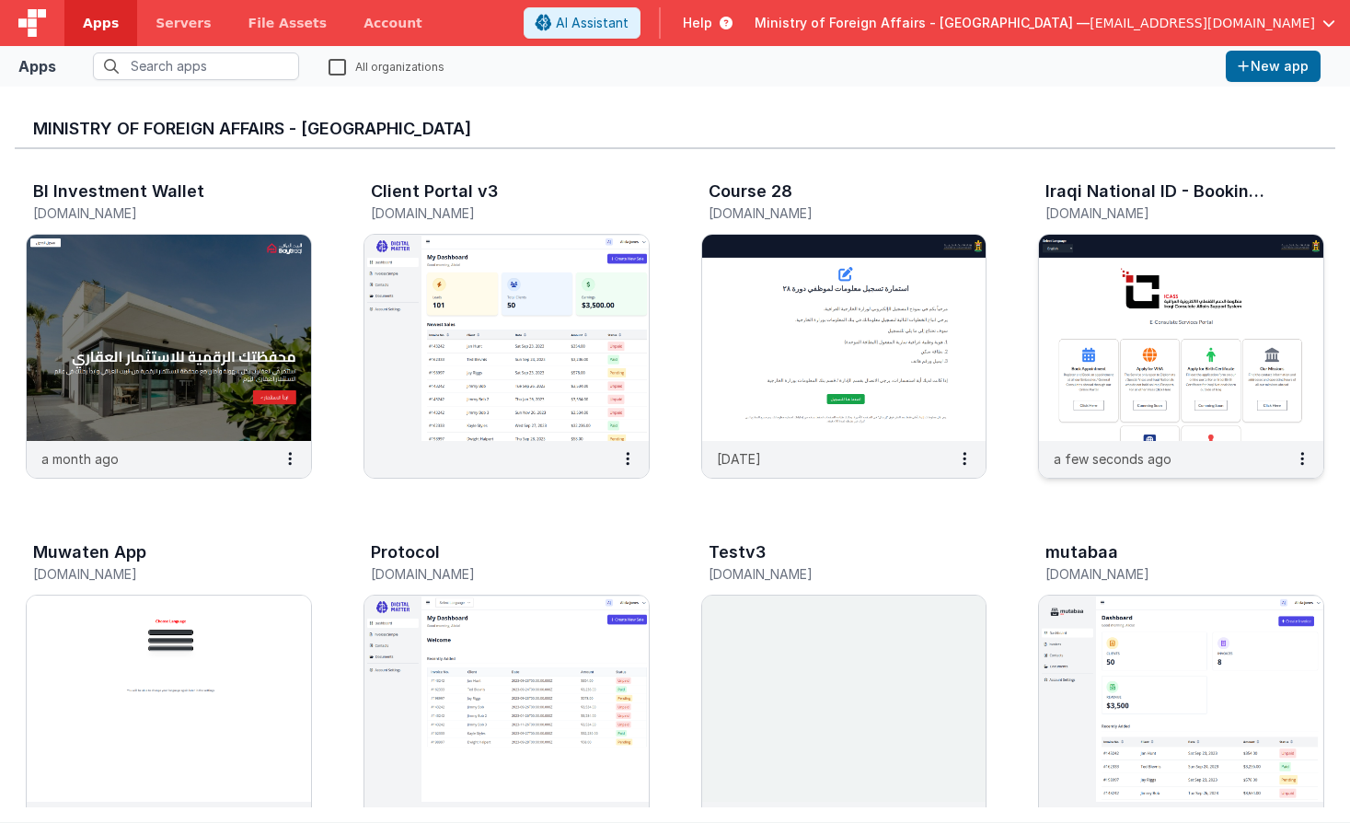
click at [1128, 305] on img at bounding box center [1181, 338] width 284 height 206
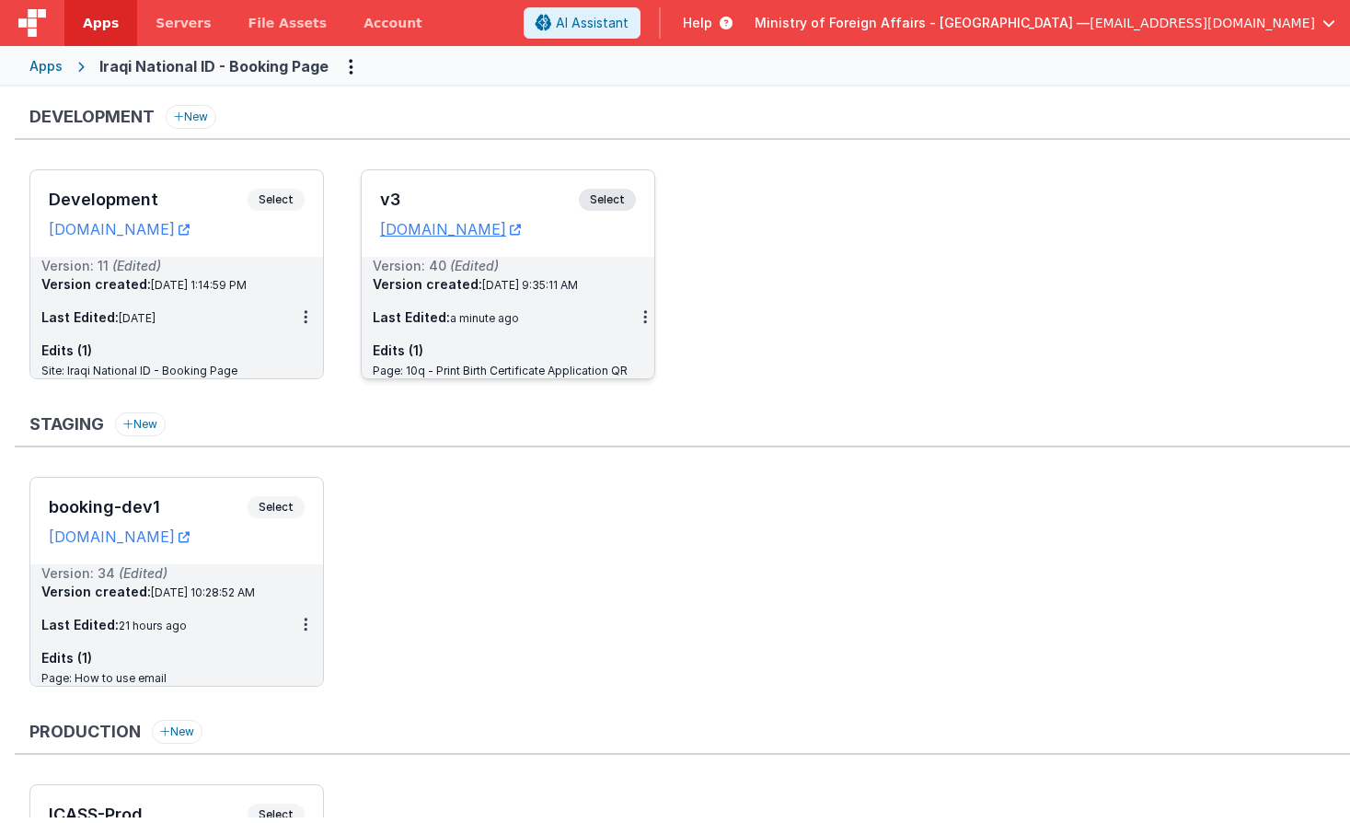
click at [600, 196] on span "Select" at bounding box center [607, 200] width 57 height 22
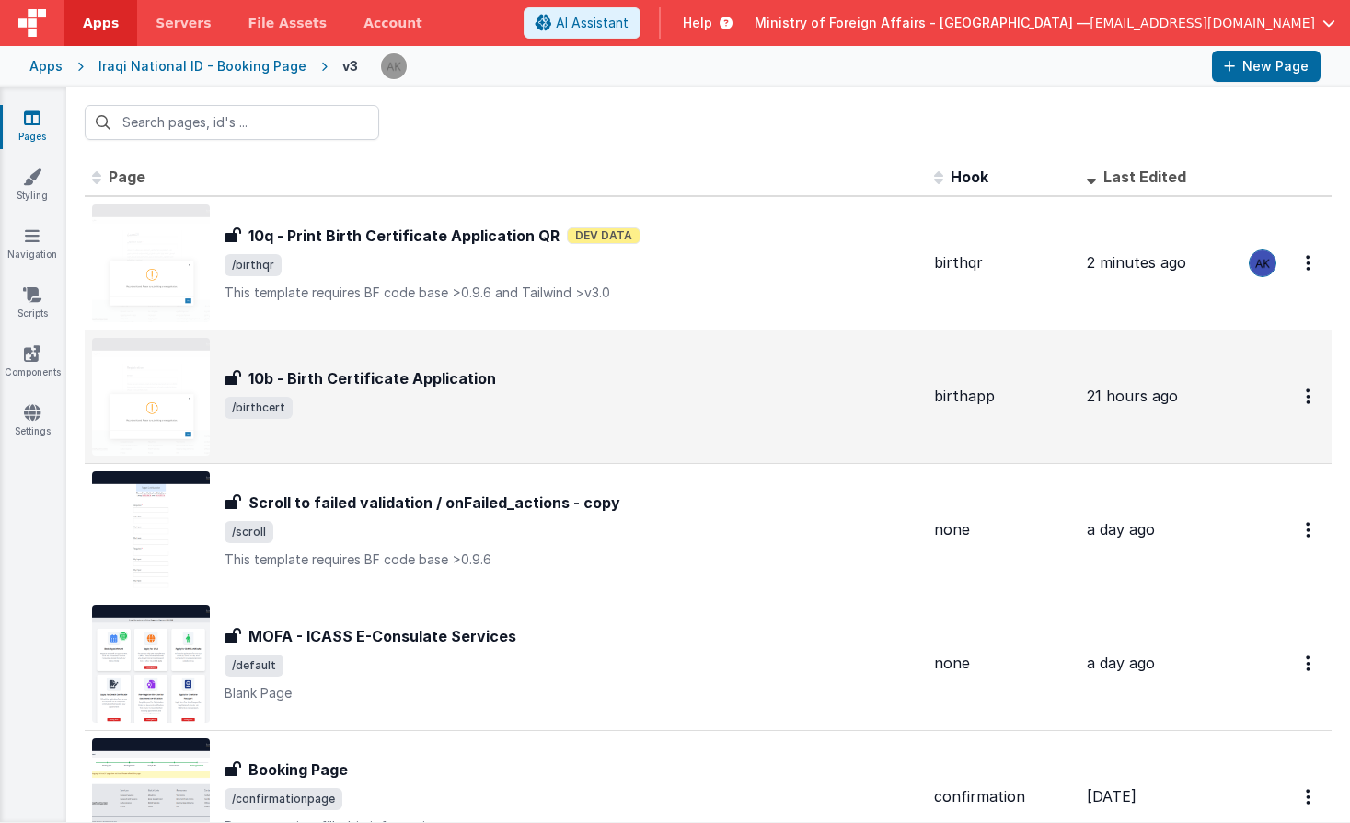
click at [151, 396] on img at bounding box center [151, 397] width 118 height 118
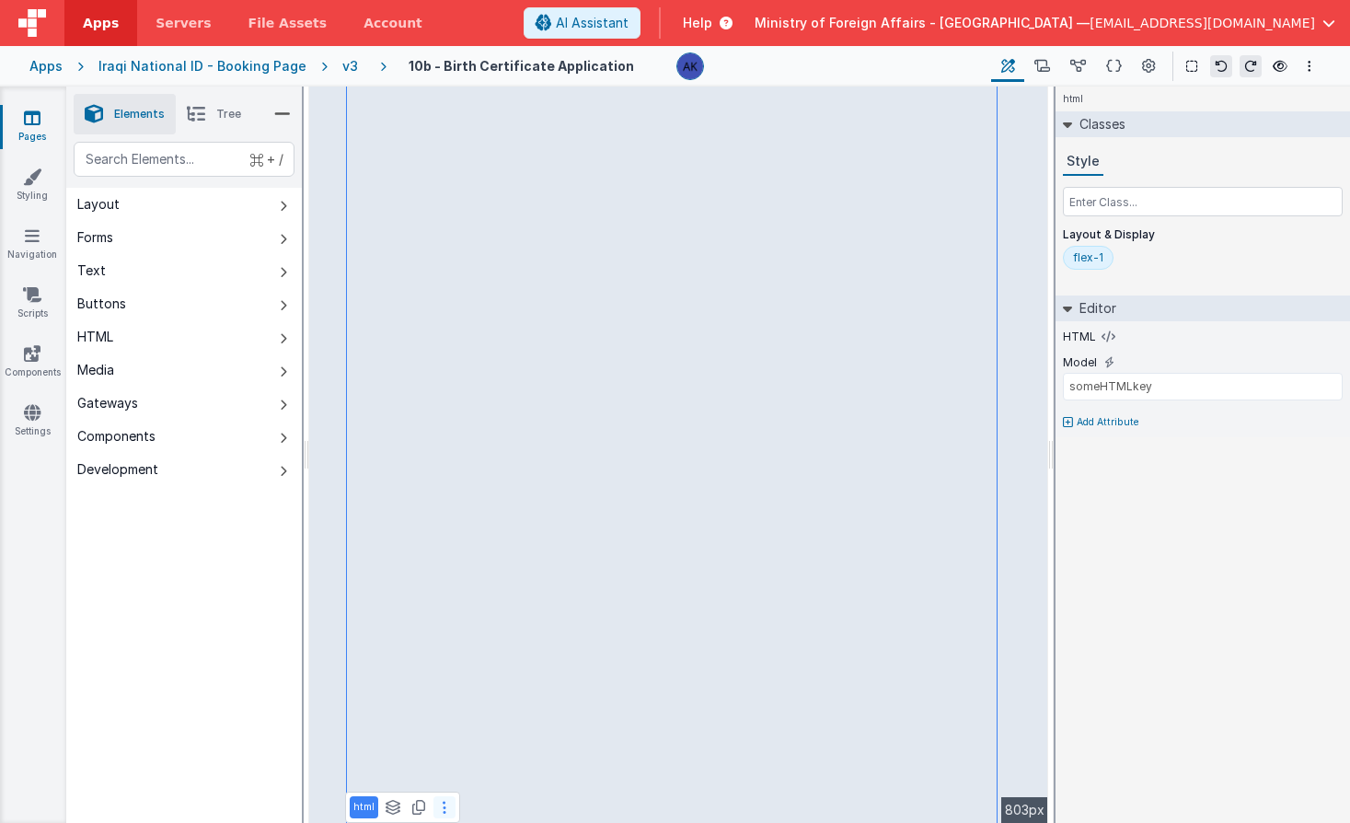
click at [438, 805] on button at bounding box center [445, 807] width 22 height 22
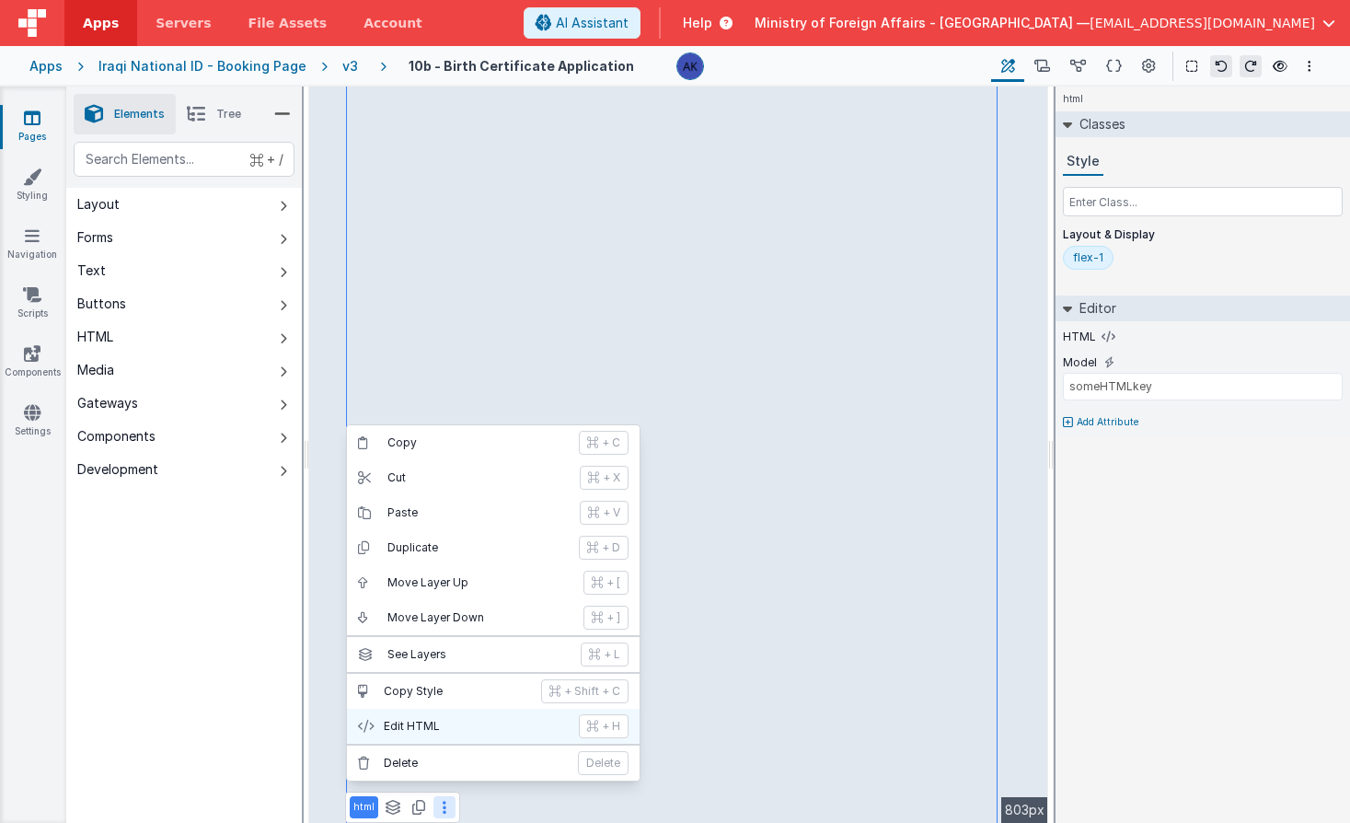
click at [452, 731] on p "Edit HTML" at bounding box center [476, 726] width 184 height 15
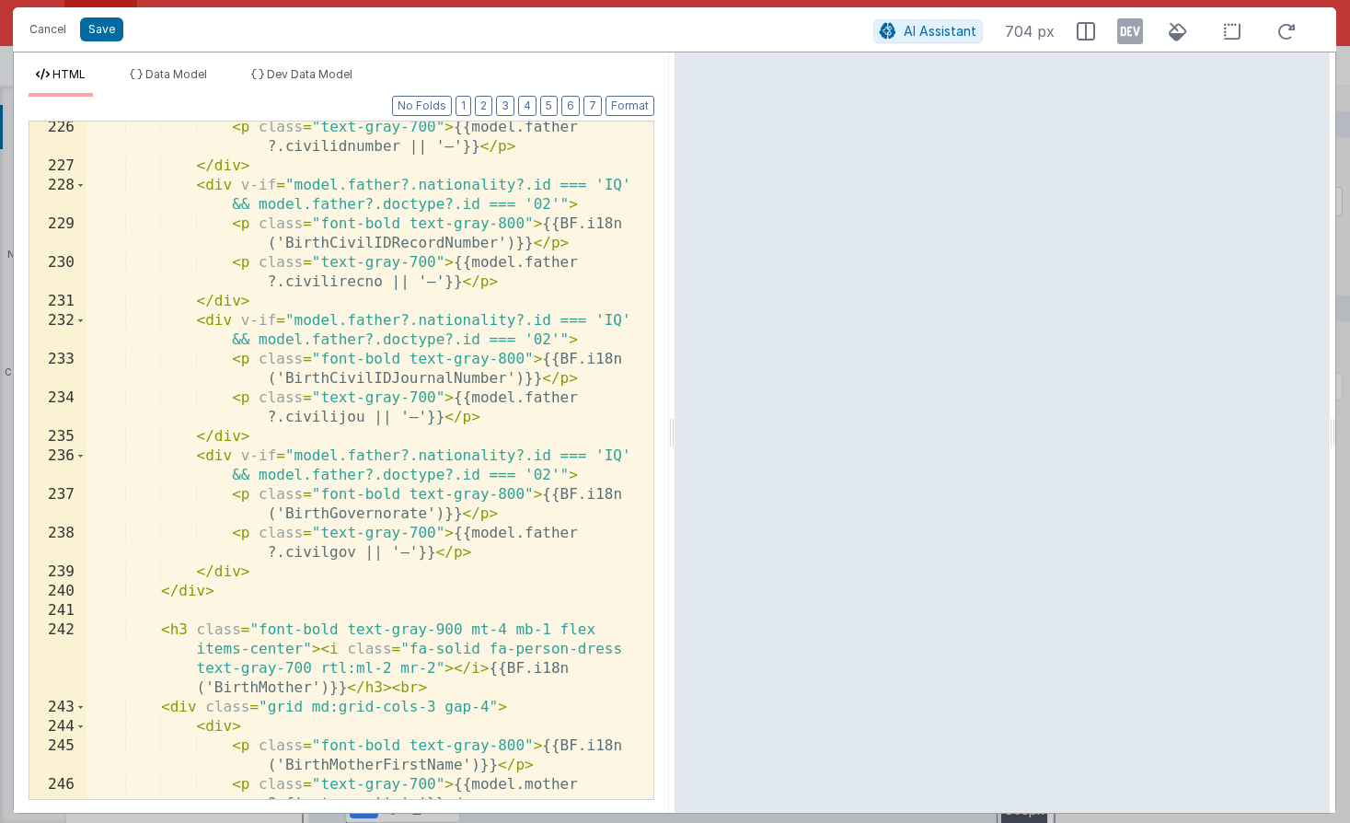
scroll to position [5882, 0]
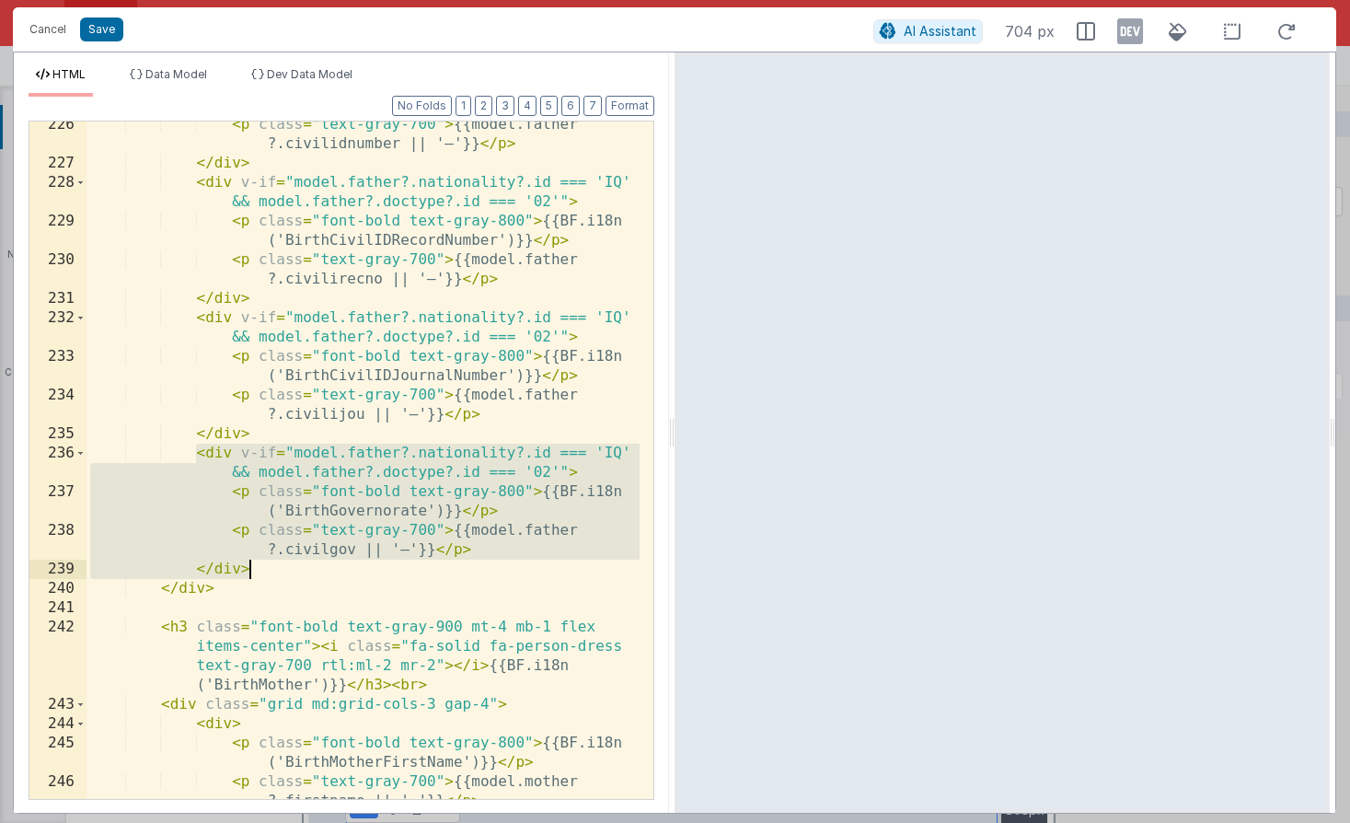
drag, startPoint x: 194, startPoint y: 453, endPoint x: 271, endPoint y: 565, distance: 135.8
click at [271, 565] on div "< p class = "text-gray-700" > {{model.father ?.civilidnumber || '—'}} </ p > </…" at bounding box center [363, 482] width 553 height 735
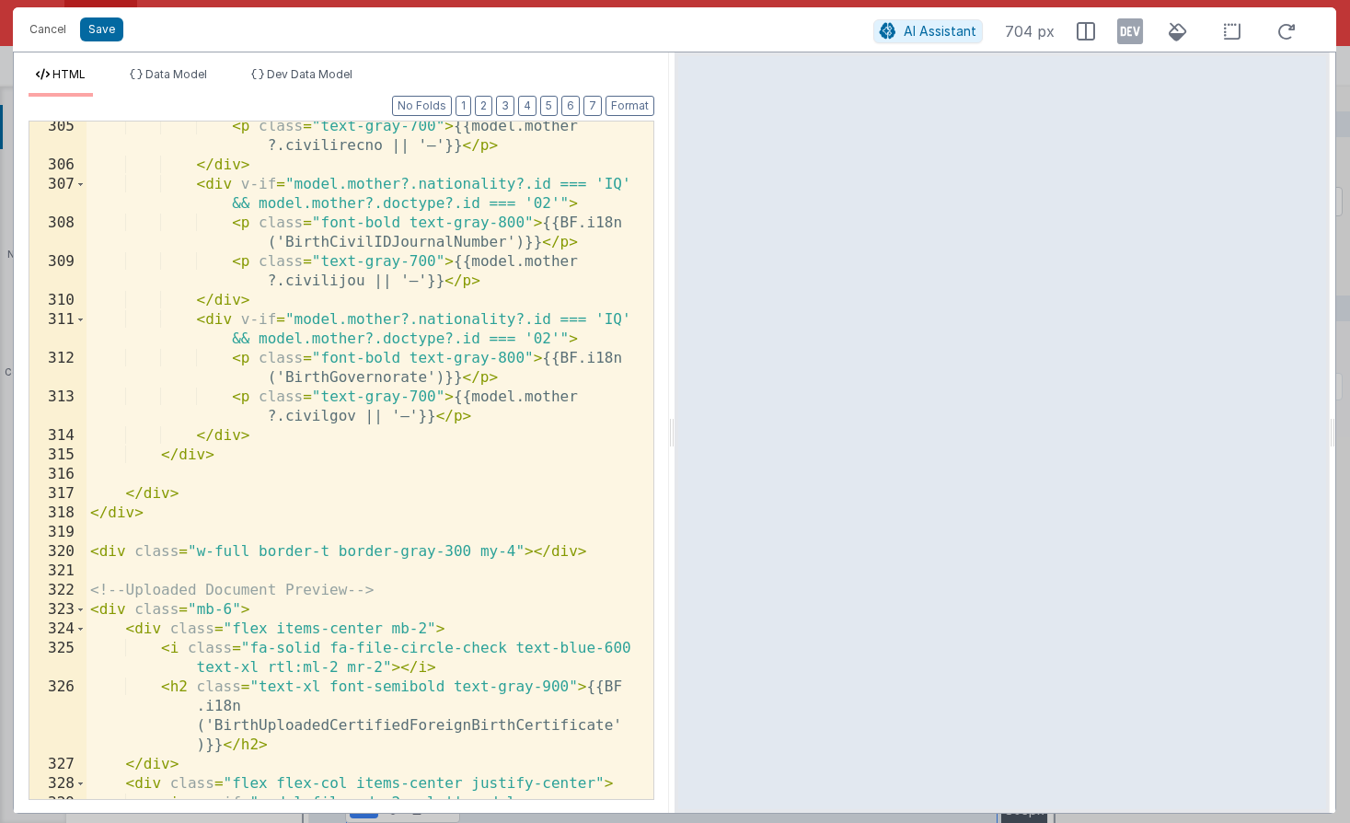
scroll to position [8239, 0]
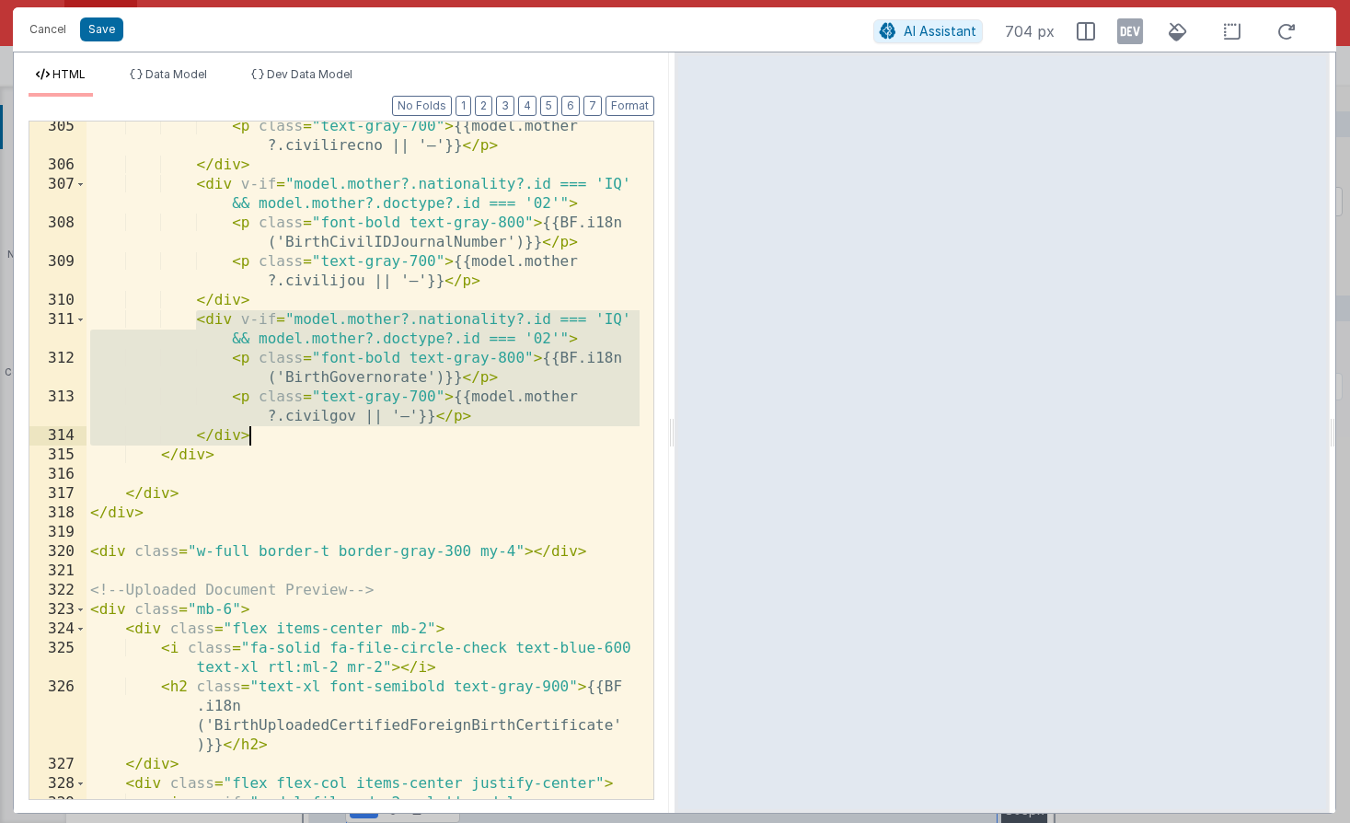
drag, startPoint x: 199, startPoint y: 319, endPoint x: 284, endPoint y: 434, distance: 143.4
click at [284, 434] on div "< p class = "text-gray-700" > {{model.mother ?.civilirecno || '—'}} </ p > </ d…" at bounding box center [363, 523] width 553 height 813
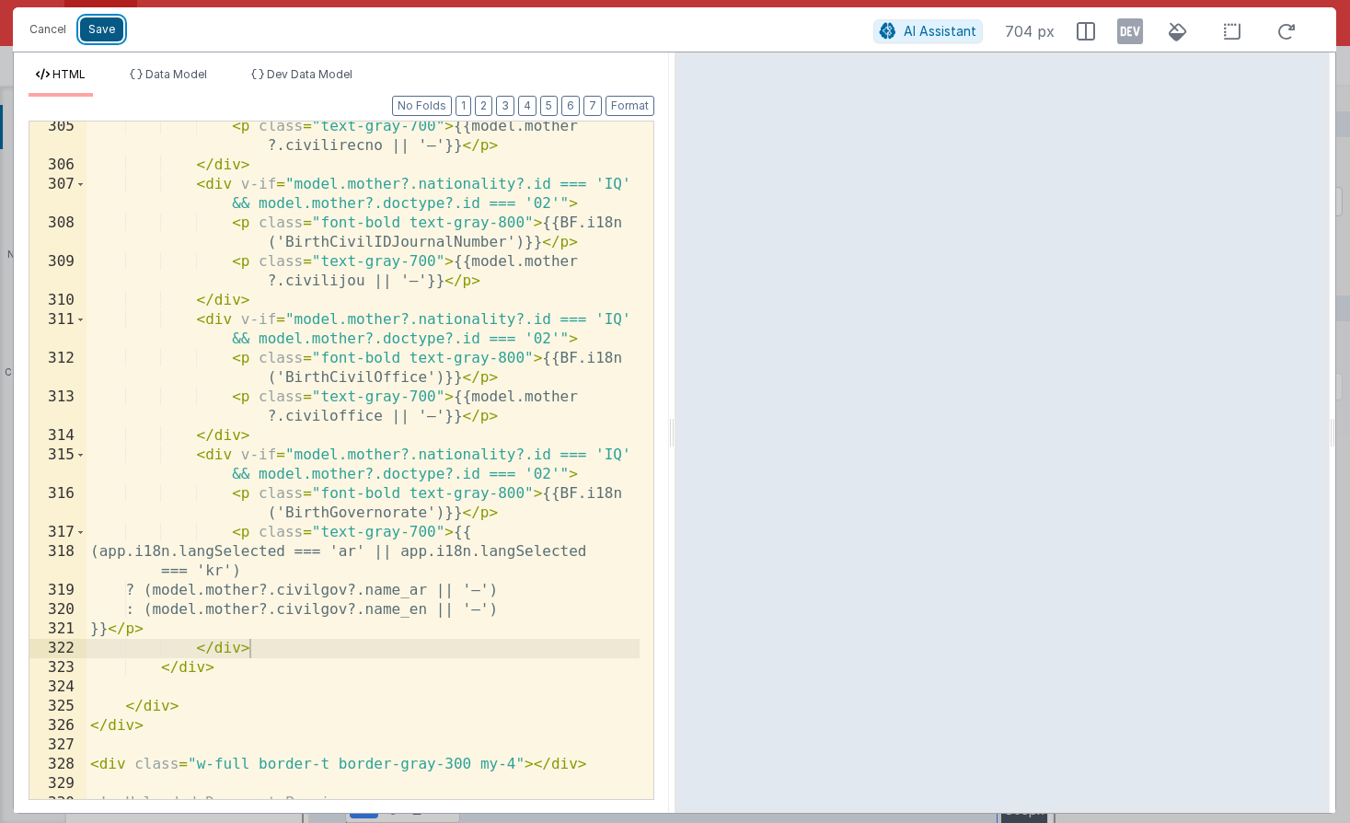
click at [106, 30] on button "Save" at bounding box center [101, 29] width 43 height 24
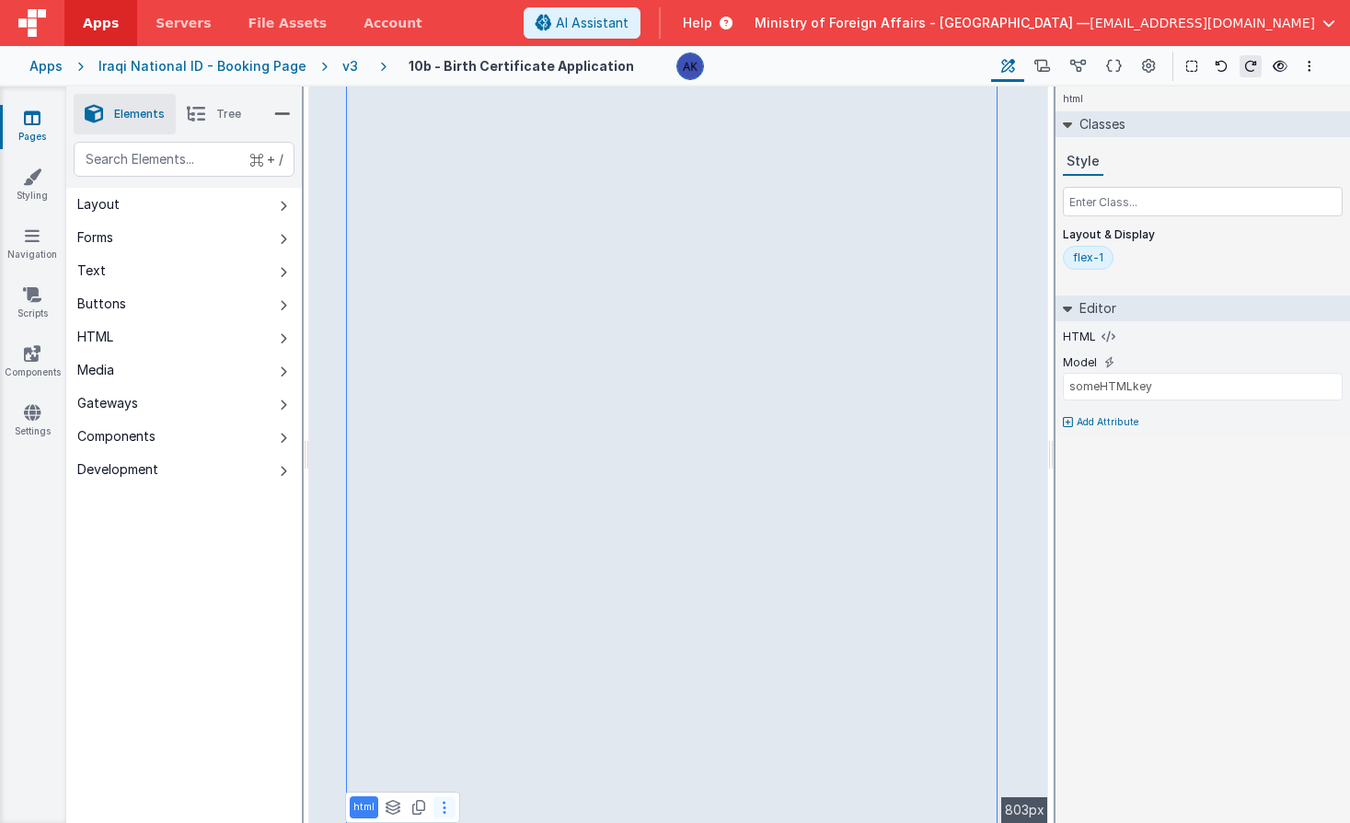
click at [443, 803] on icon at bounding box center [445, 807] width 4 height 15
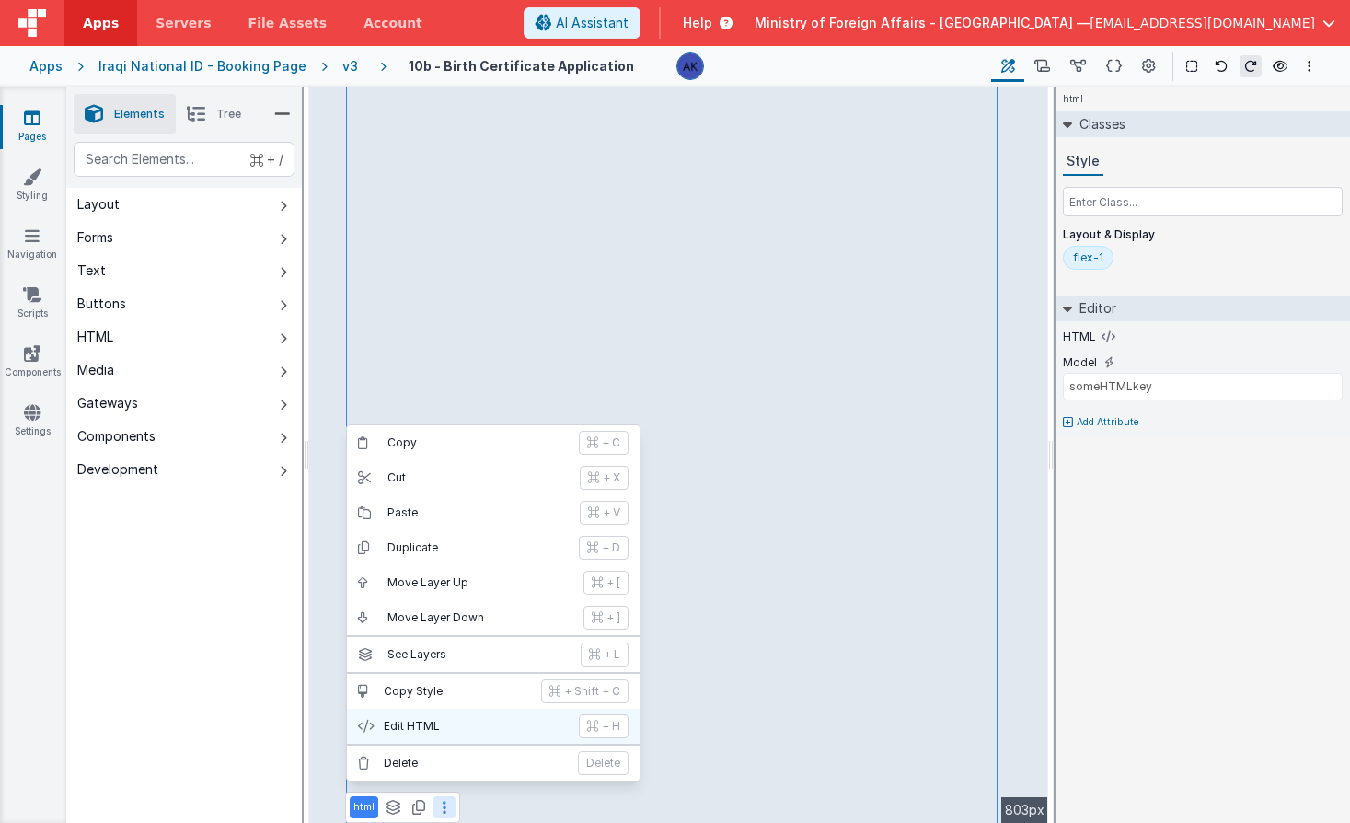
click at [464, 731] on p "Edit HTML" at bounding box center [476, 726] width 184 height 15
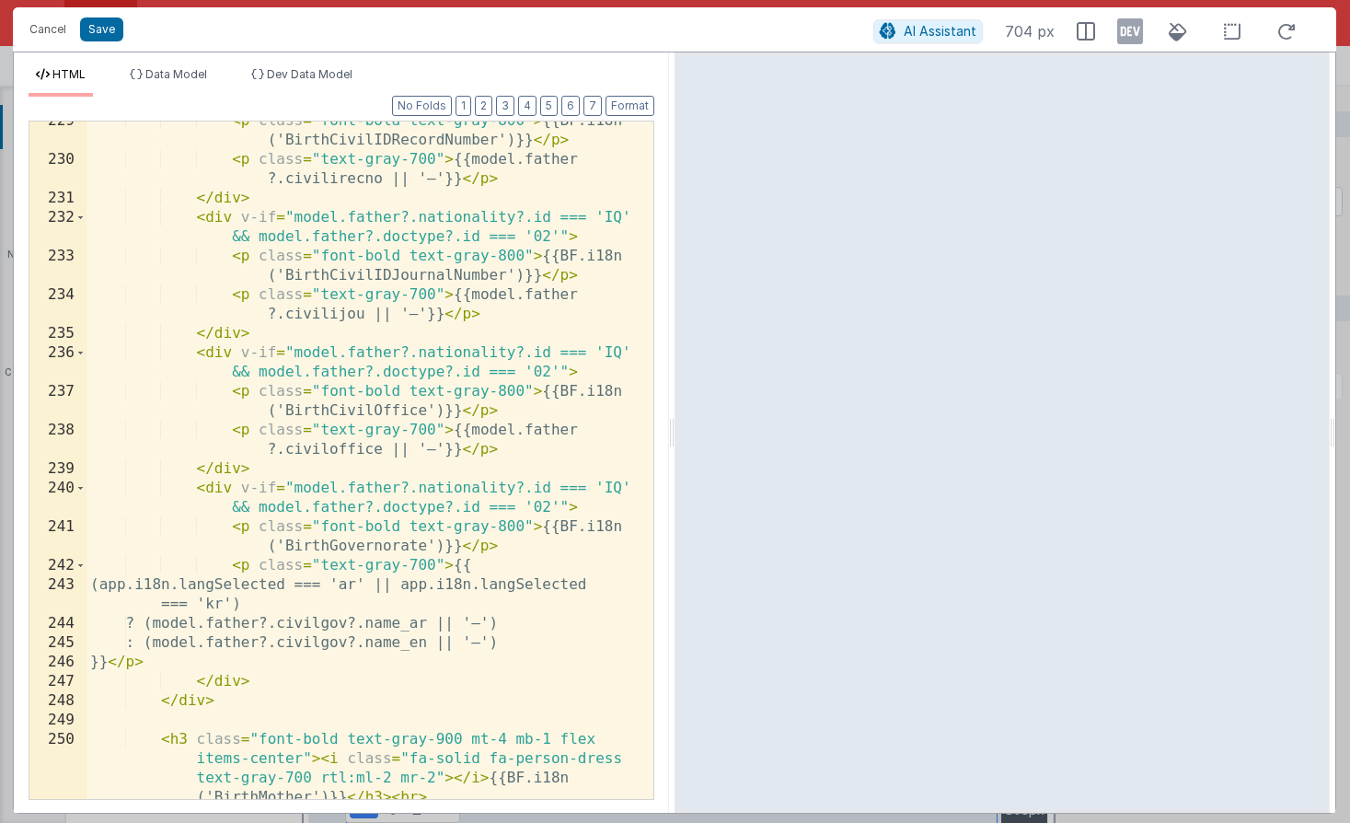
scroll to position [5983, 0]
click at [195, 352] on div "< p class = "font-bold text-gray-800" > {{BF.i18n ('BirthCivilIDRecordNumber')}…" at bounding box center [363, 478] width 553 height 735
click at [60, 34] on button "Cancel" at bounding box center [47, 30] width 55 height 26
